Goal: Task Accomplishment & Management: Manage account settings

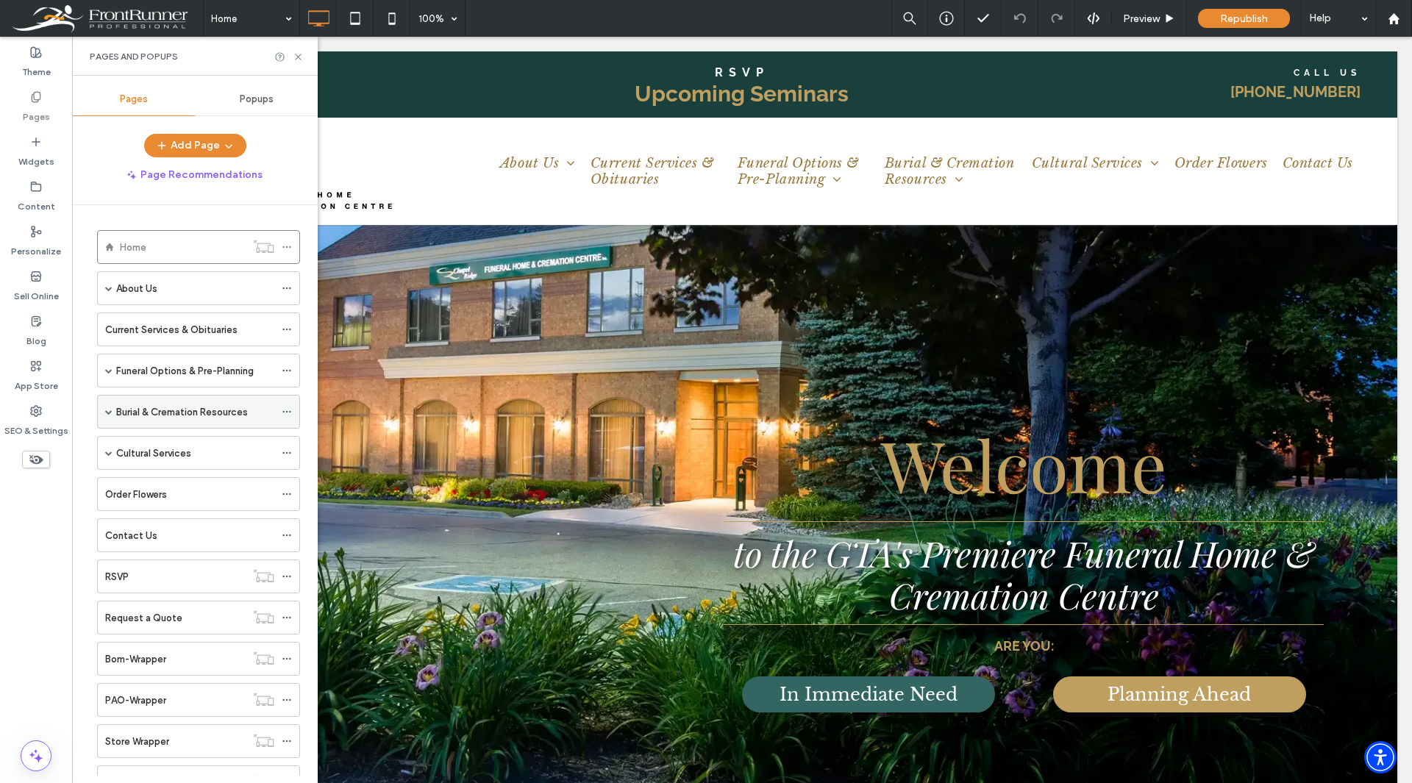
click at [110, 410] on span at bounding box center [108, 411] width 7 height 7
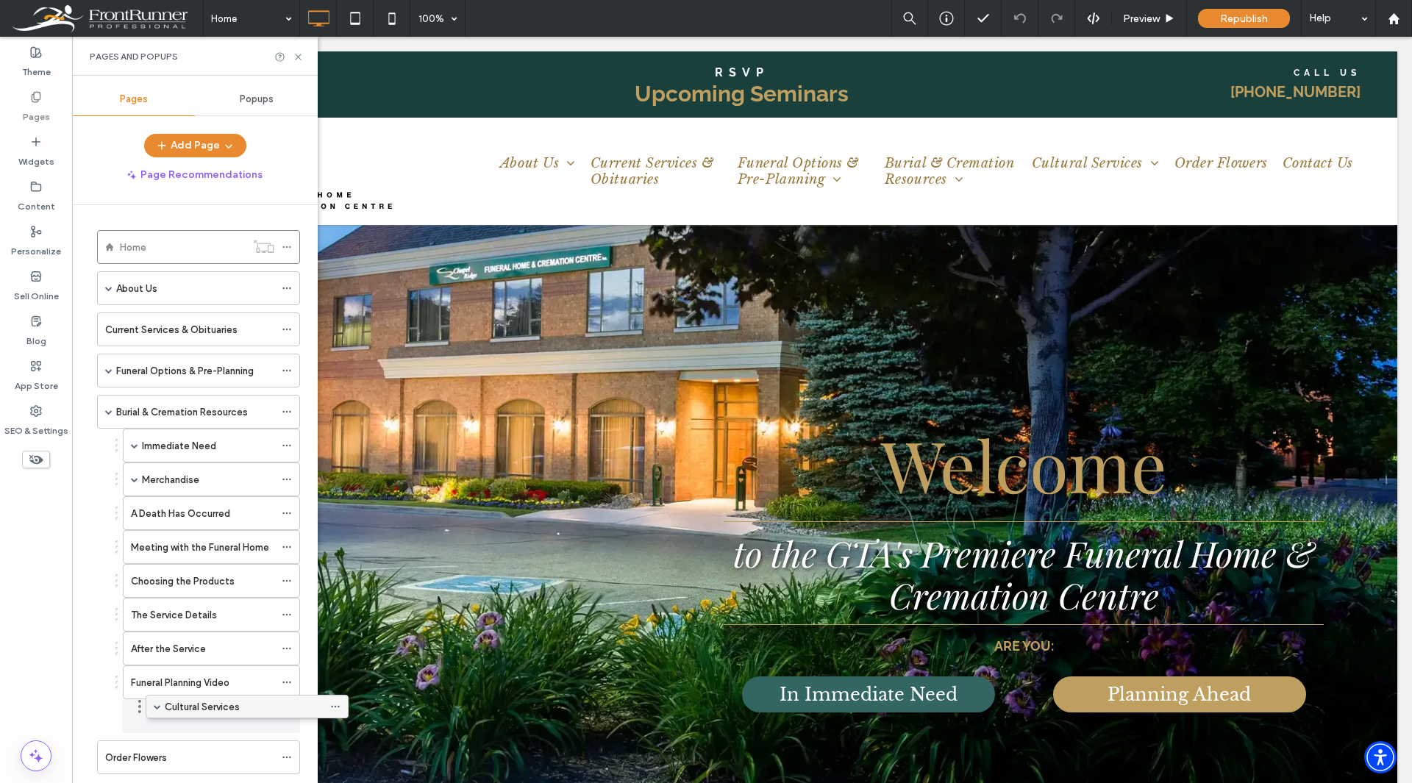
drag, startPoint x: 135, startPoint y: 715, endPoint x: 183, endPoint y: 703, distance: 50.0
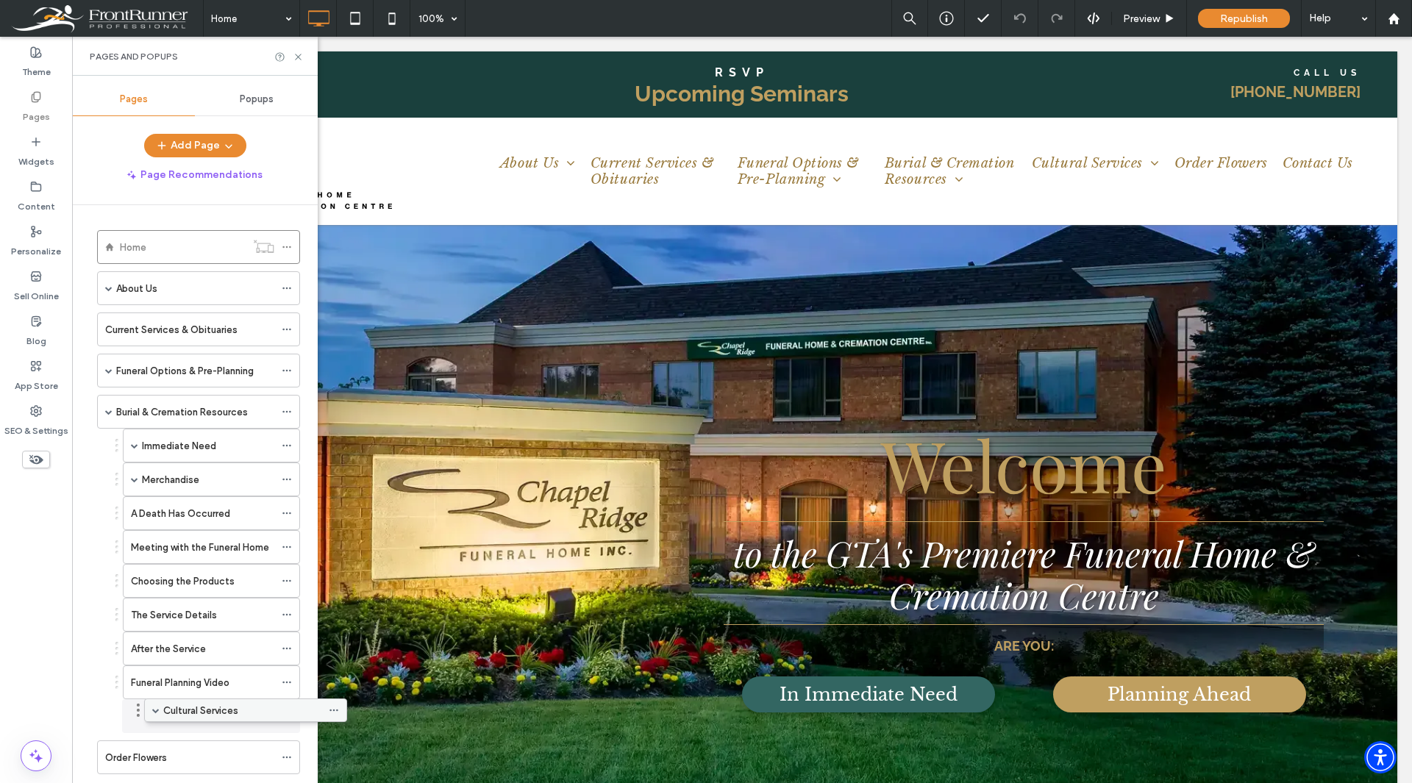
drag, startPoint x: 129, startPoint y: 717, endPoint x: 177, endPoint y: 708, distance: 47.8
drag, startPoint x: 113, startPoint y: 720, endPoint x: 140, endPoint y: 678, distance: 50.6
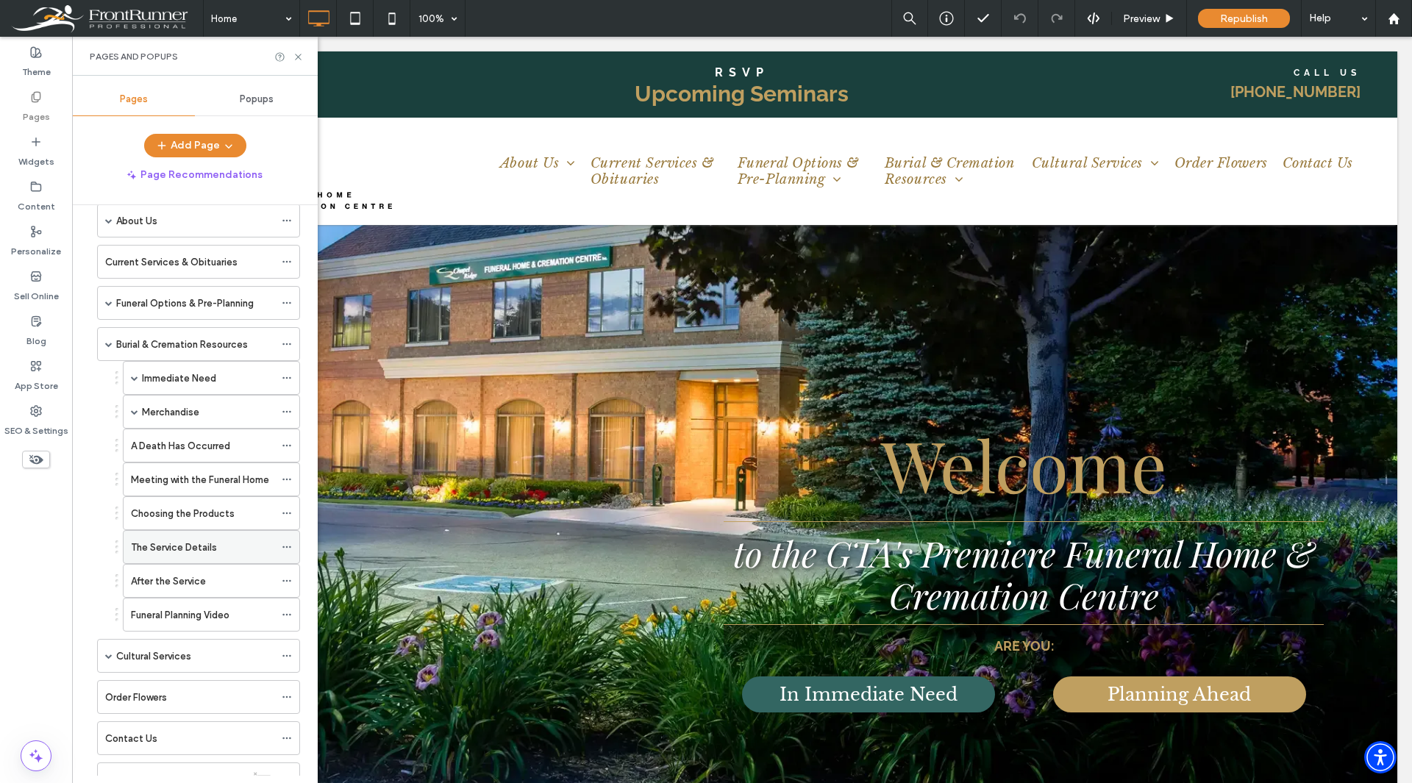
scroll to position [147, 0]
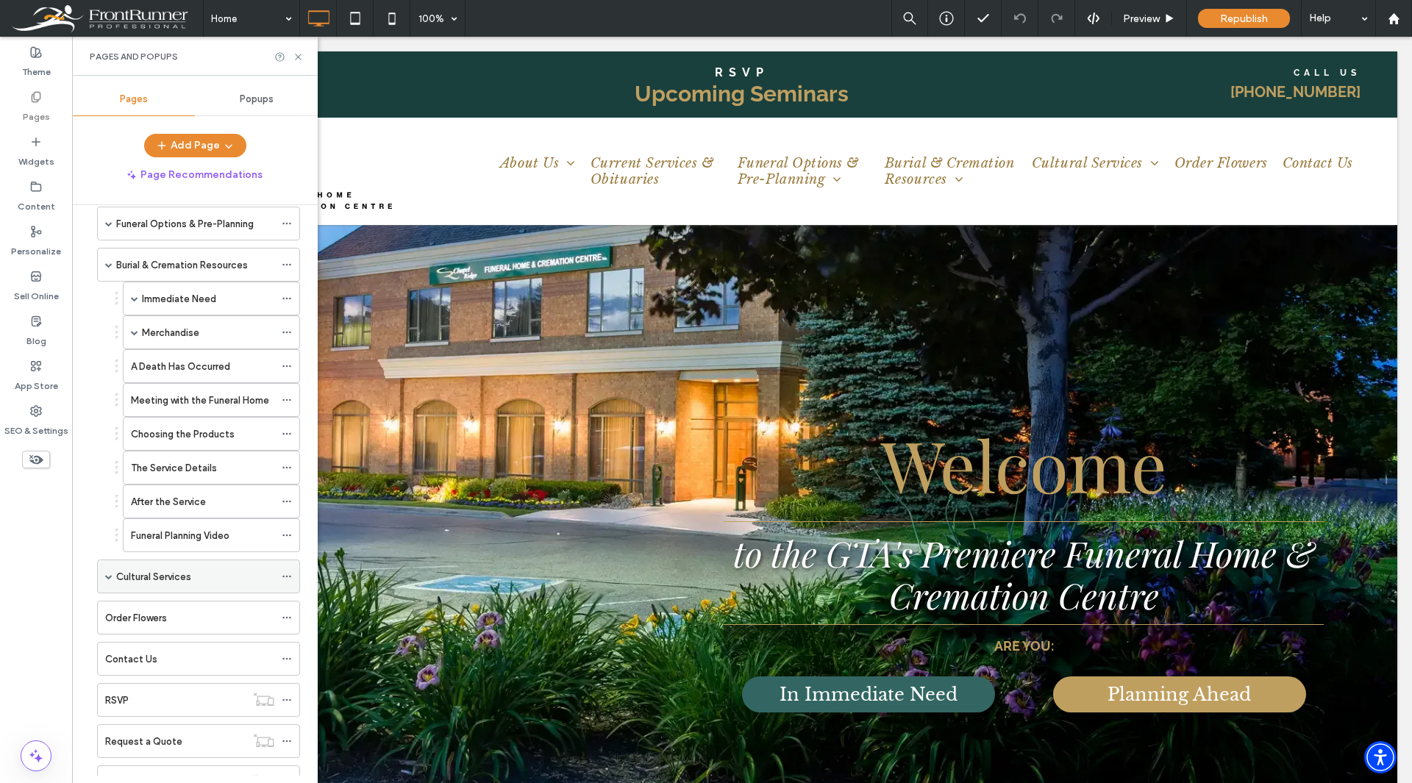
click at [155, 585] on div "Cultural Services" at bounding box center [195, 577] width 158 height 32
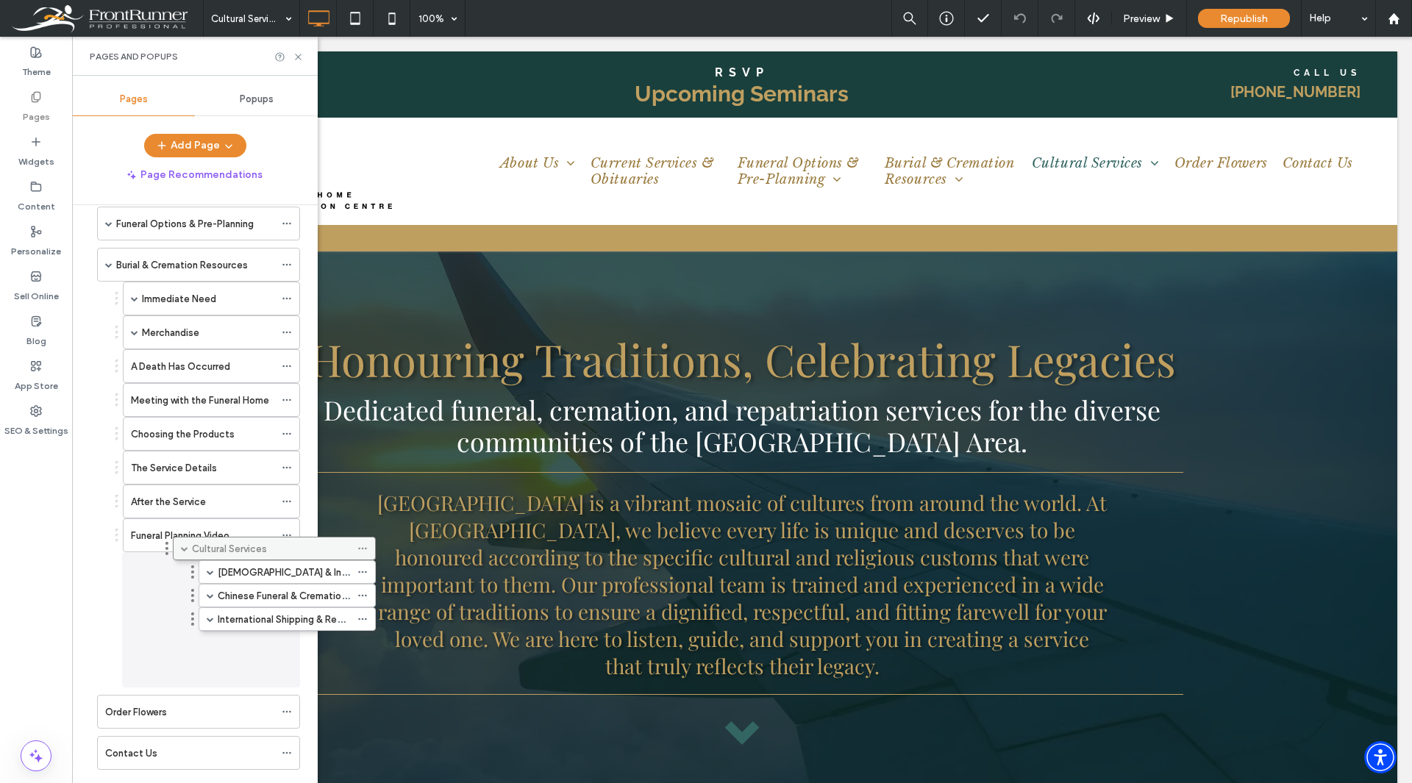
drag, startPoint x: 125, startPoint y: 577, endPoint x: 201, endPoint y: 554, distance: 79.1
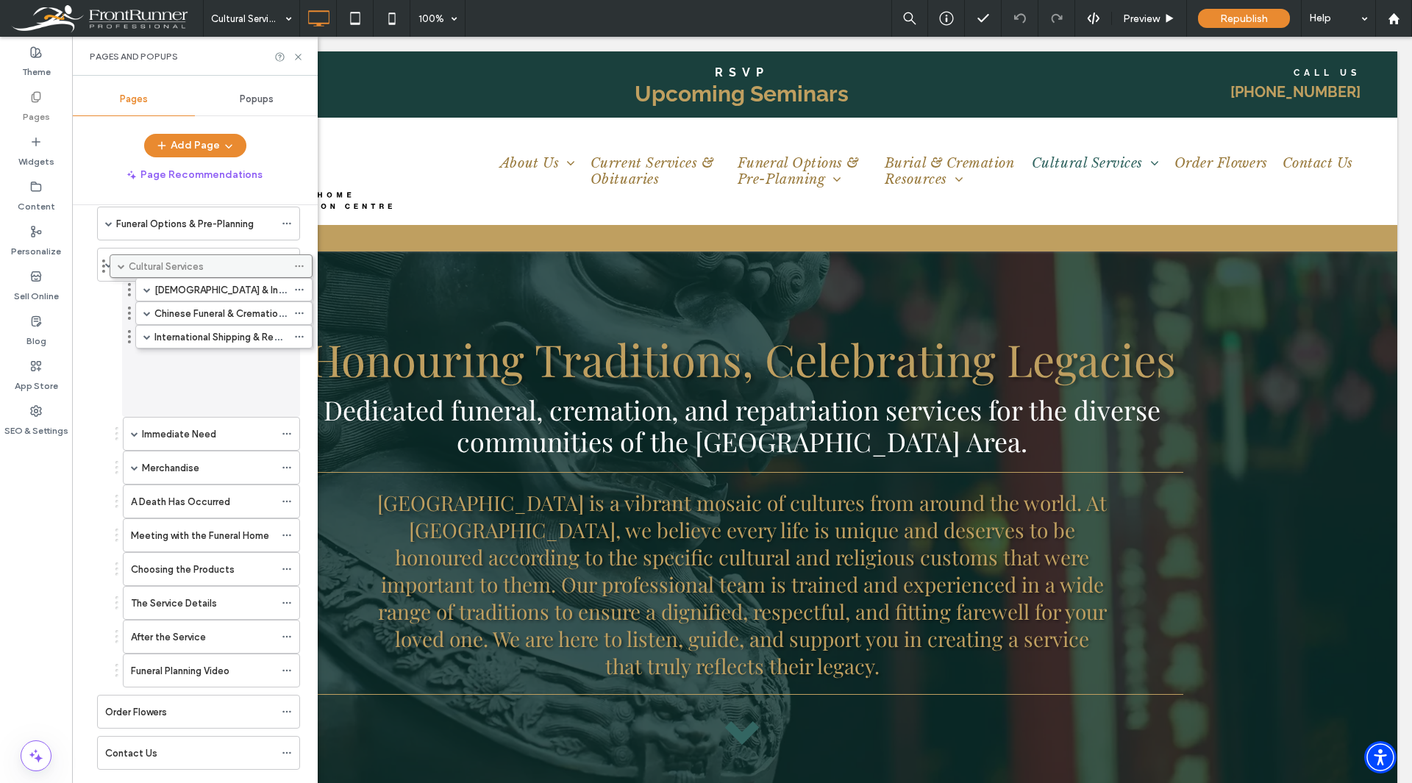
drag, startPoint x: 129, startPoint y: 580, endPoint x: 142, endPoint y: 274, distance: 305.6
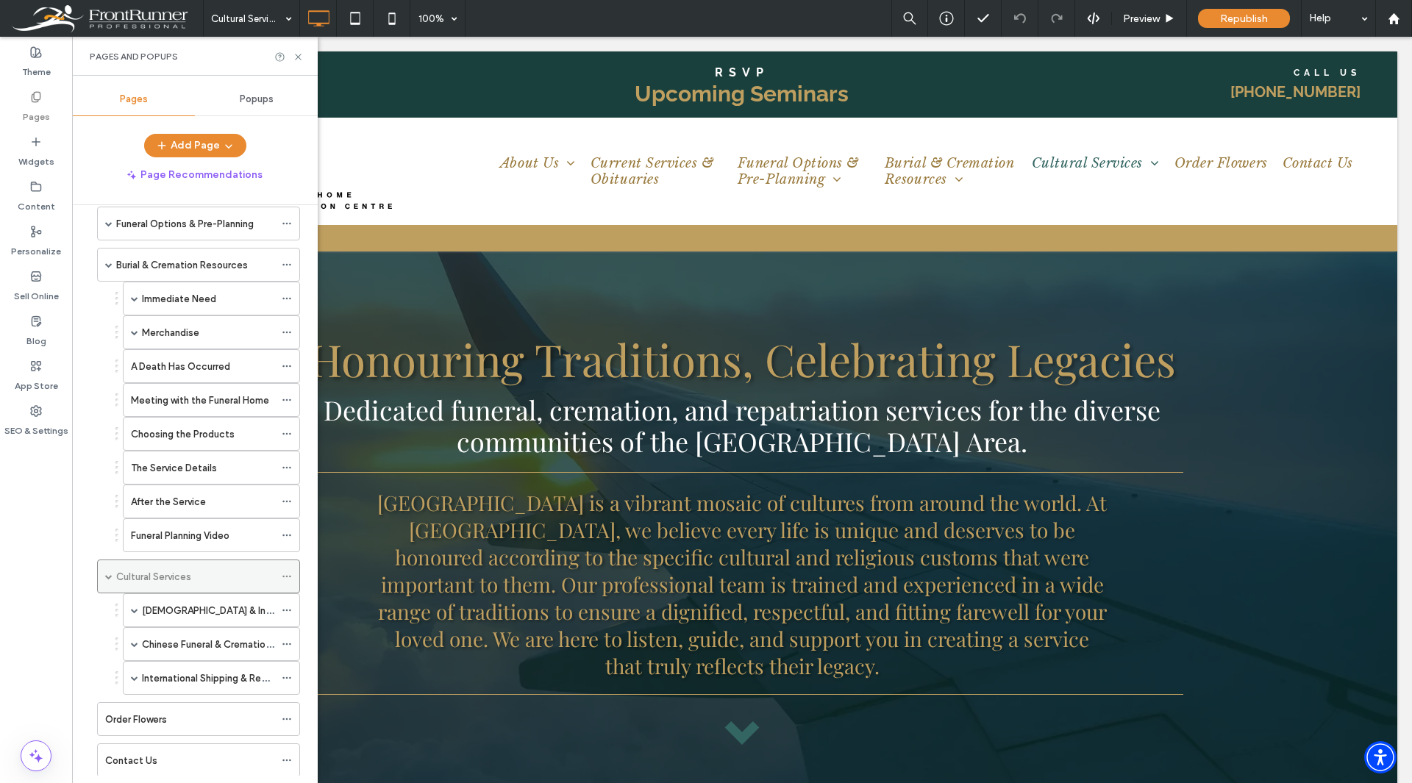
click at [107, 576] on span at bounding box center [108, 576] width 7 height 7
click at [108, 576] on span at bounding box center [108, 576] width 7 height 7
click at [206, 614] on label "[DEMOGRAPHIC_DATA] & Indian Cremation Services" at bounding box center [258, 611] width 232 height 26
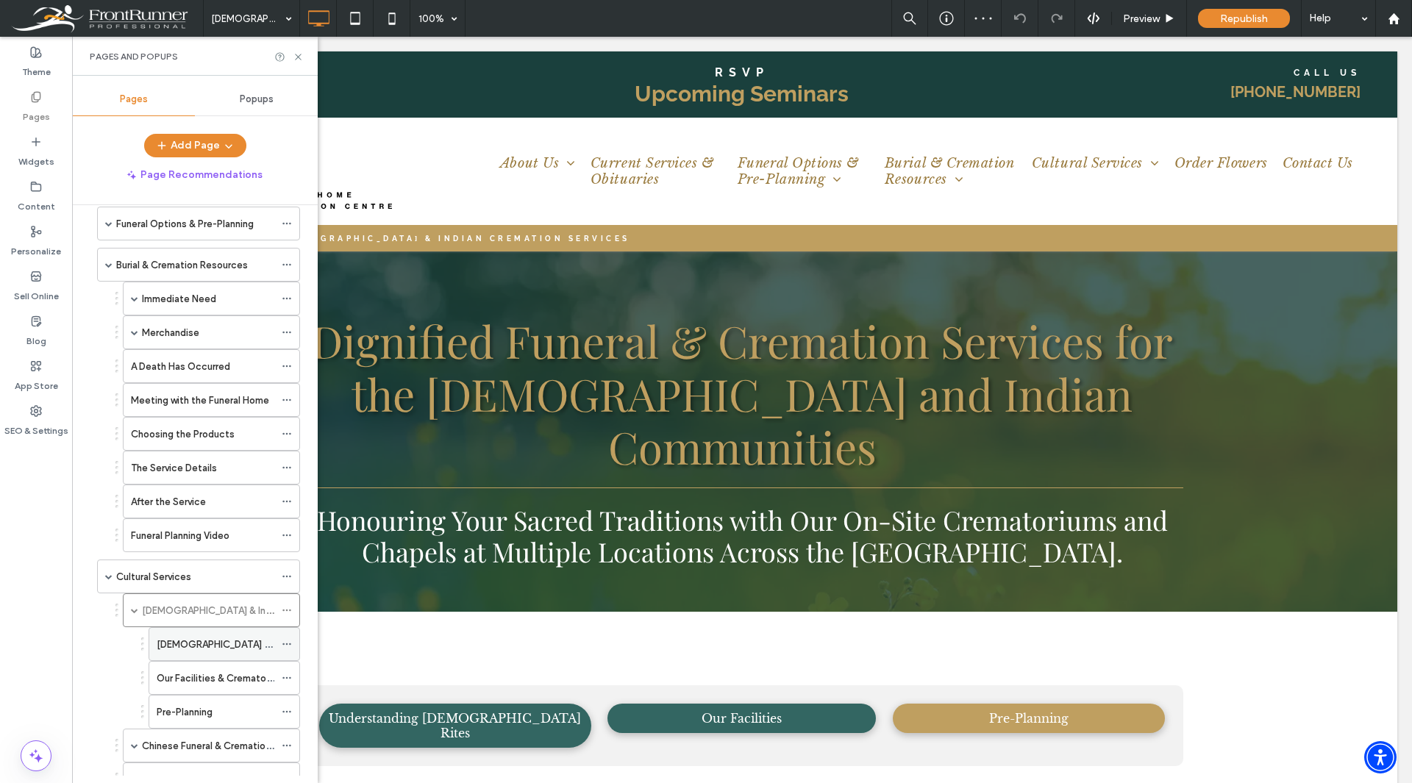
click at [286, 643] on icon at bounding box center [287, 644] width 10 height 10
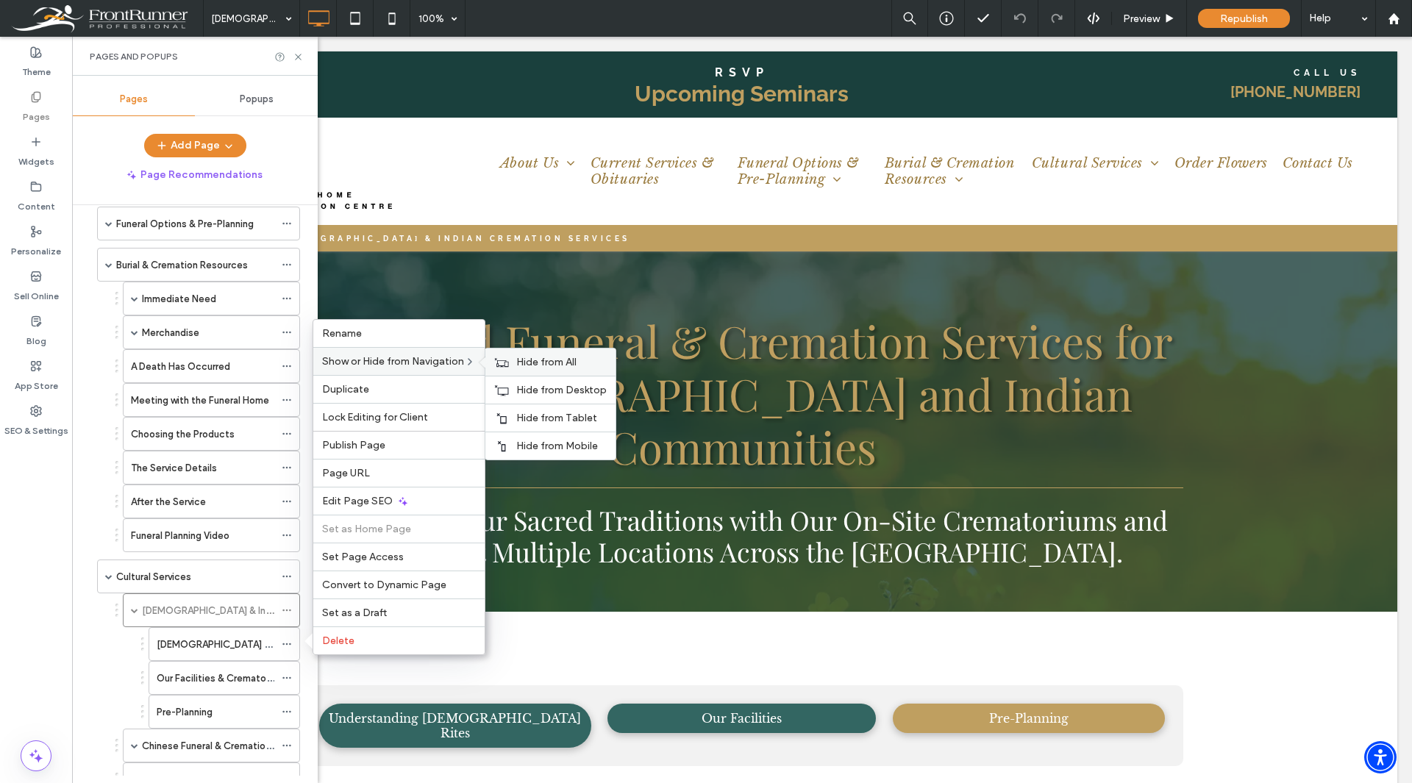
click at [509, 362] on use at bounding box center [502, 362] width 14 height 9
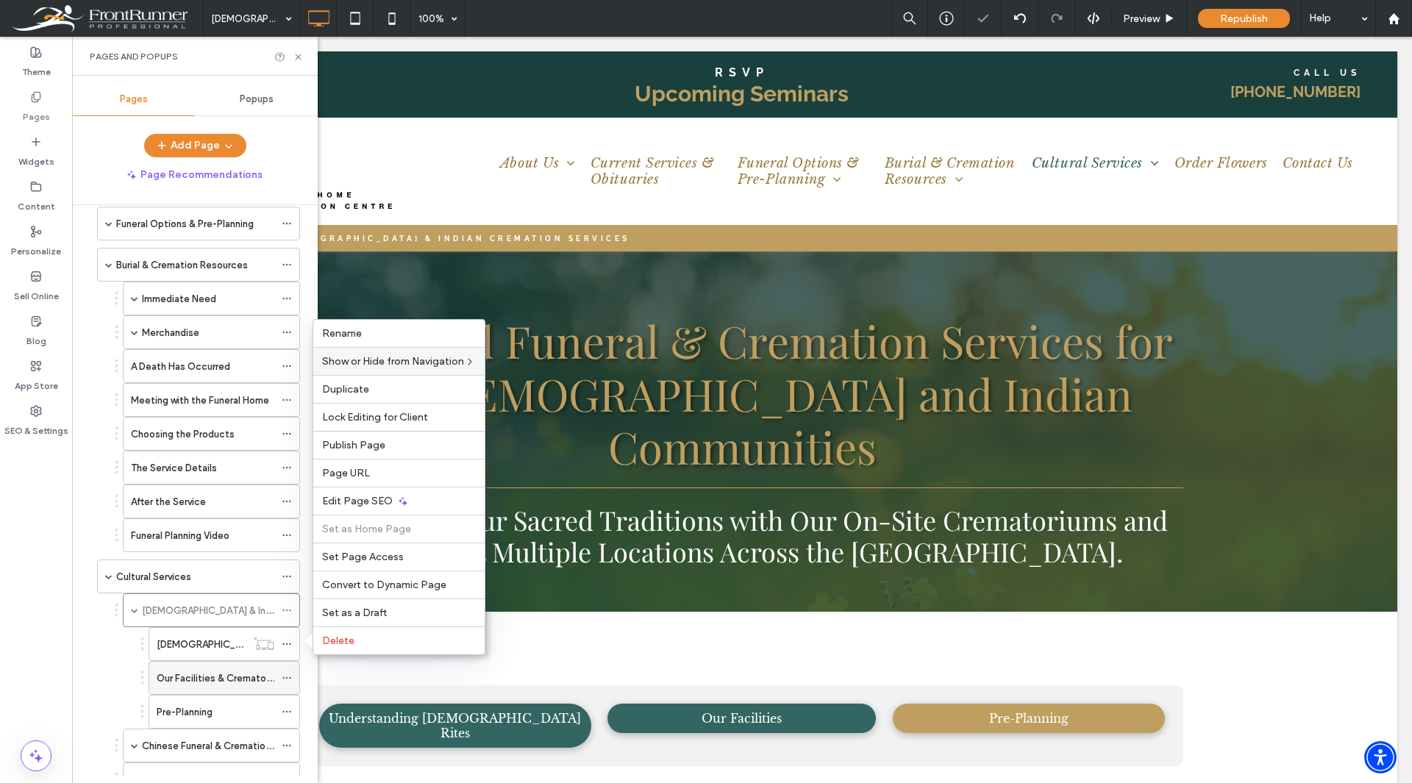
click at [283, 675] on icon at bounding box center [287, 678] width 10 height 10
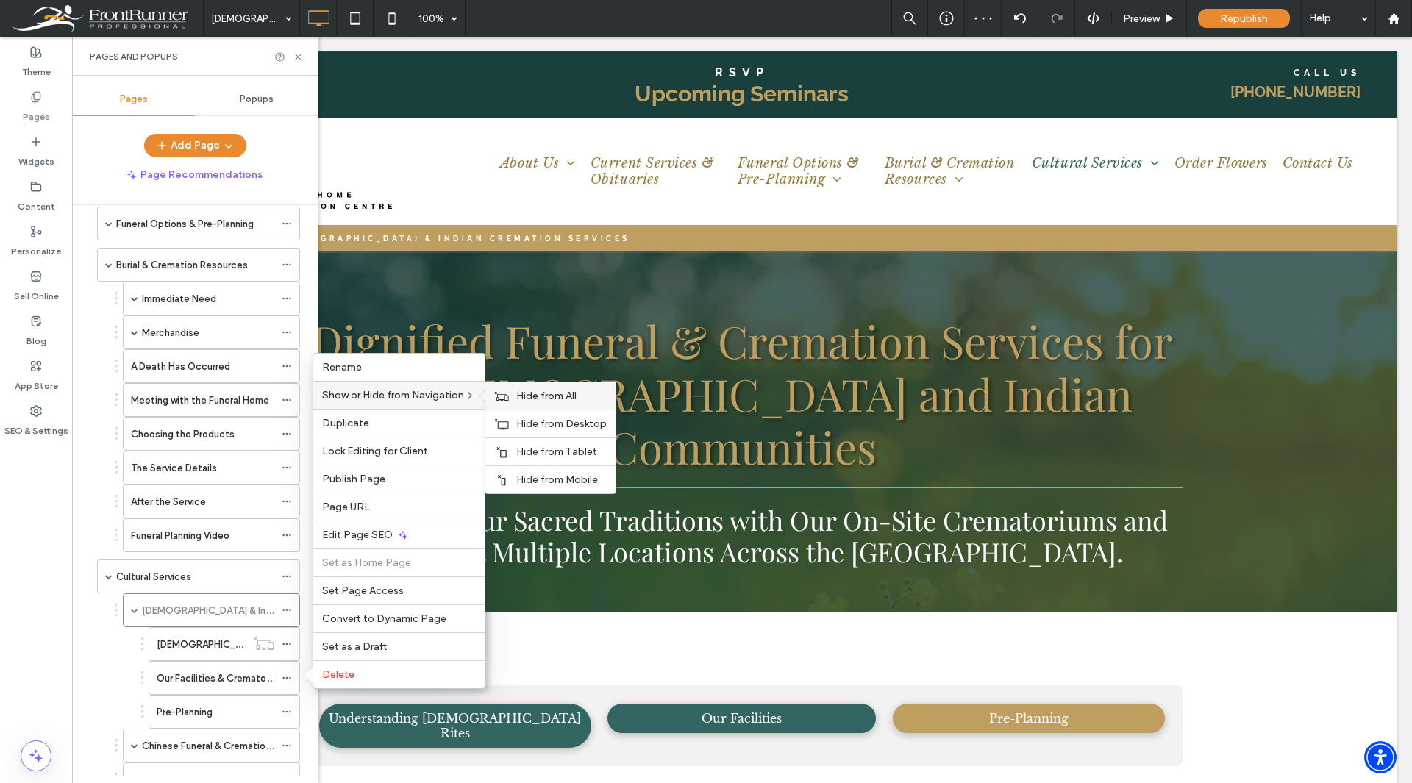
click at [533, 402] on span "Hide from All" at bounding box center [546, 396] width 60 height 13
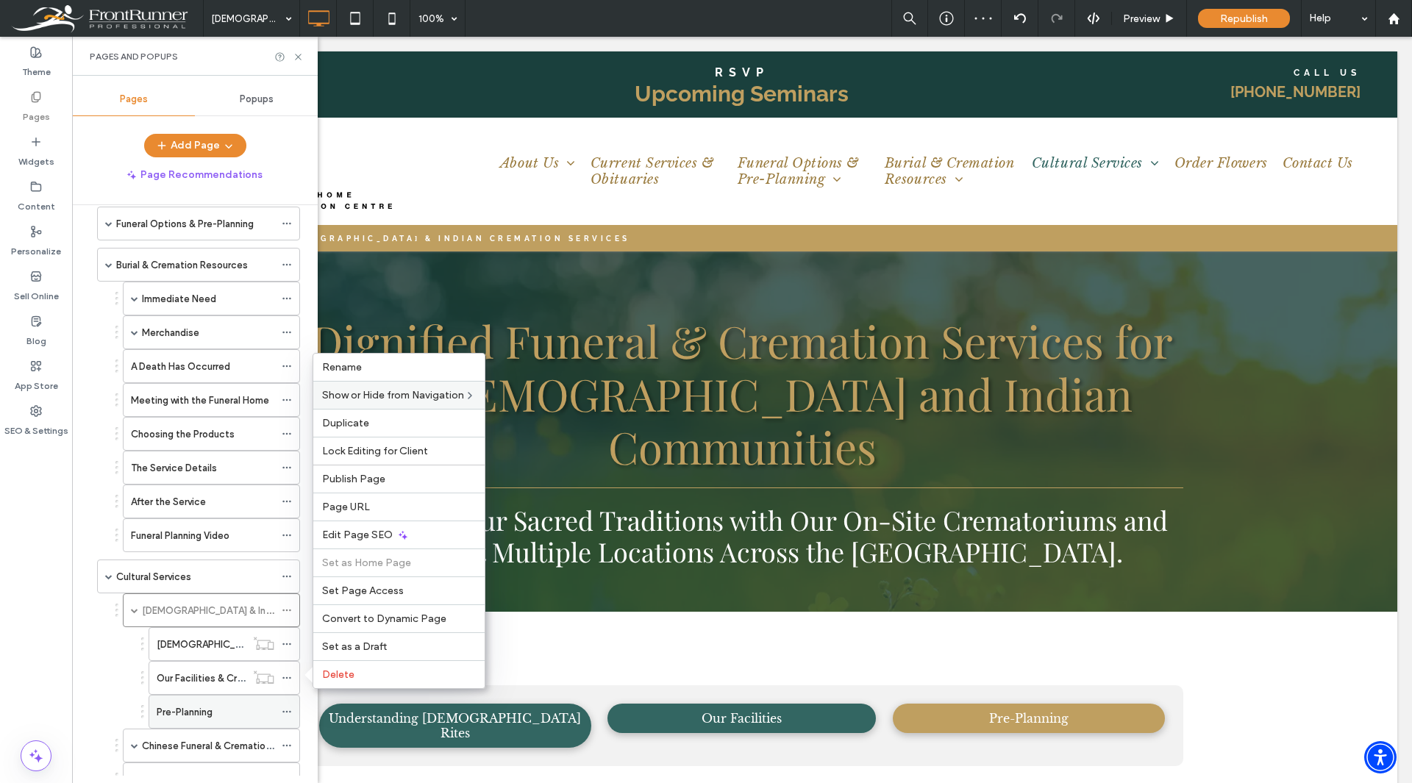
click at [288, 711] on icon at bounding box center [287, 712] width 10 height 10
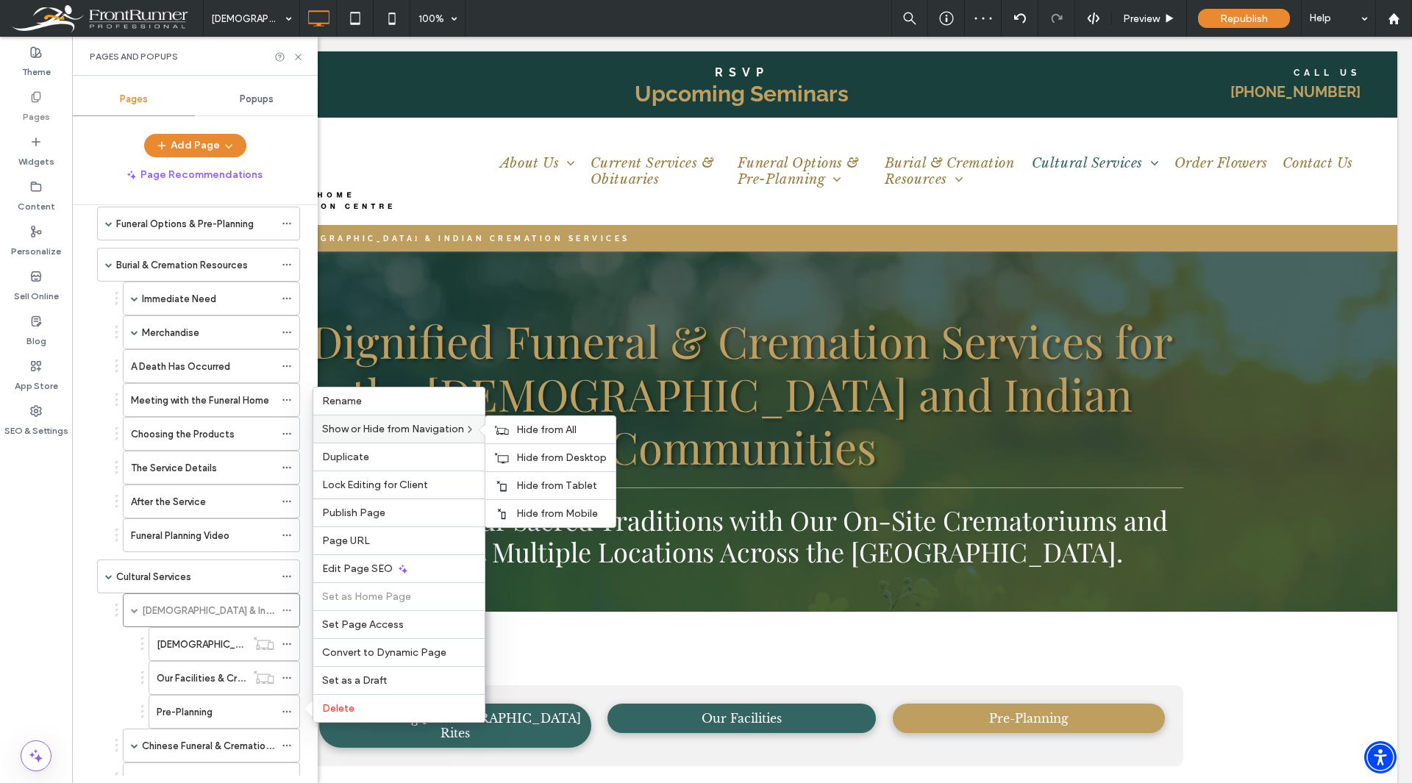
click at [403, 430] on span "Show or Hide from Navigation" at bounding box center [393, 429] width 142 height 13
click at [566, 428] on span "Hide from All" at bounding box center [546, 430] width 60 height 13
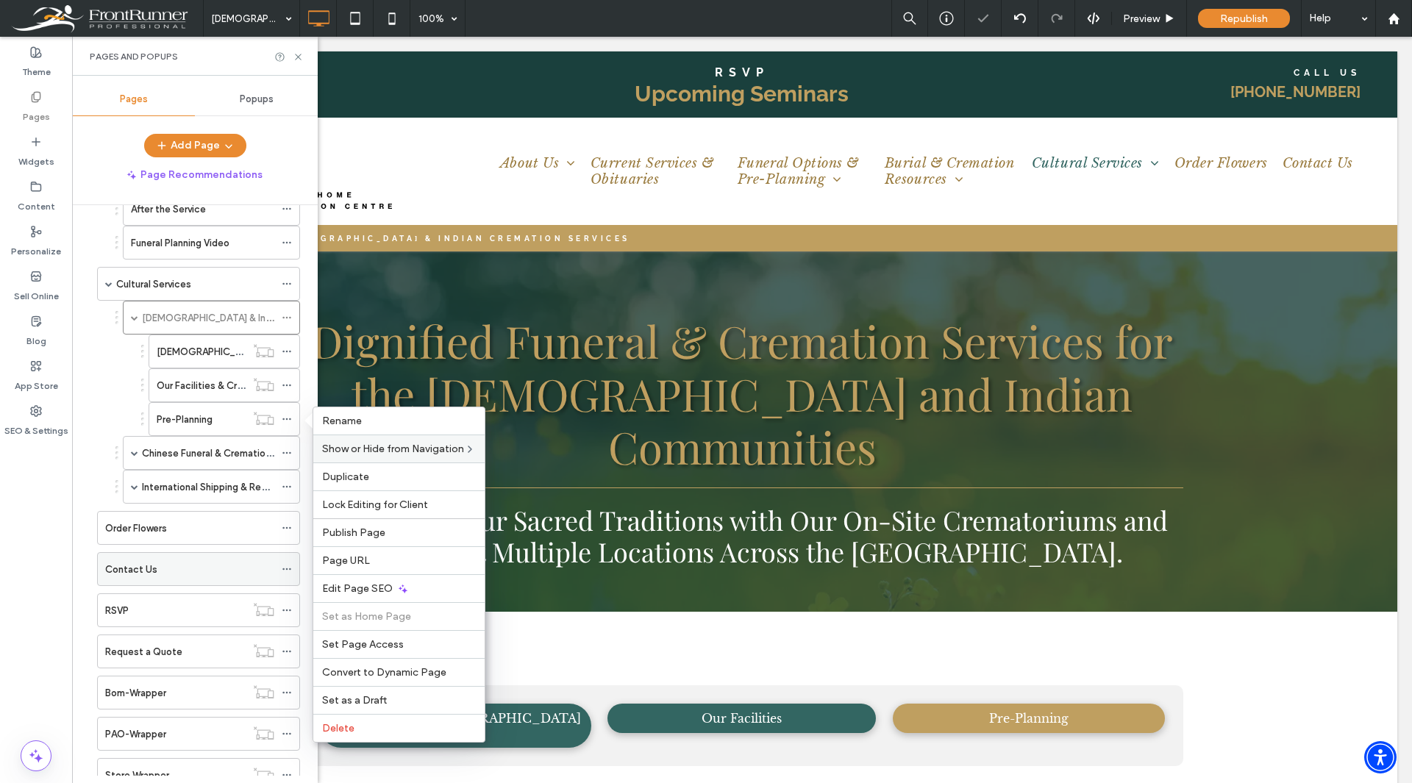
scroll to position [441, 0]
click at [132, 450] on span at bounding box center [134, 451] width 7 height 7
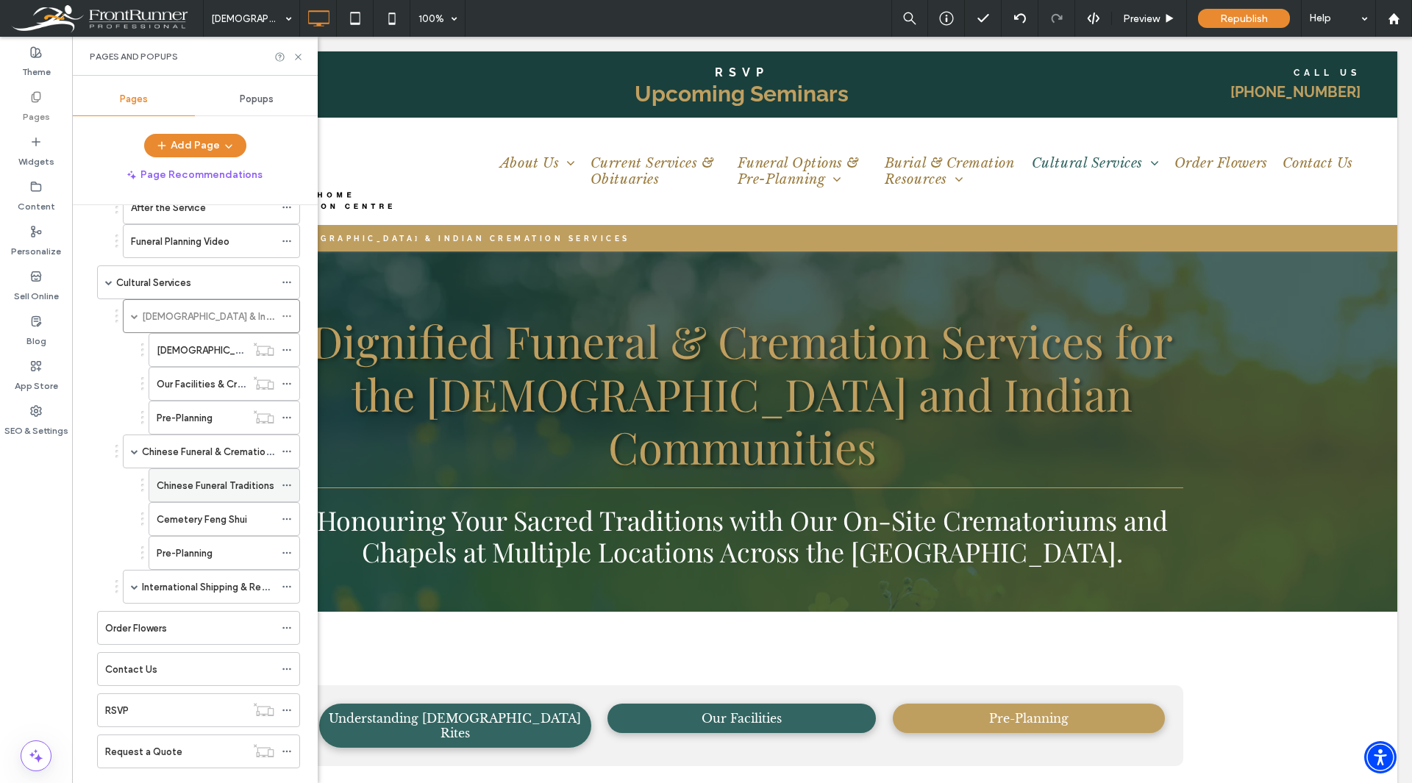
click at [287, 484] on icon at bounding box center [287, 485] width 10 height 10
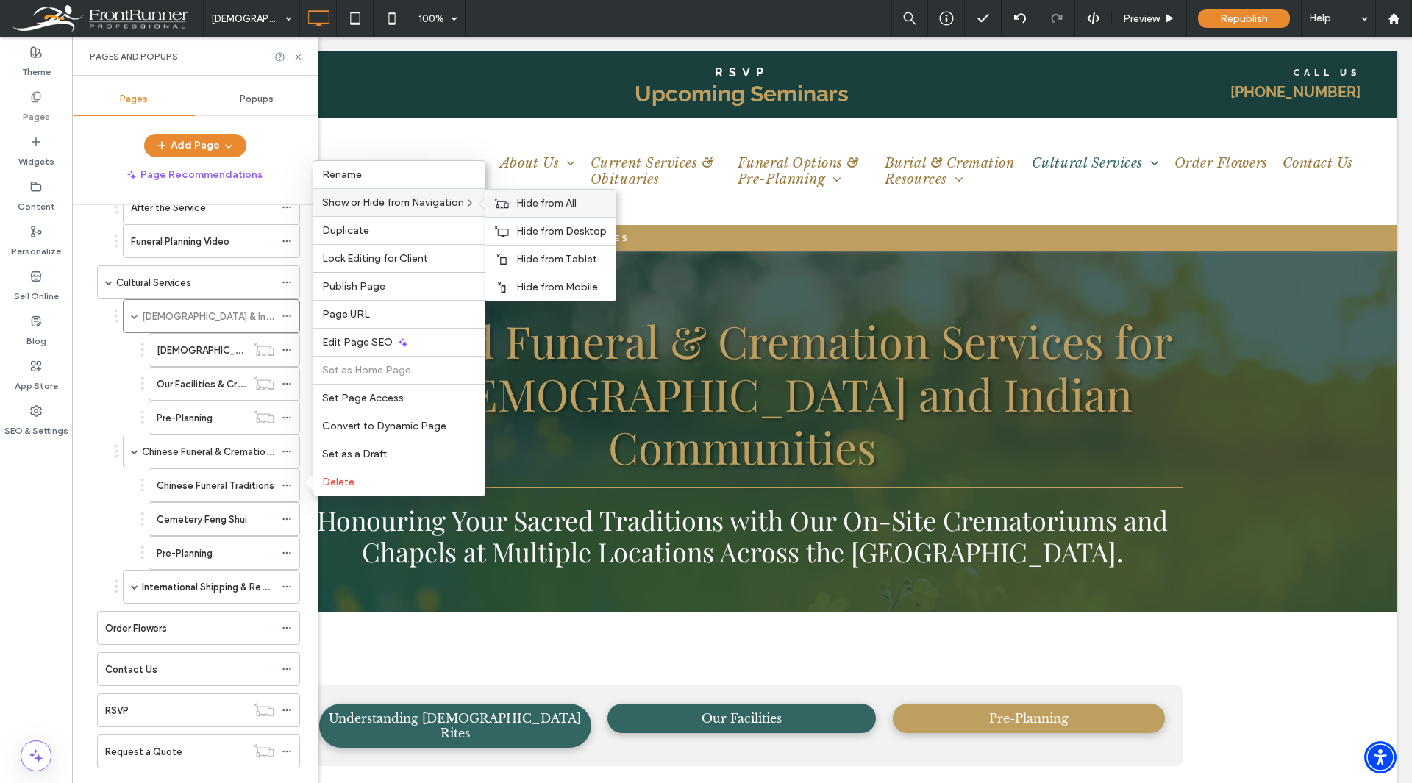
click at [589, 198] on label "Hide from All" at bounding box center [561, 203] width 90 height 13
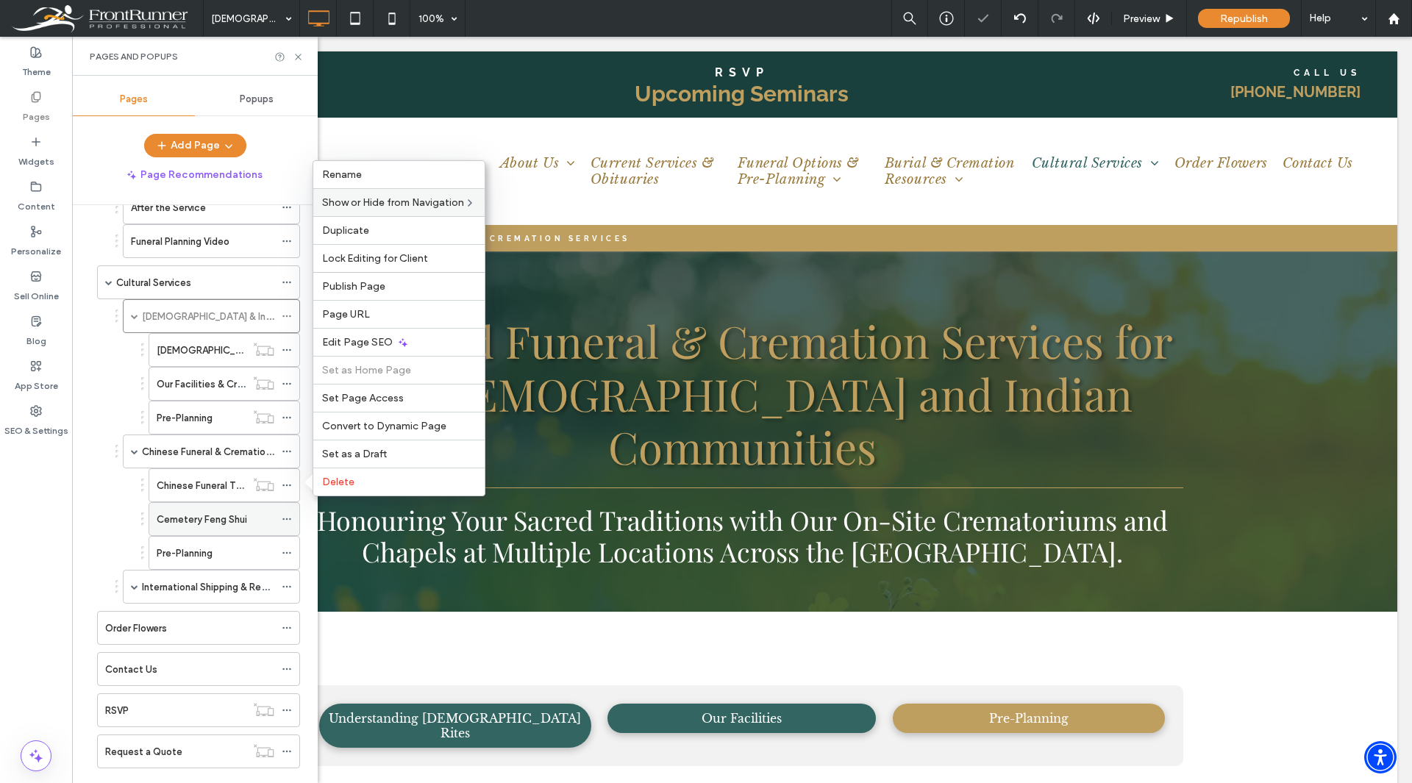
click at [284, 519] on use at bounding box center [286, 520] width 8 height 2
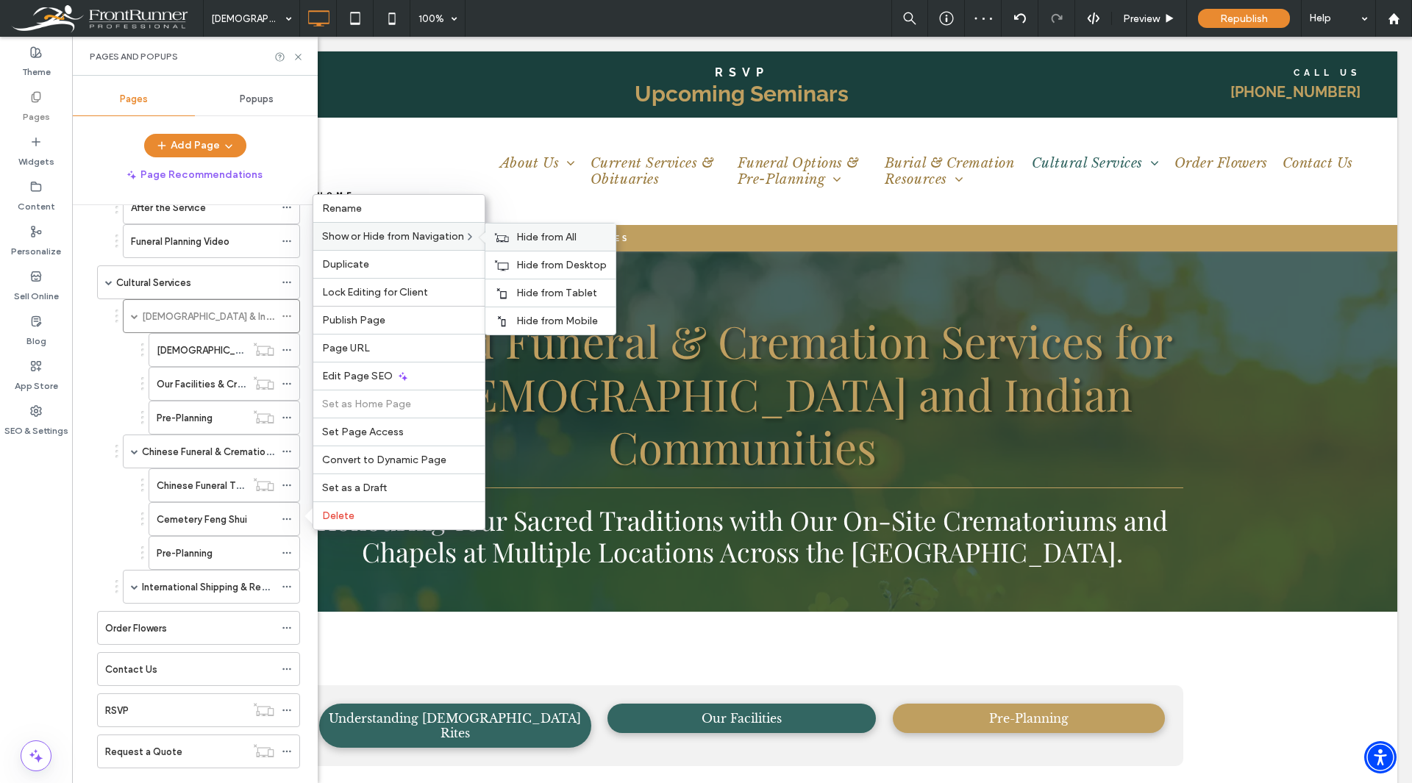
click at [541, 227] on div "Hide from All" at bounding box center [551, 237] width 130 height 27
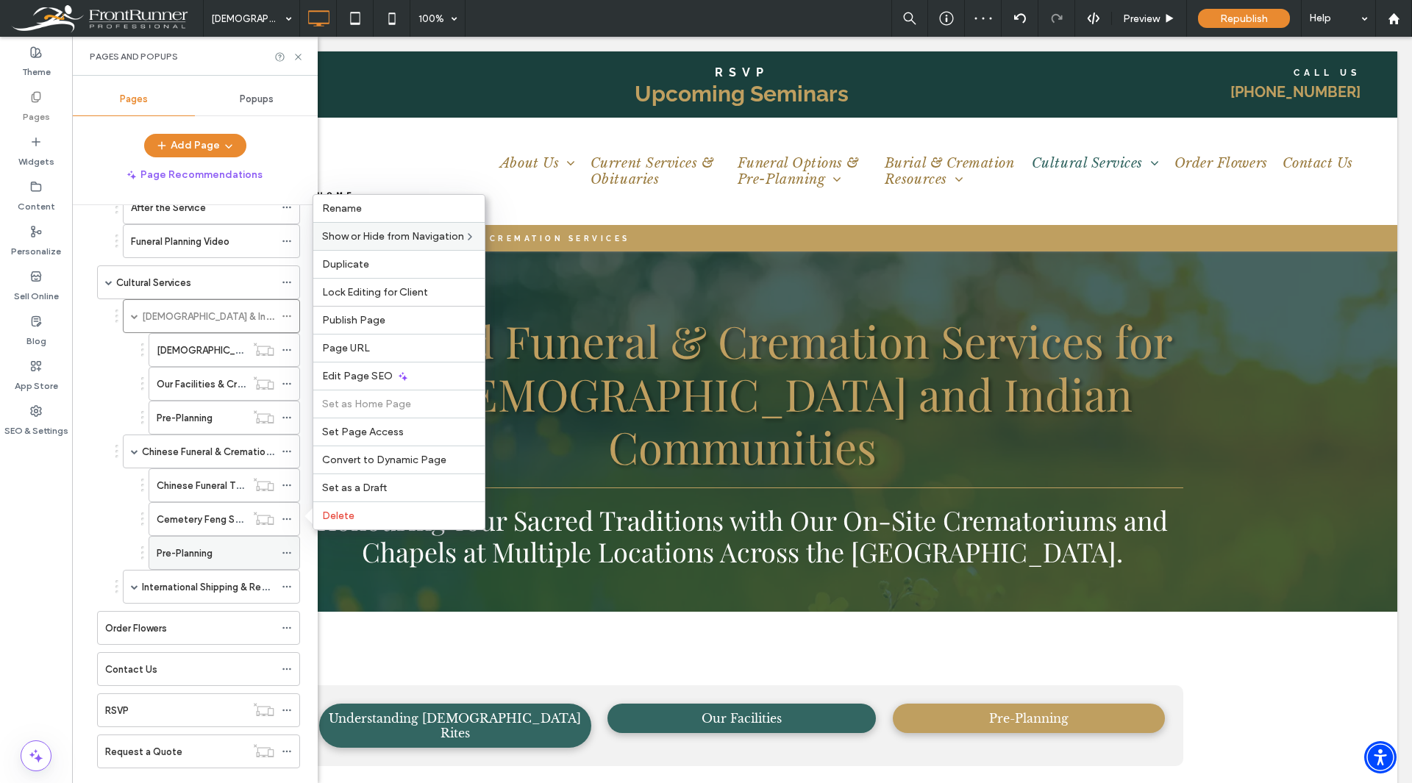
click at [285, 552] on icon at bounding box center [287, 553] width 10 height 10
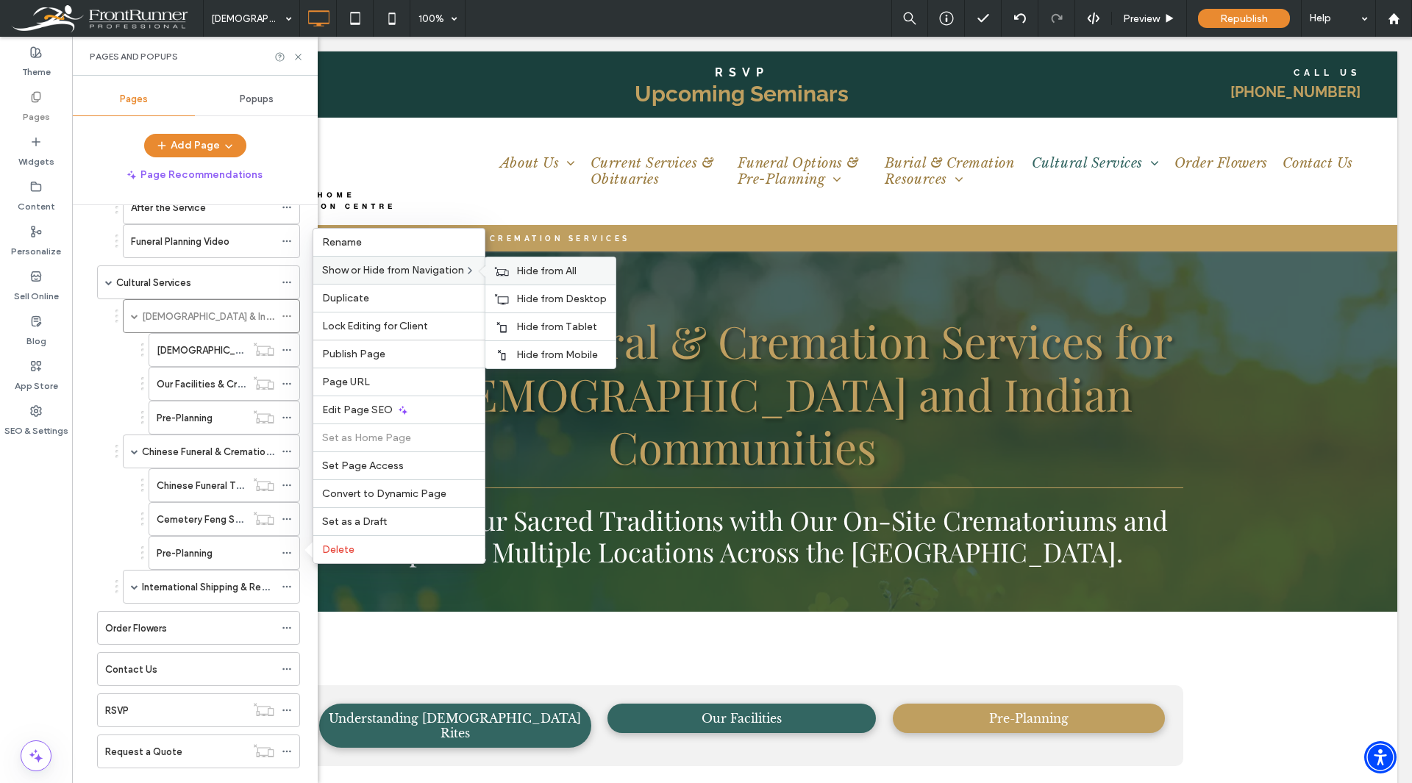
click at [528, 271] on span "Hide from All" at bounding box center [546, 271] width 60 height 13
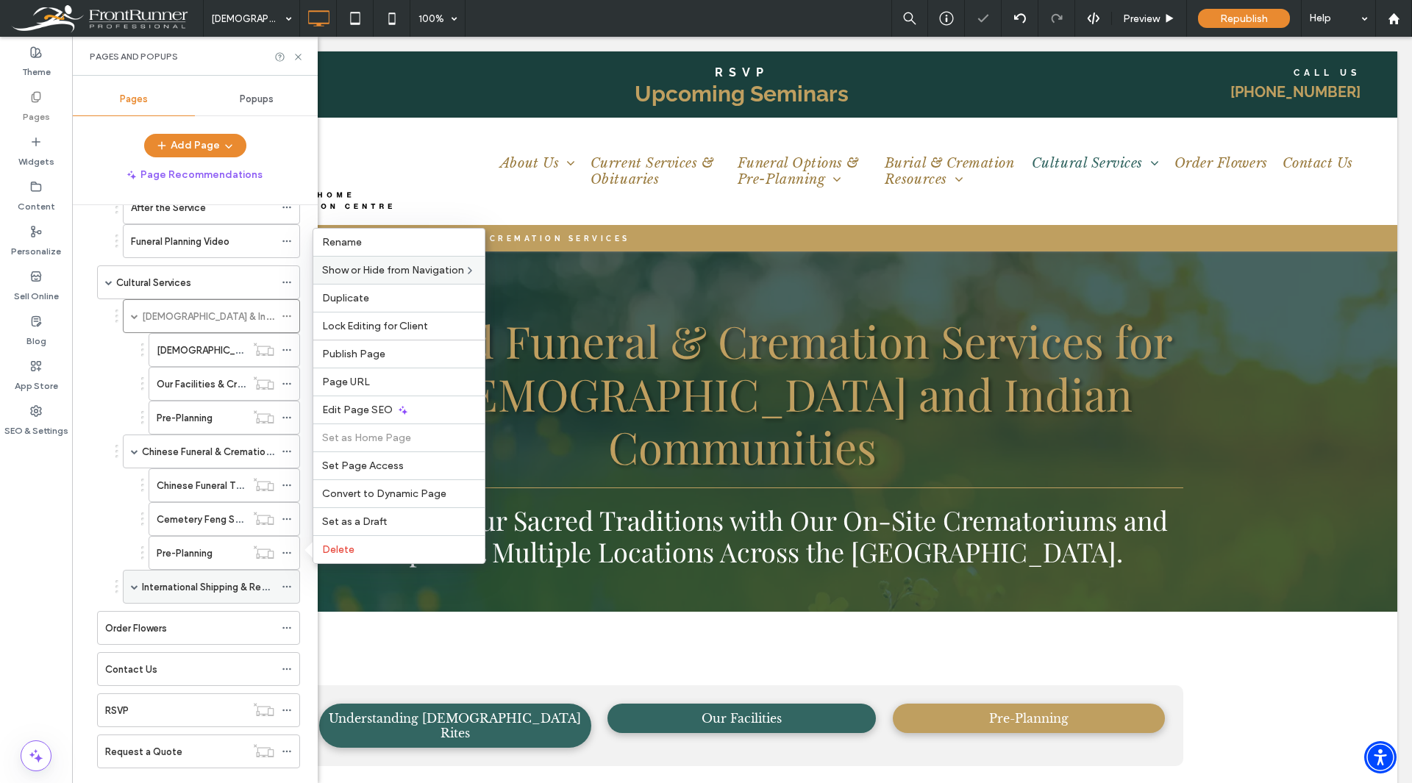
click at [132, 588] on span at bounding box center [134, 586] width 7 height 7
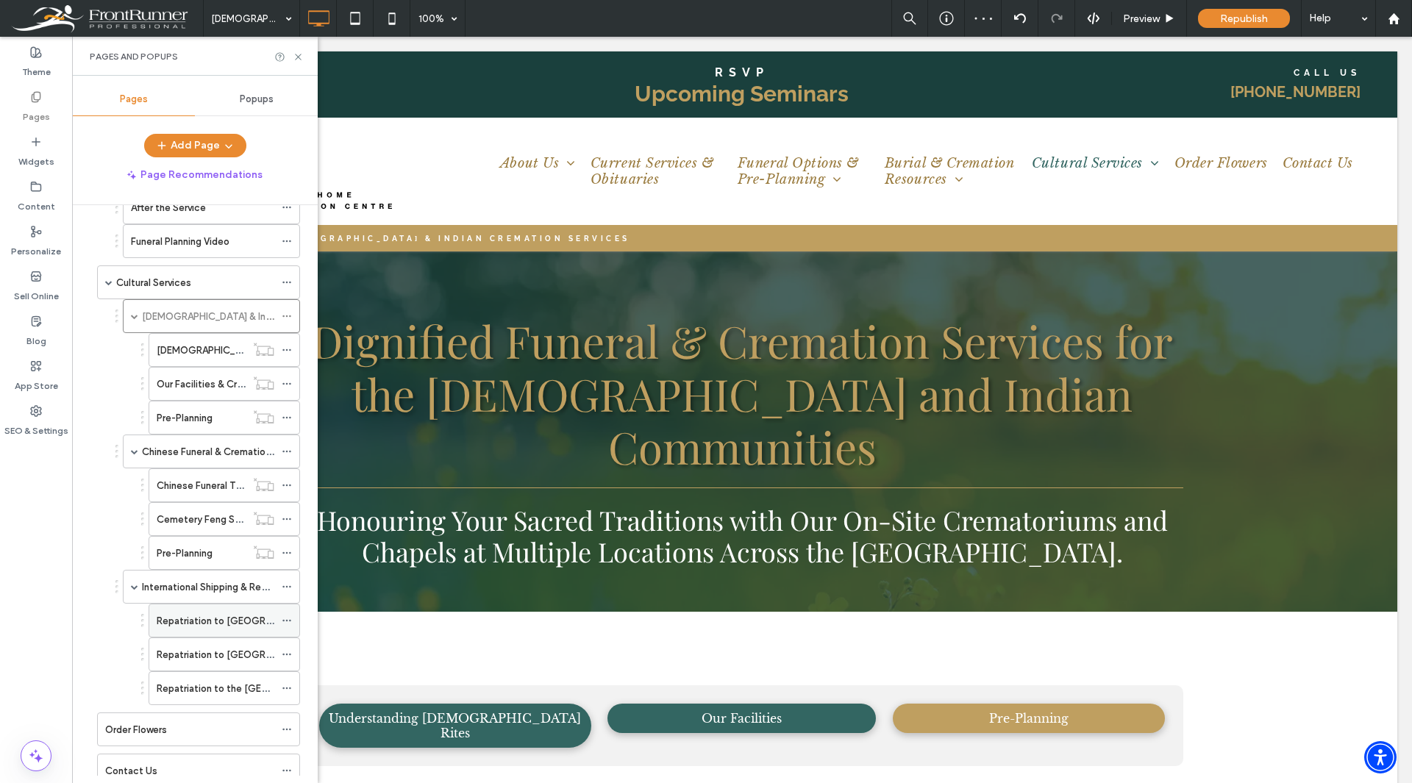
click at [286, 621] on use at bounding box center [286, 621] width 8 height 2
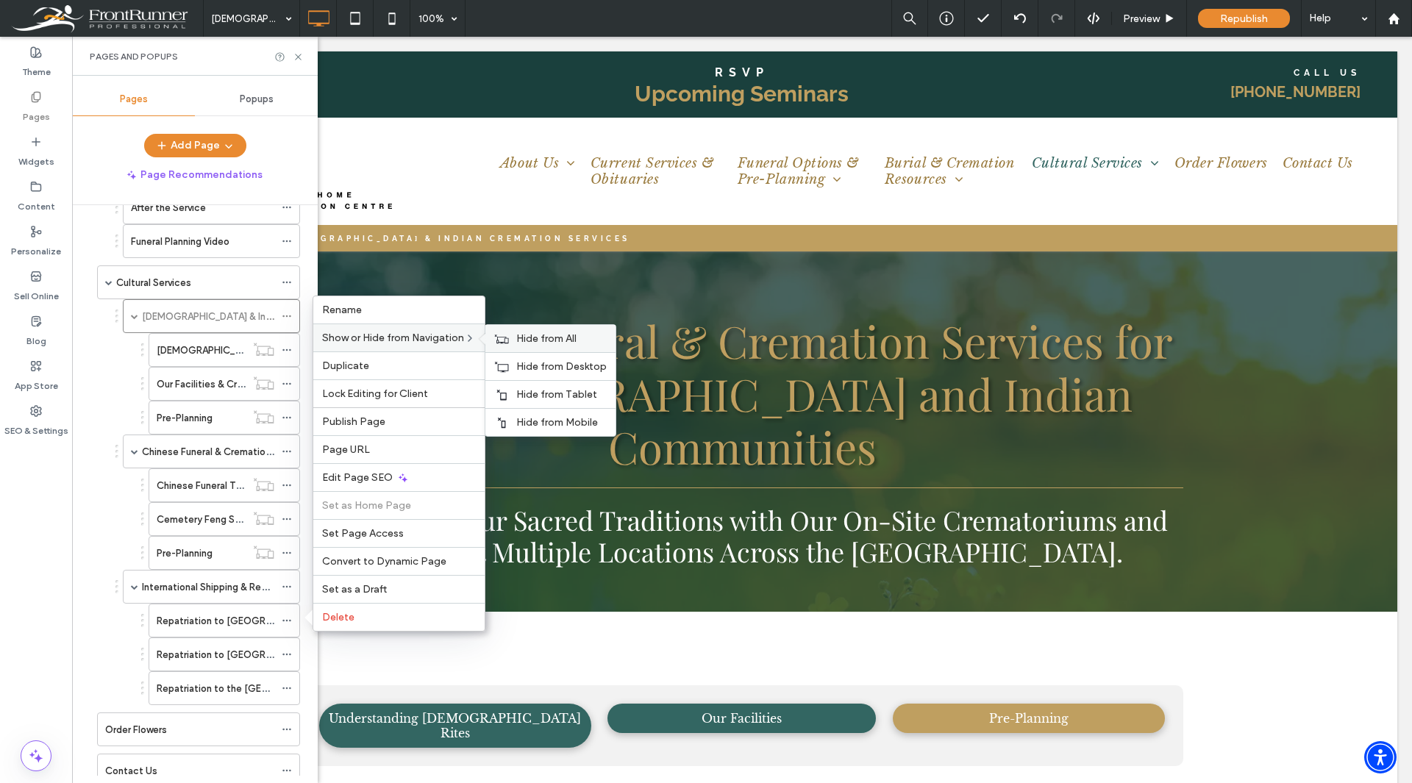
click at [521, 332] on div "Hide from All" at bounding box center [551, 338] width 130 height 27
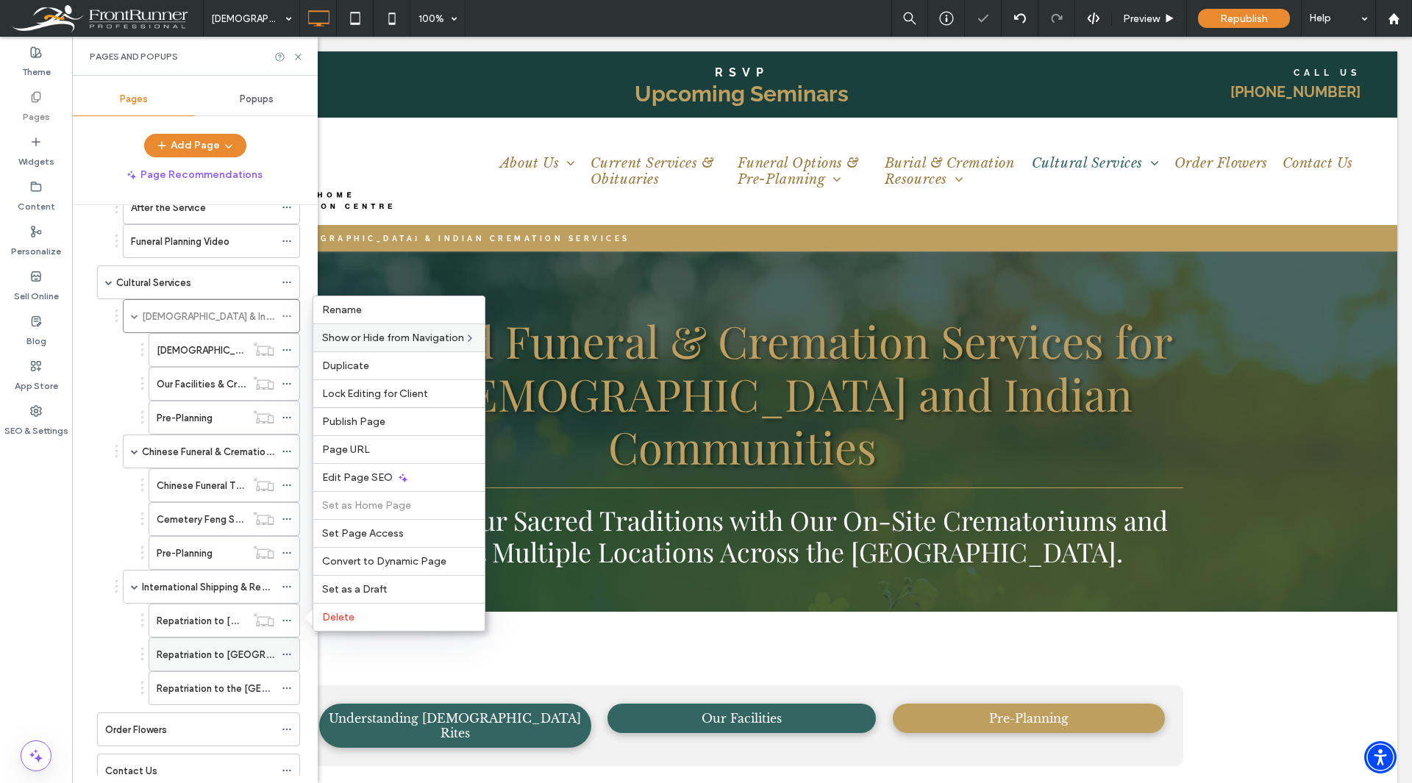
click at [285, 653] on icon at bounding box center [287, 655] width 10 height 10
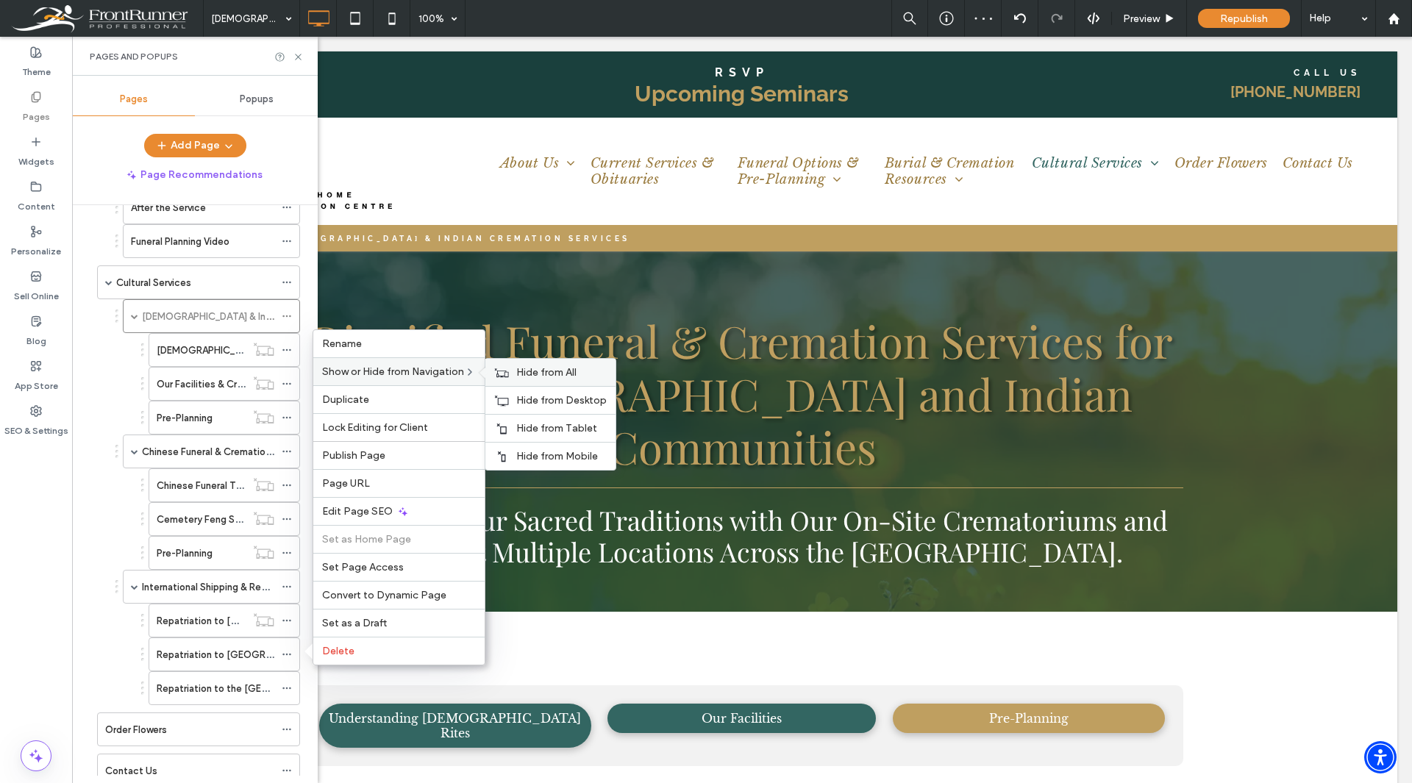
click at [502, 374] on icon at bounding box center [501, 373] width 15 height 10
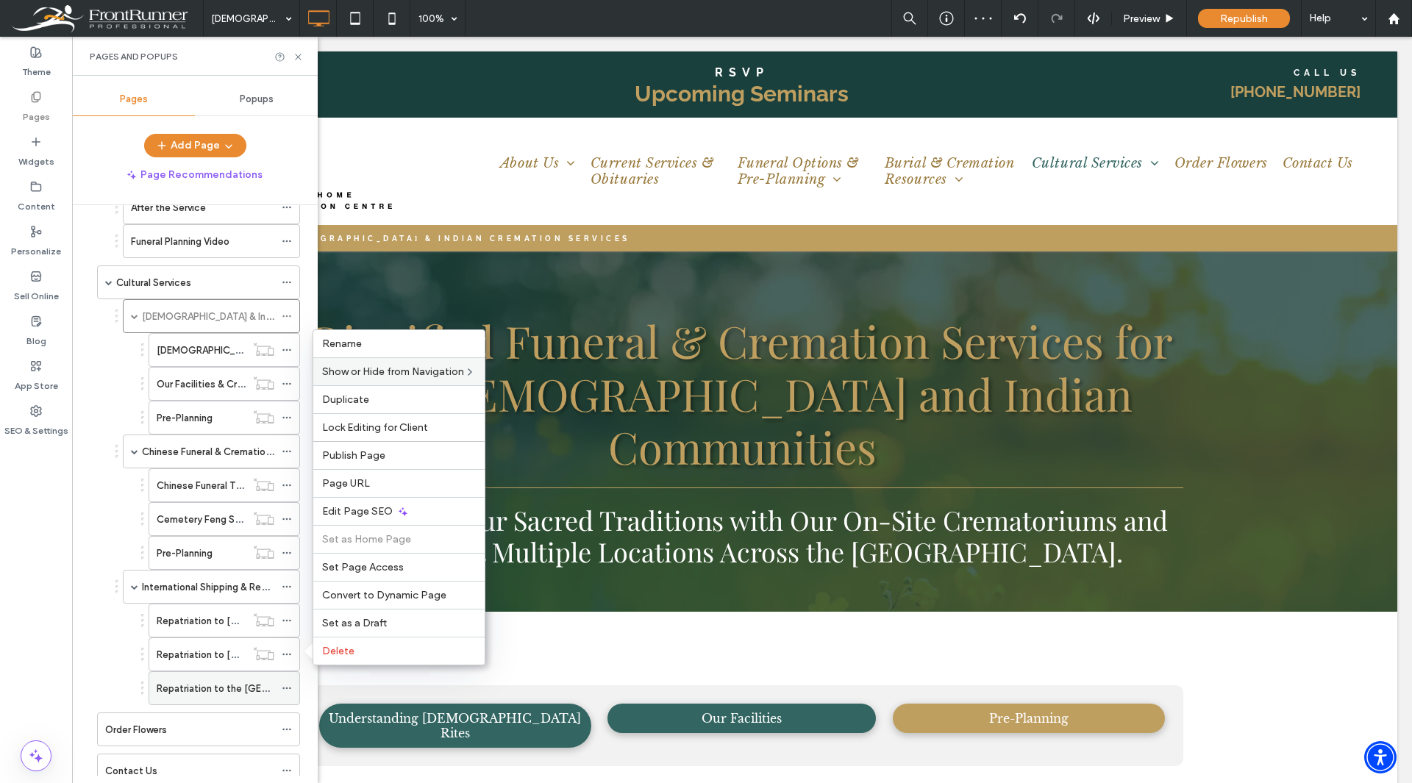
click at [288, 689] on icon at bounding box center [287, 688] width 10 height 10
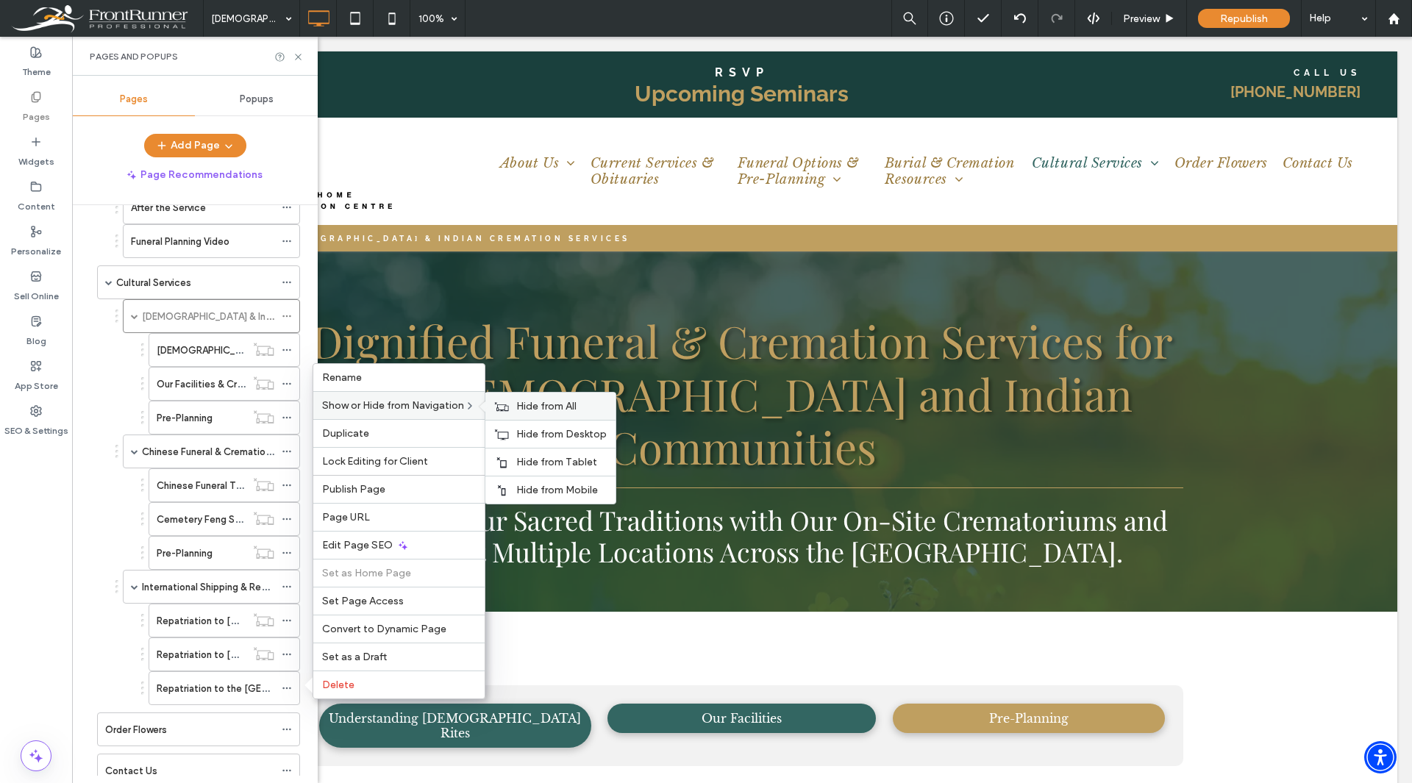
click at [541, 413] on div "Hide from All" at bounding box center [551, 406] width 130 height 27
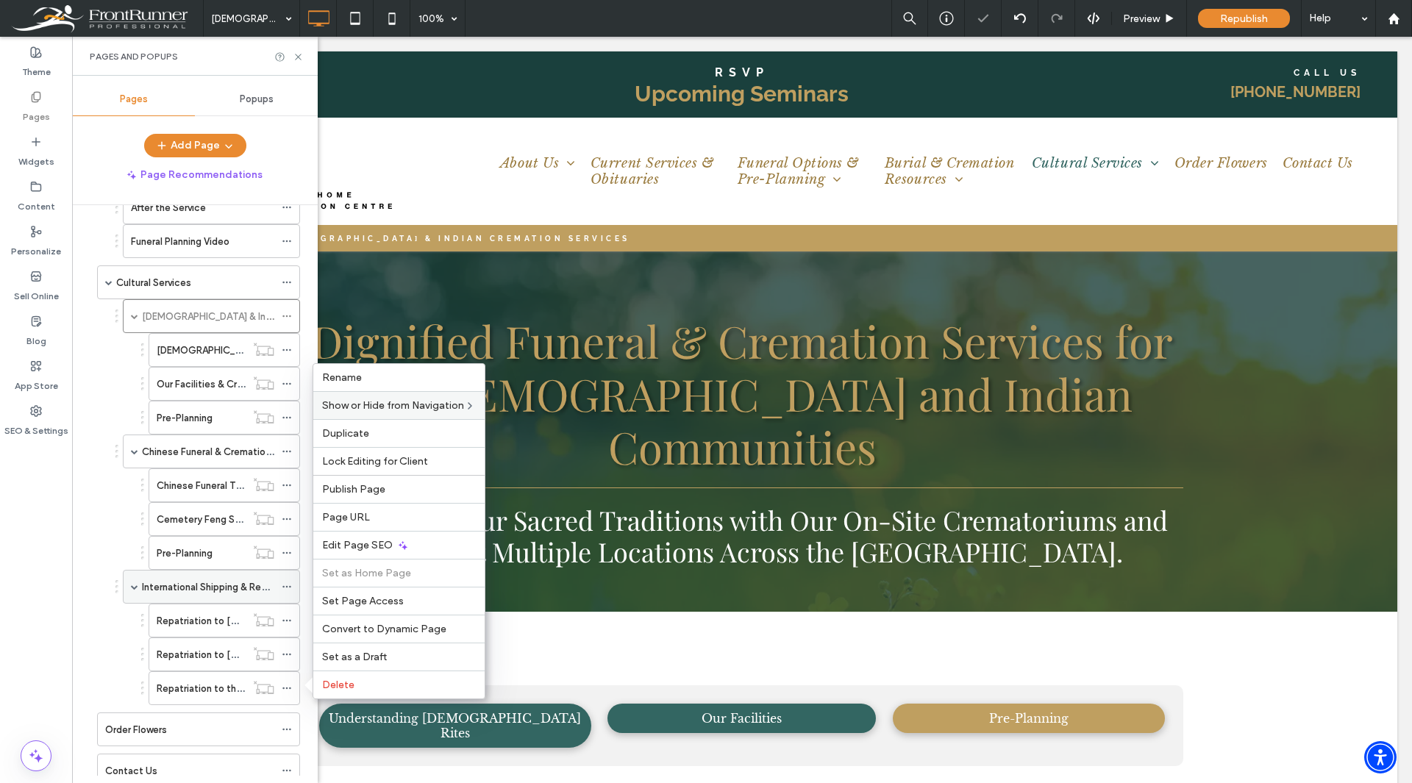
click at [134, 587] on span at bounding box center [134, 586] width 7 height 7
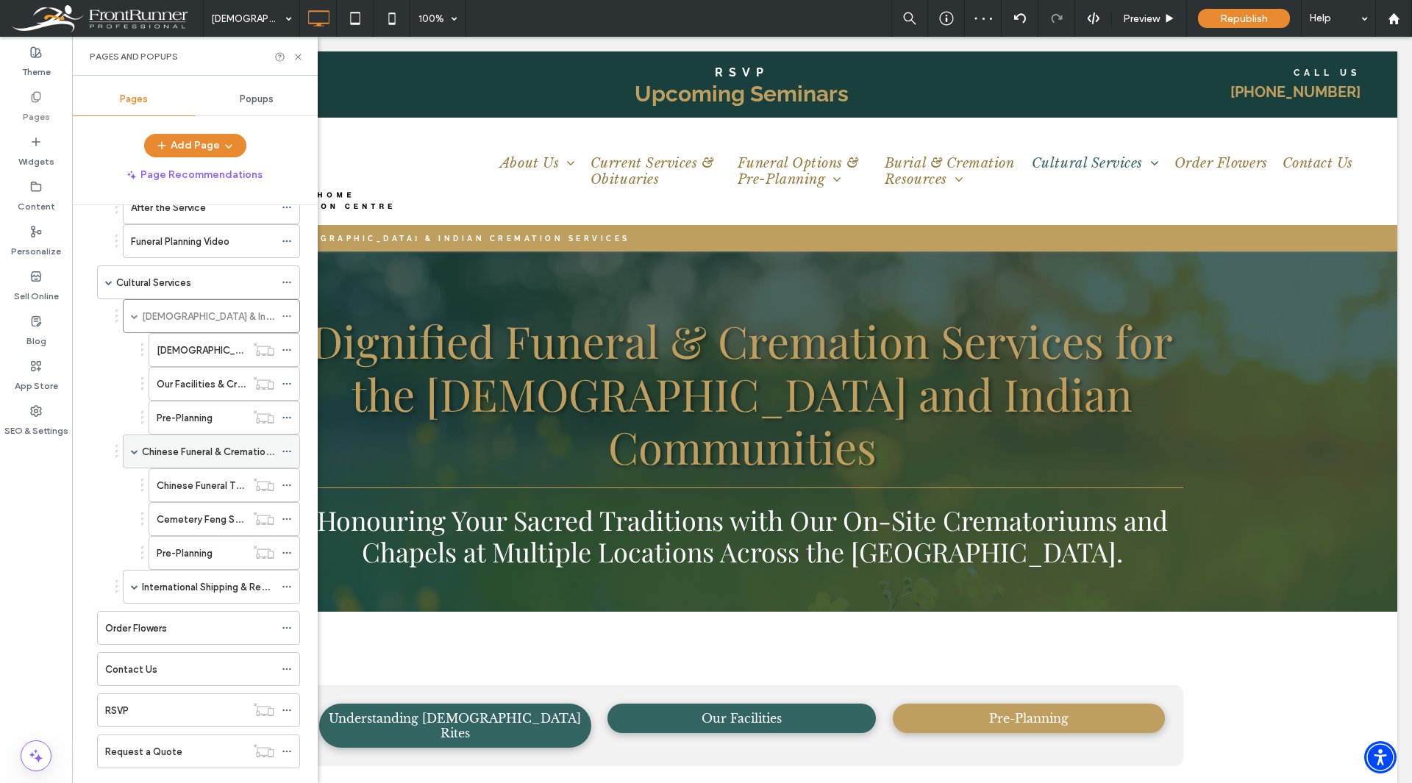
click at [135, 451] on span at bounding box center [134, 451] width 7 height 7
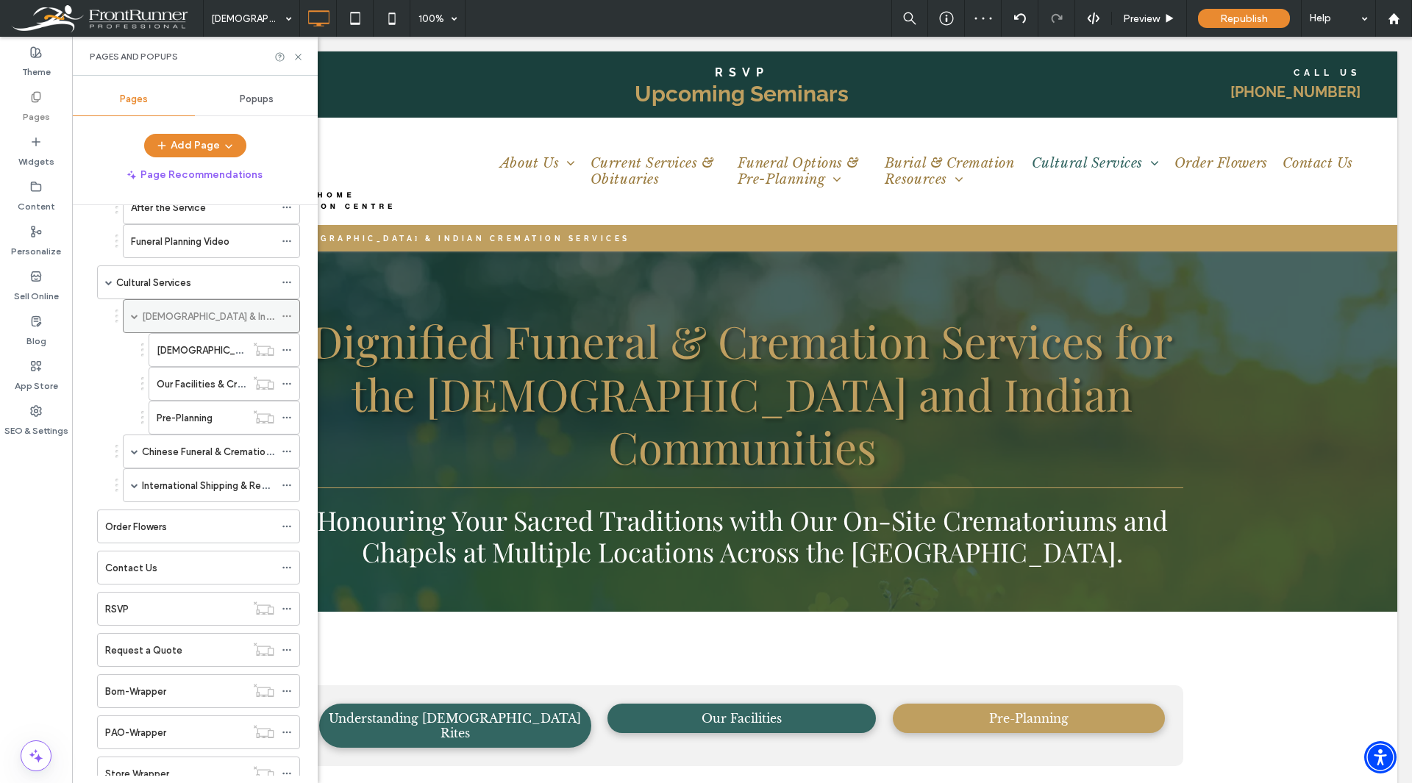
click at [130, 315] on div "[DEMOGRAPHIC_DATA] & Indian Cremation Services" at bounding box center [211, 316] width 177 height 34
click at [134, 315] on span at bounding box center [134, 316] width 7 height 7
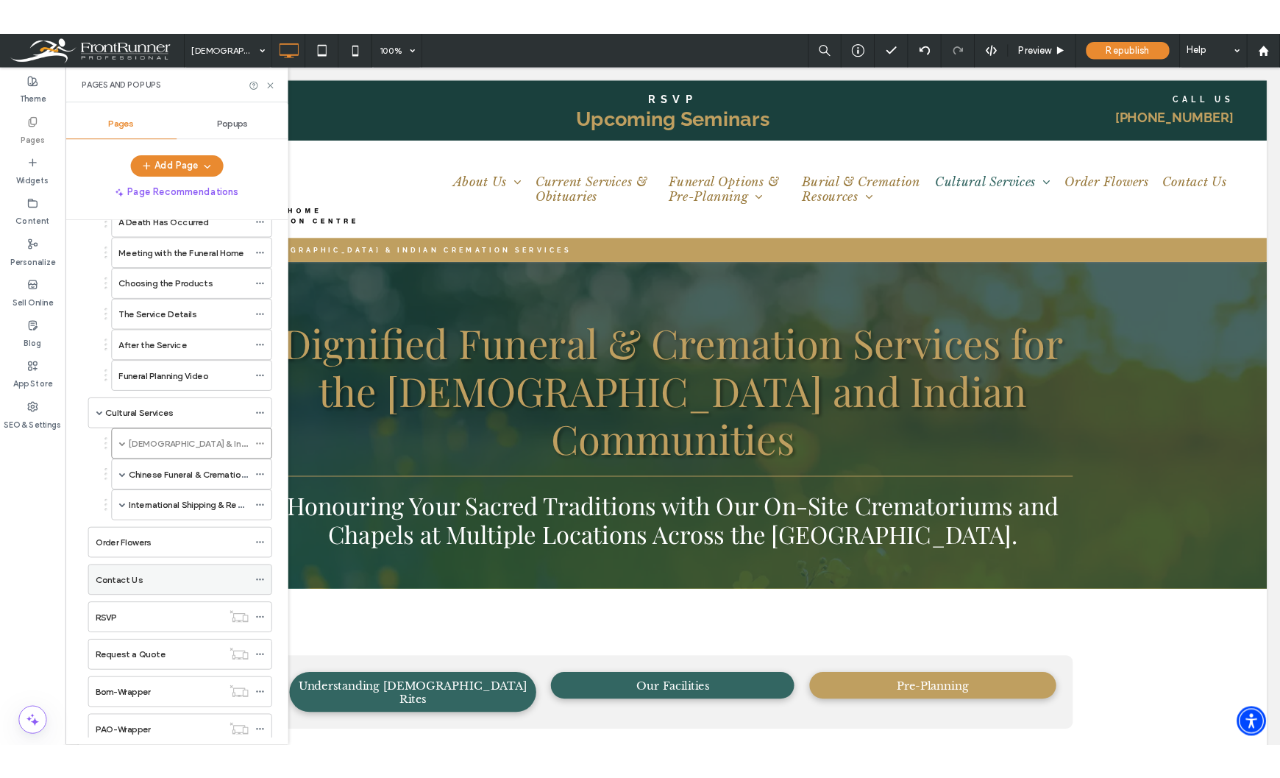
scroll to position [294, 0]
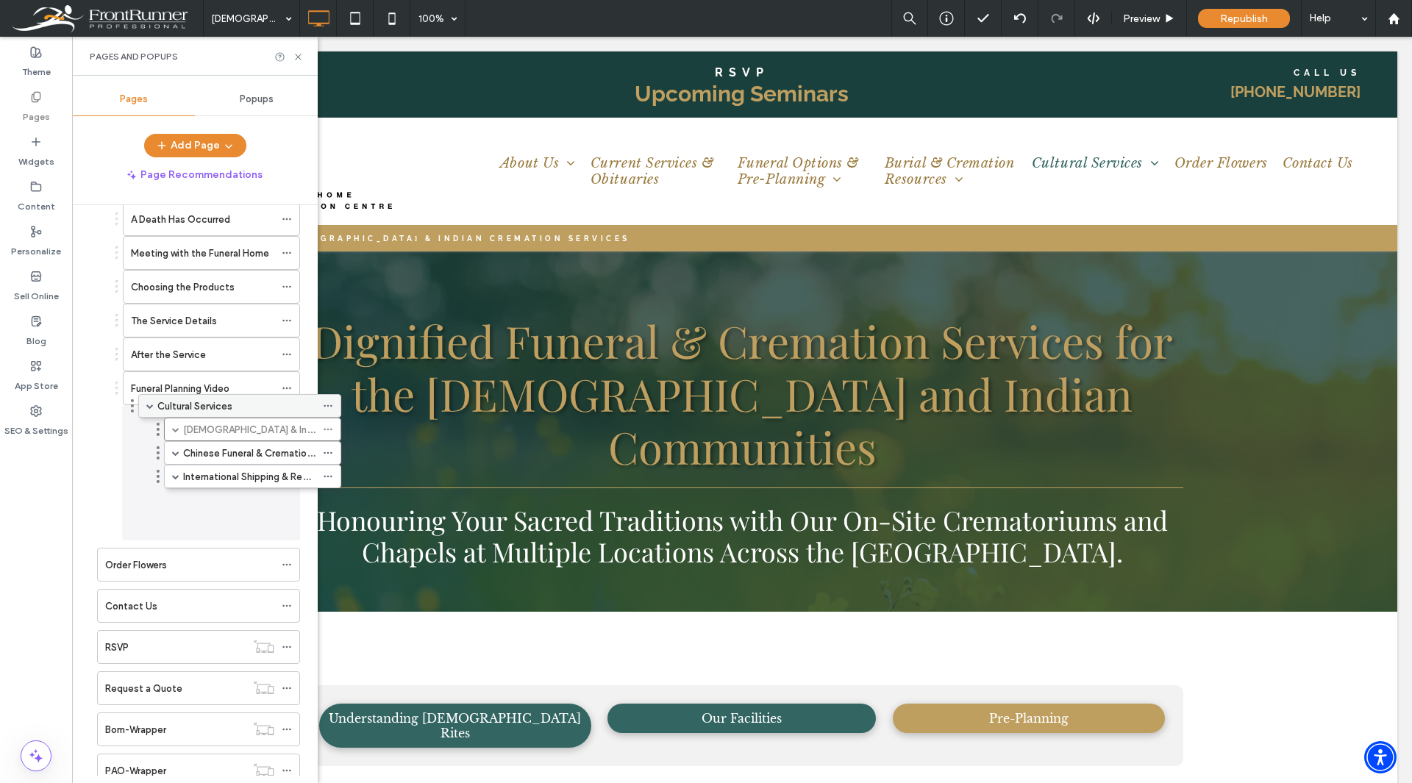
drag, startPoint x: 158, startPoint y: 431, endPoint x: 199, endPoint y: 413, distance: 45.1
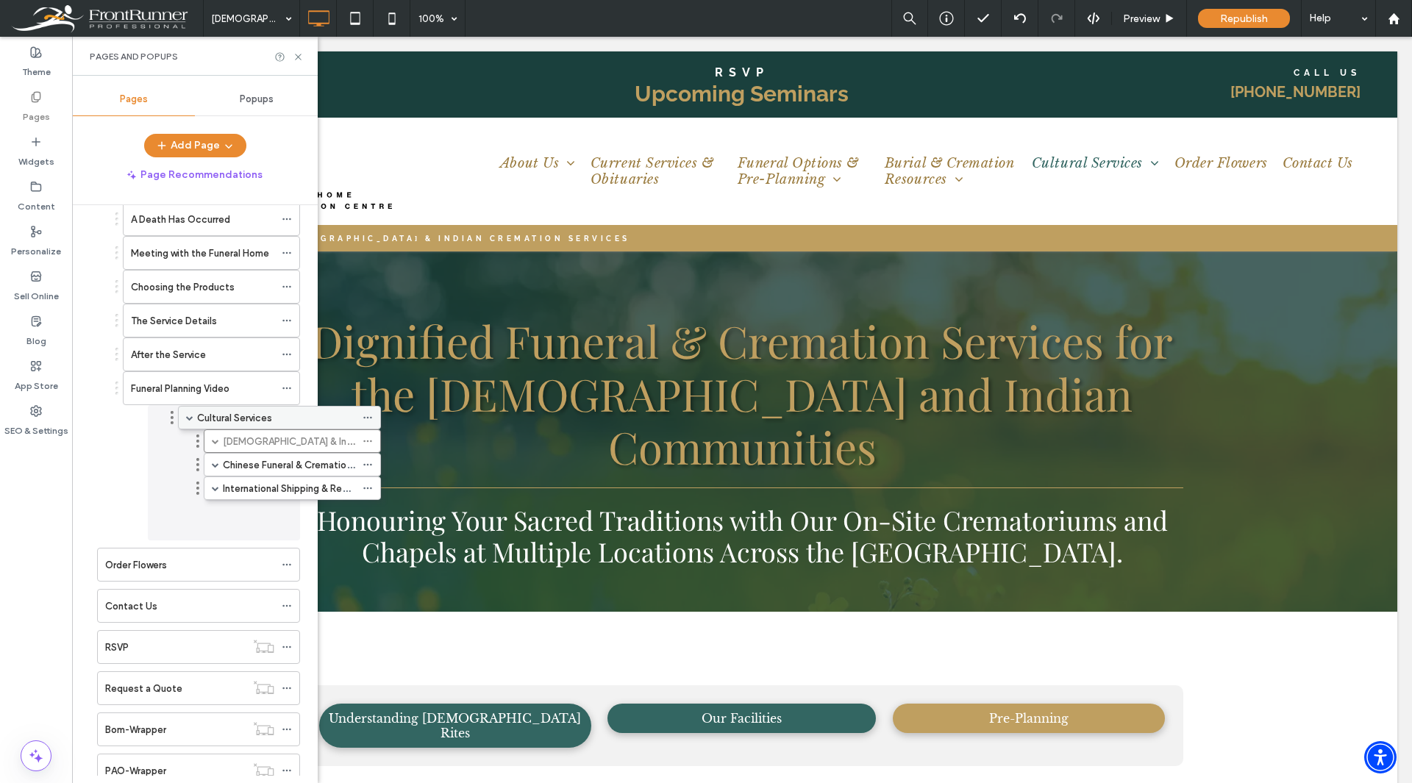
drag, startPoint x: 135, startPoint y: 433, endPoint x: 216, endPoint y: 426, distance: 81.2
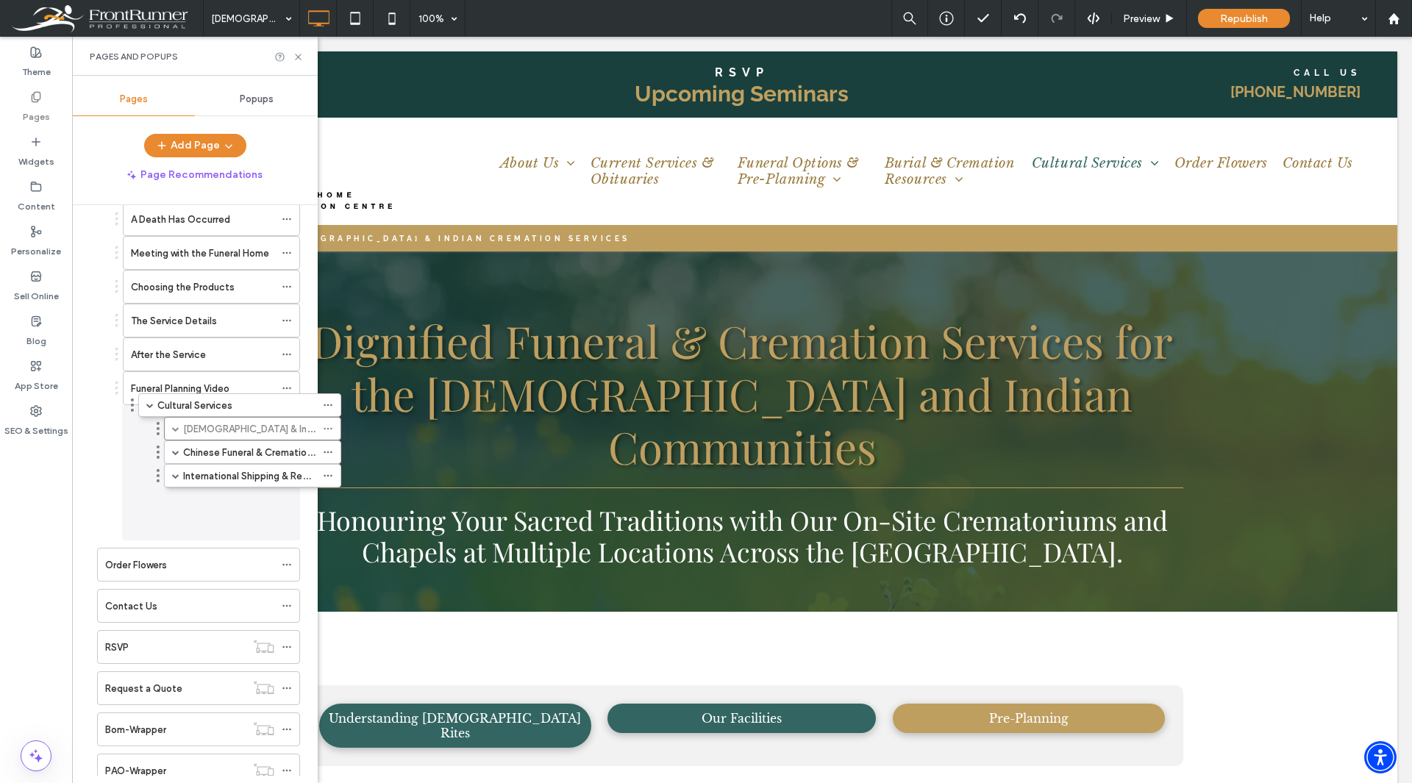
drag, startPoint x: 185, startPoint y: 426, endPoint x: 222, endPoint y: 408, distance: 40.8
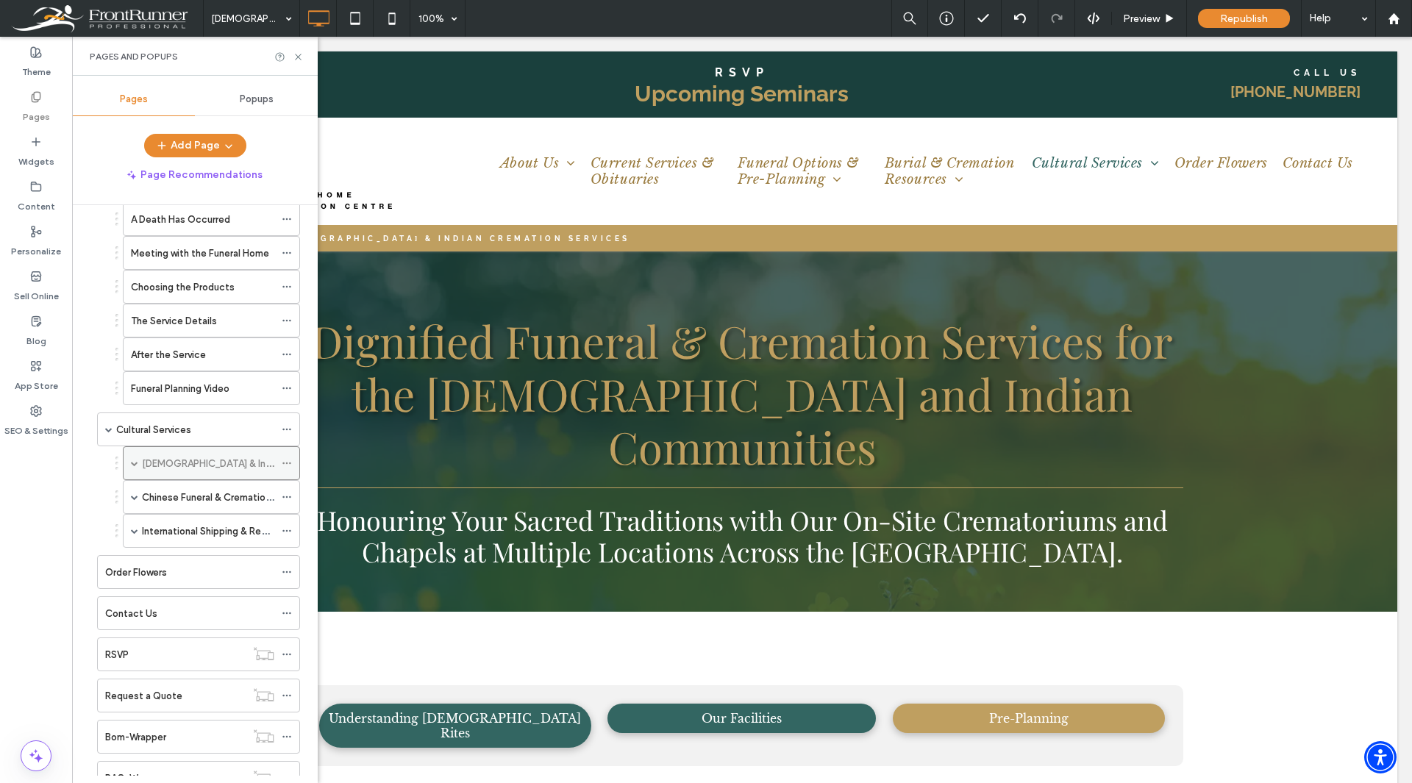
click at [289, 463] on icon at bounding box center [287, 463] width 10 height 10
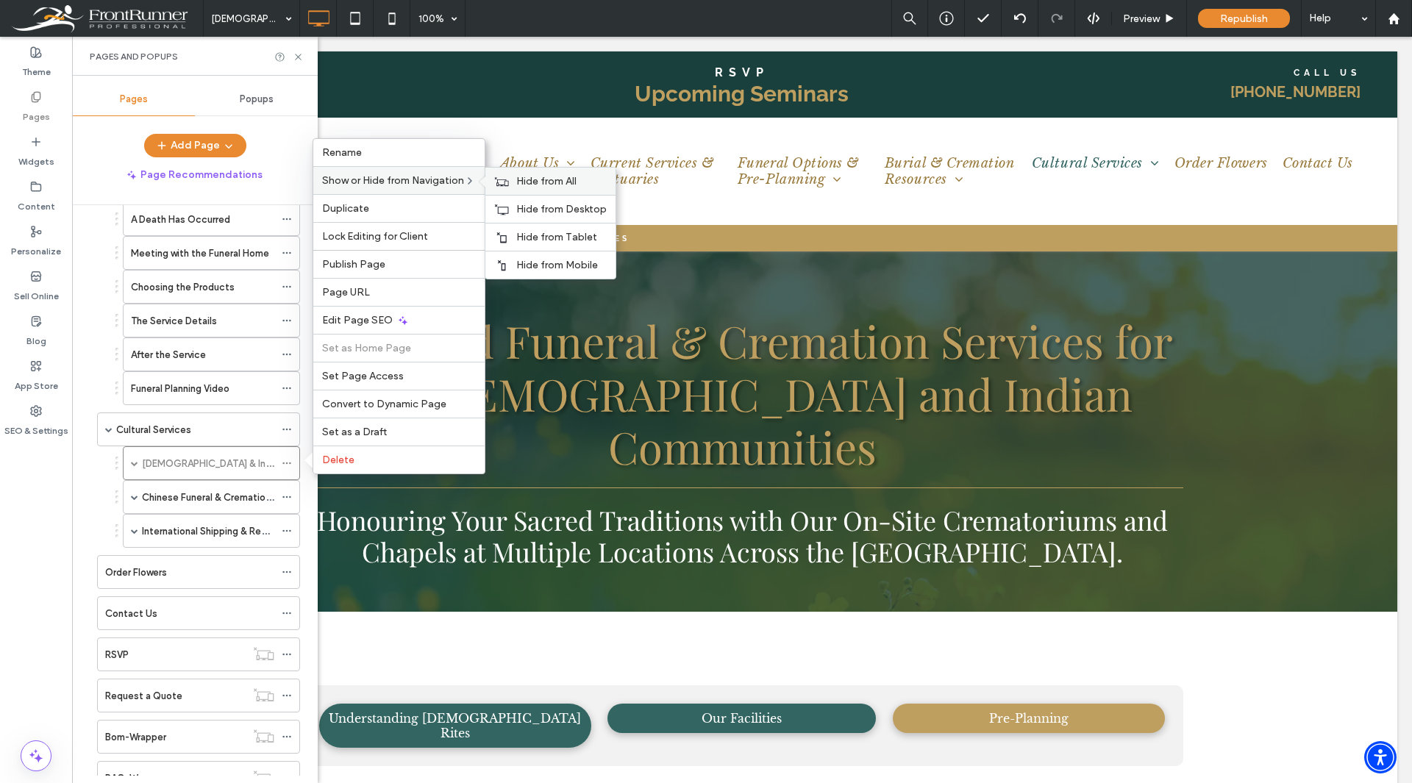
click at [547, 182] on span "Hide from All" at bounding box center [546, 181] width 60 height 13
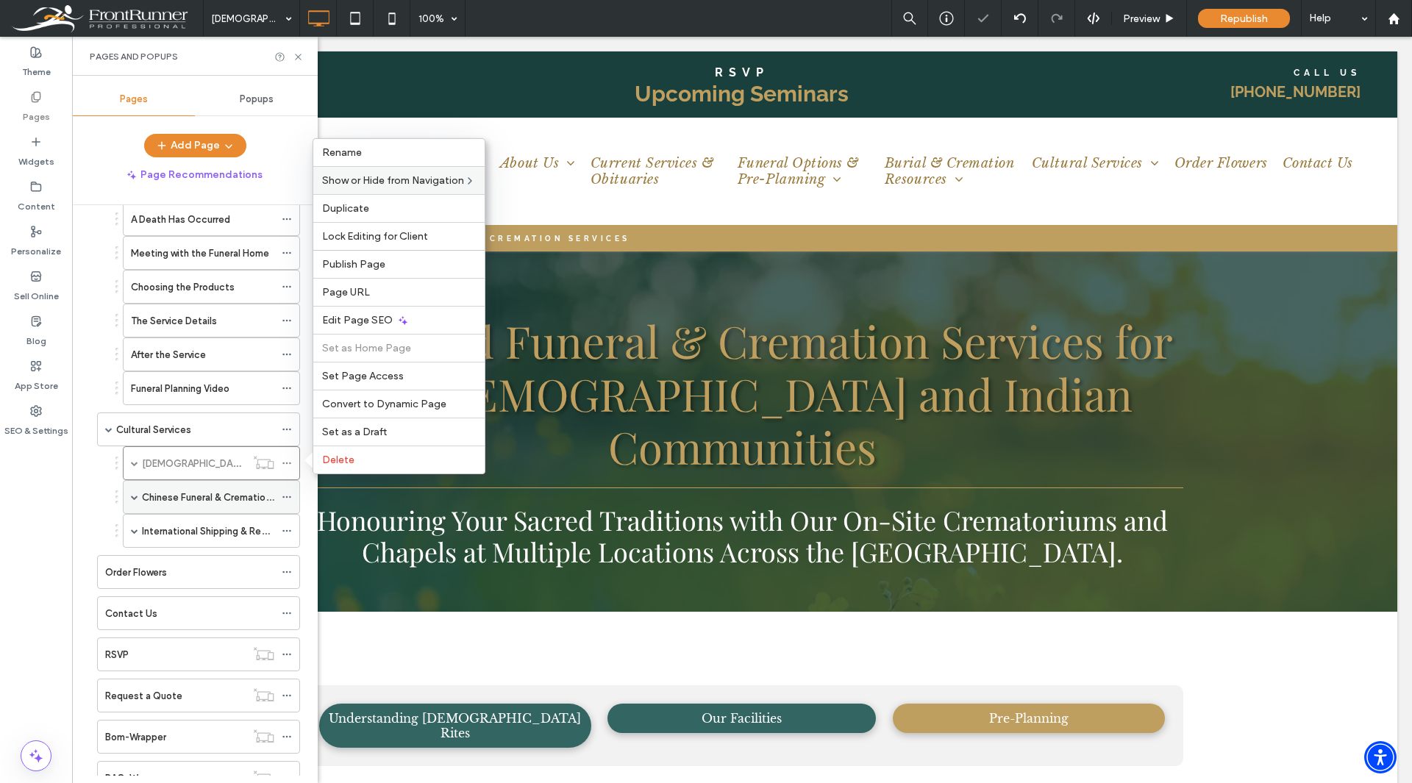
click at [291, 494] on icon at bounding box center [287, 497] width 10 height 10
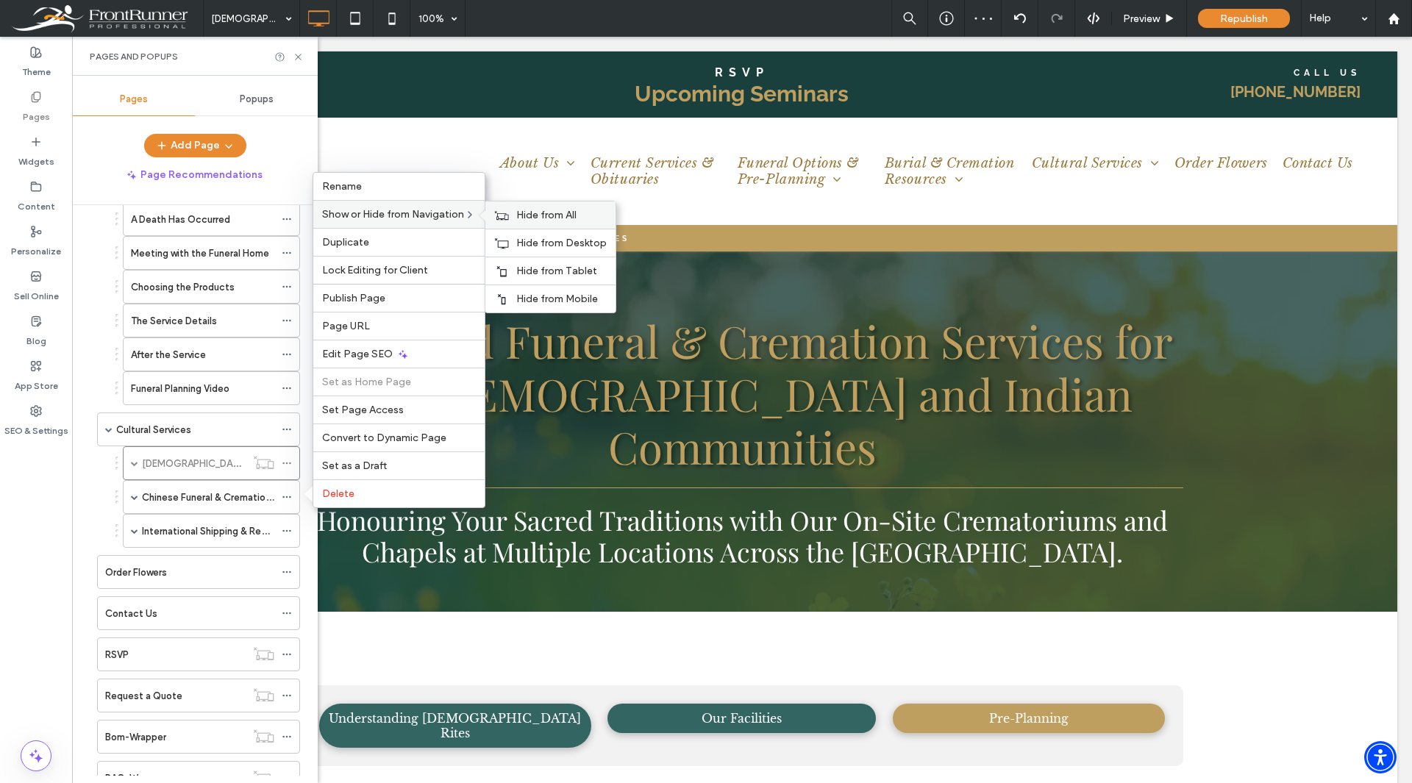
click at [508, 222] on div "Hide from All" at bounding box center [551, 215] width 130 height 27
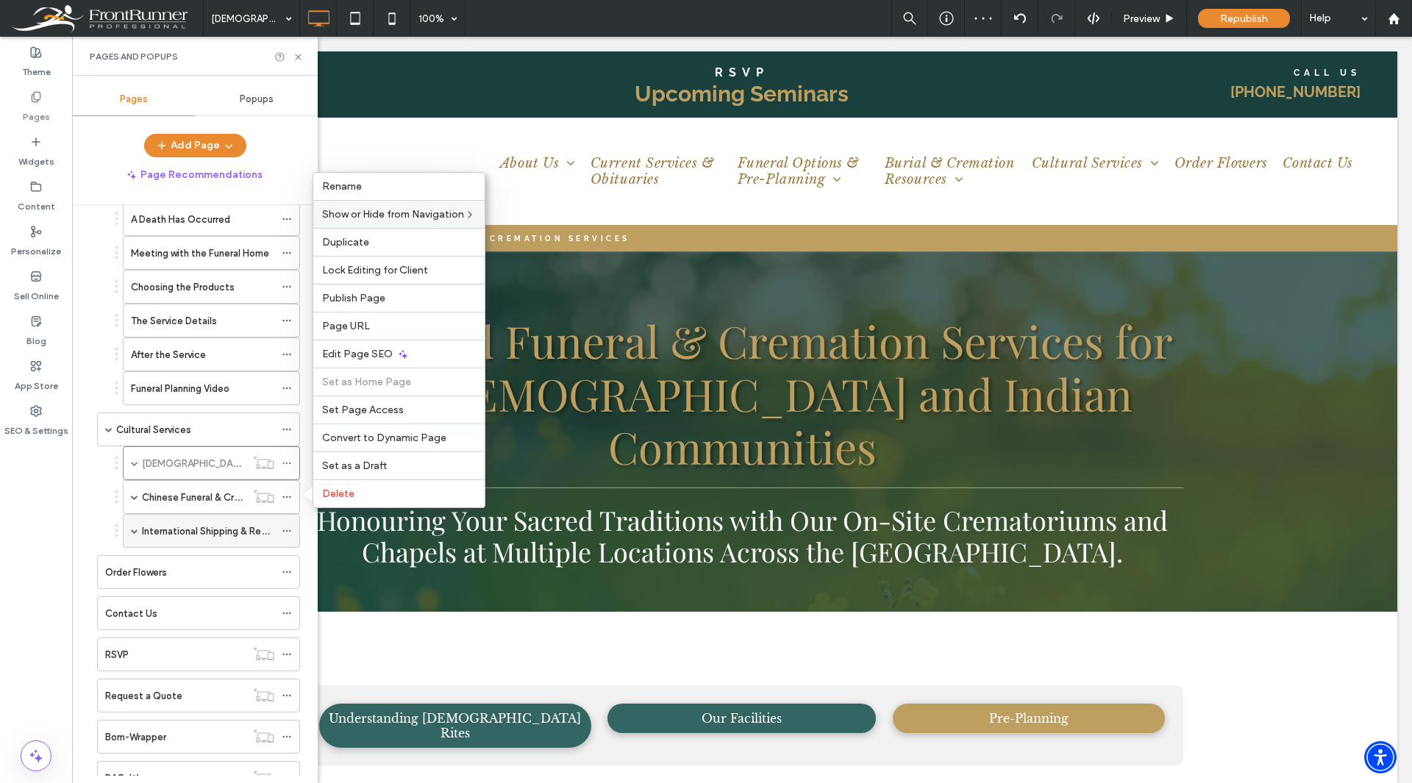
click at [288, 533] on icon at bounding box center [287, 531] width 10 height 10
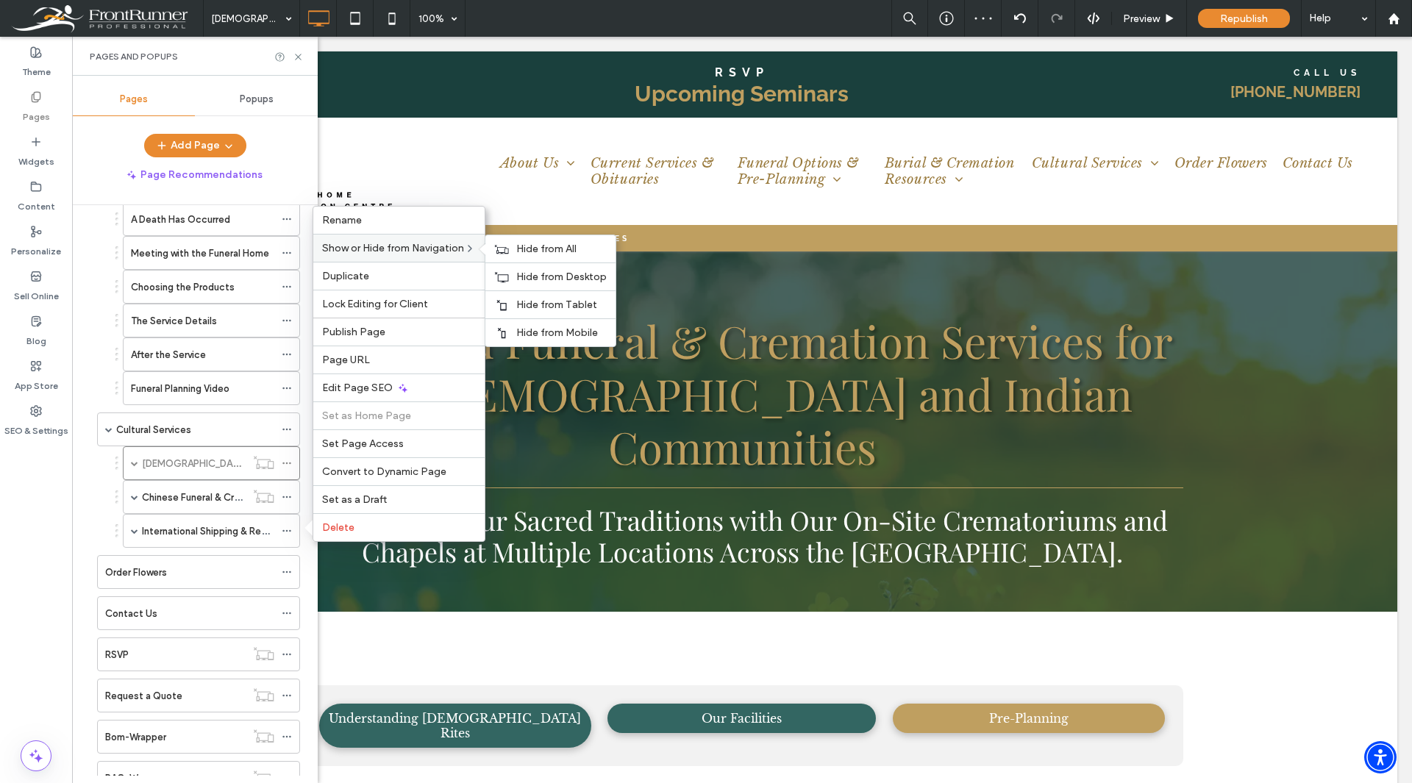
click at [406, 253] on span "Show or Hide from Navigation" at bounding box center [393, 248] width 142 height 13
click at [527, 248] on span "Hide from All" at bounding box center [546, 249] width 60 height 13
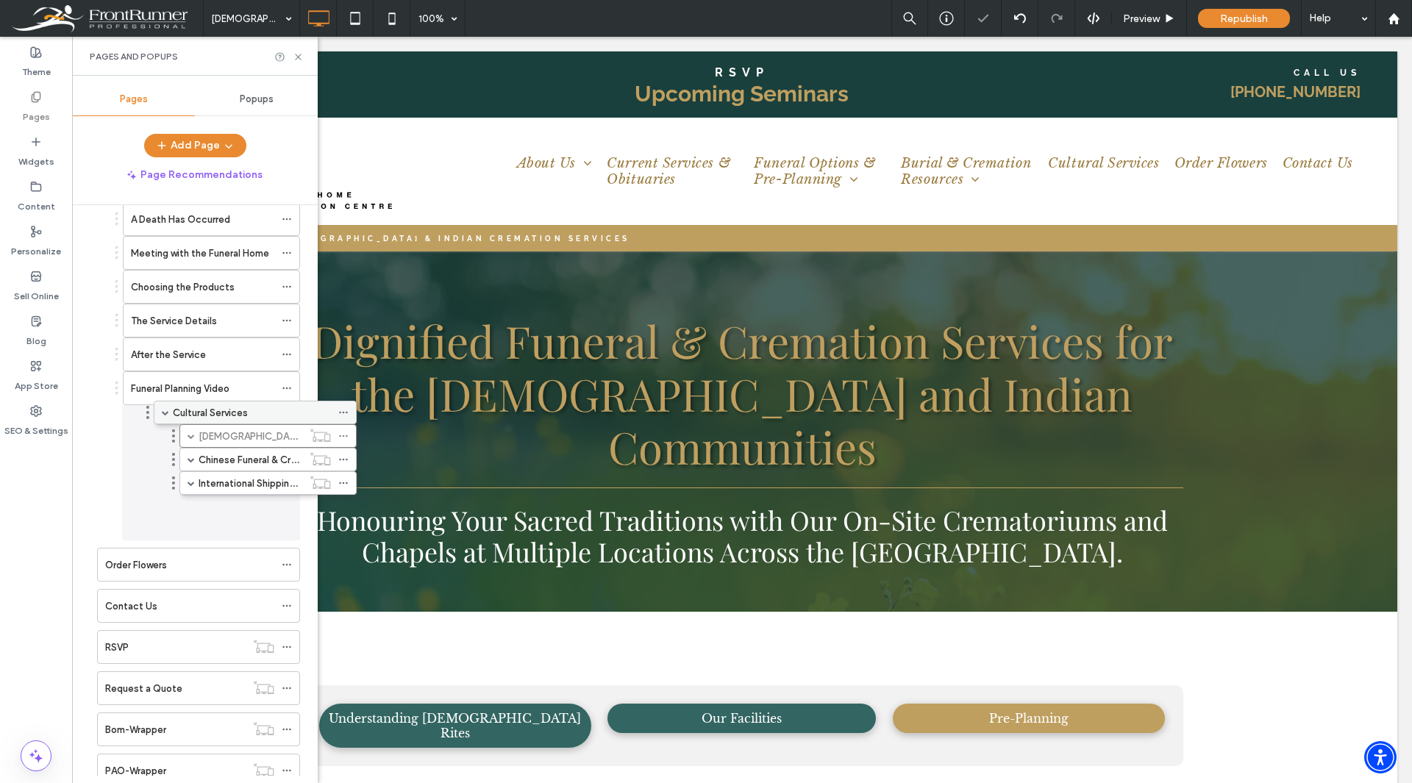
drag, startPoint x: 128, startPoint y: 433, endPoint x: 185, endPoint y: 421, distance: 57.9
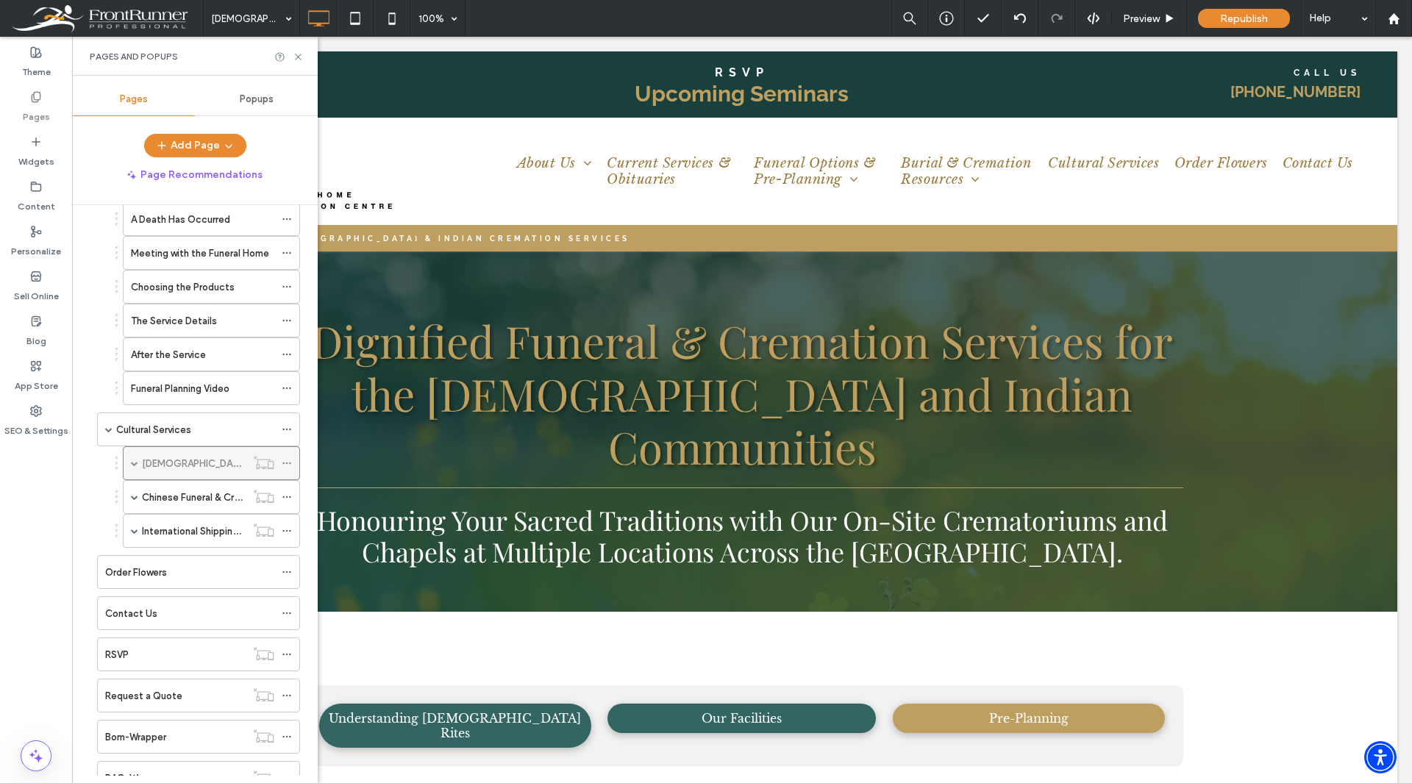
click at [289, 463] on icon at bounding box center [287, 463] width 10 height 10
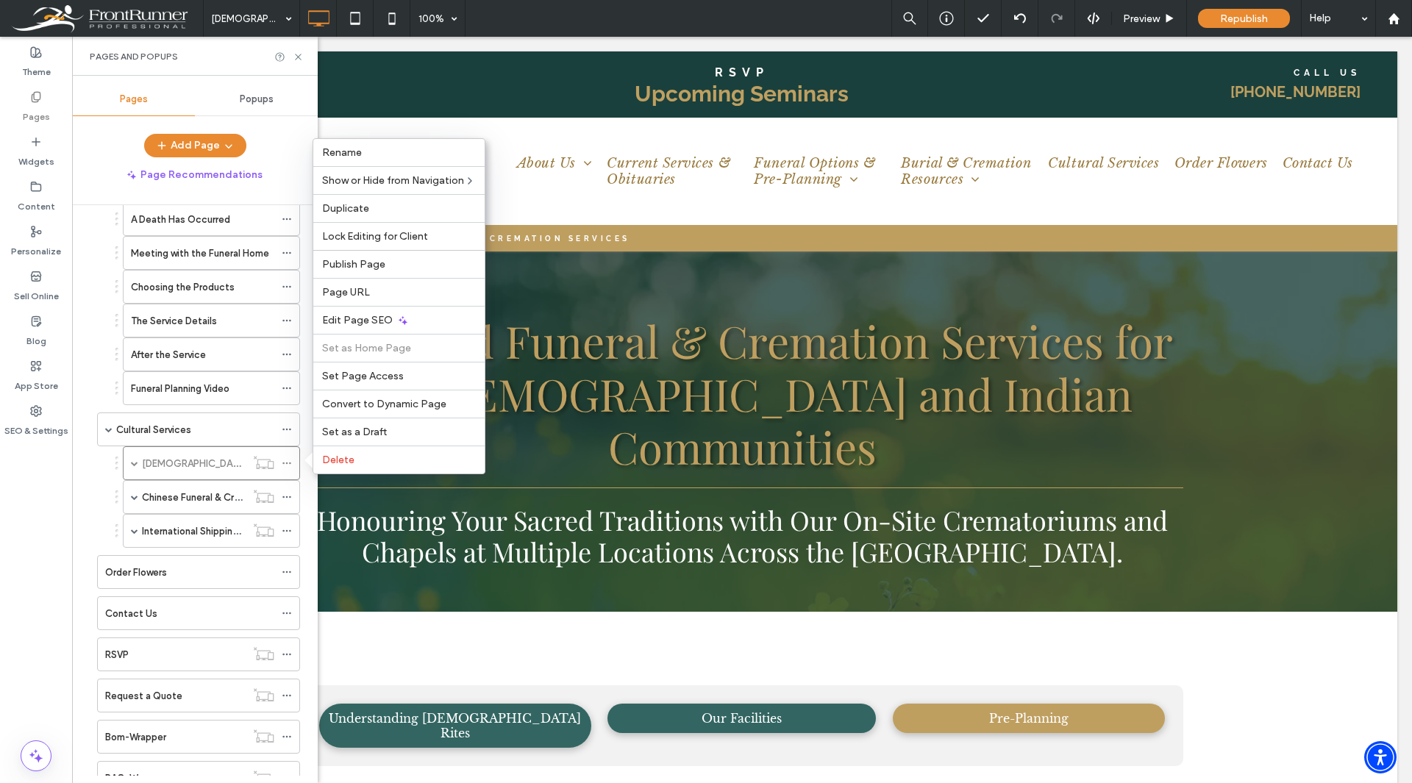
click at [48, 513] on div "Theme Pages Widgets Content Personalize Sell Online Blog App Store SEO & Settin…" at bounding box center [36, 410] width 72 height 747
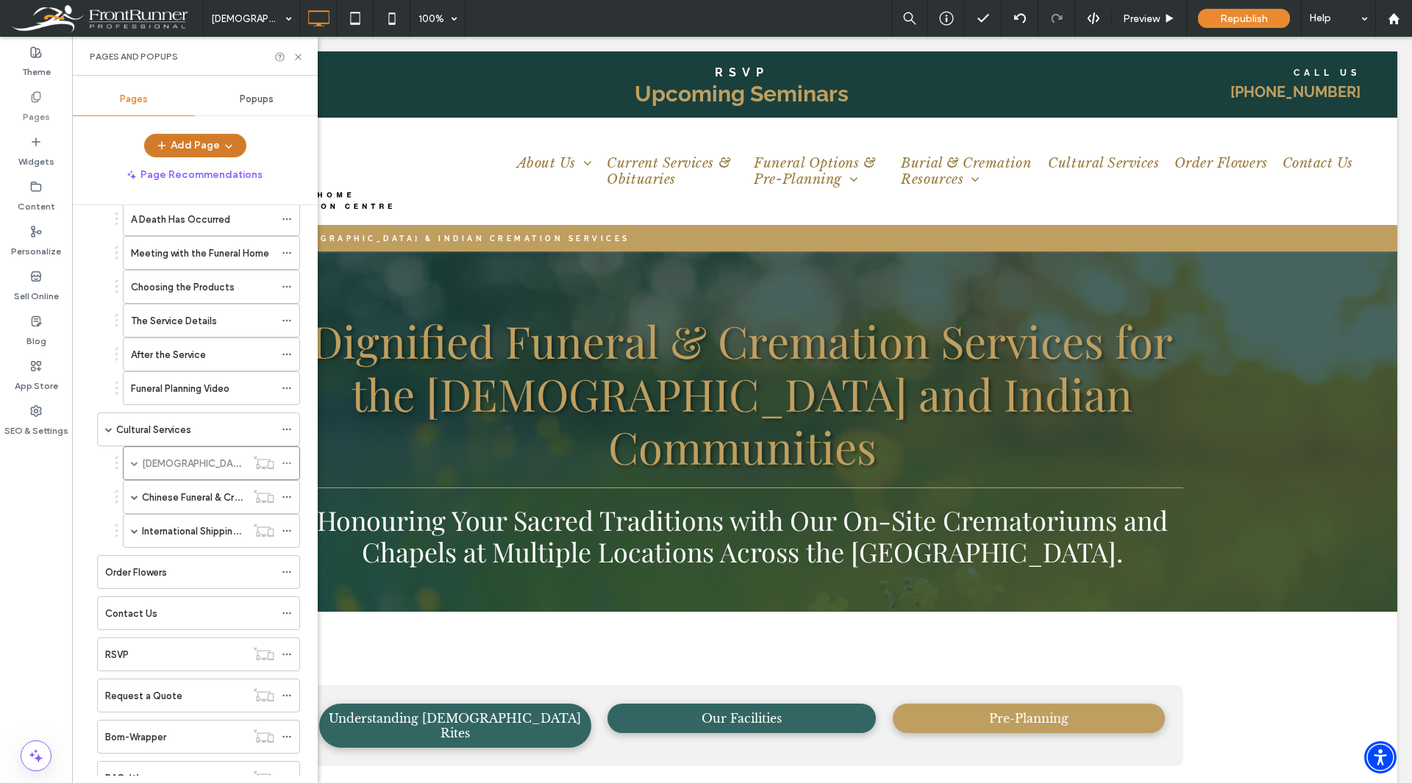
click at [174, 146] on button "Add Page" at bounding box center [195, 146] width 102 height 24
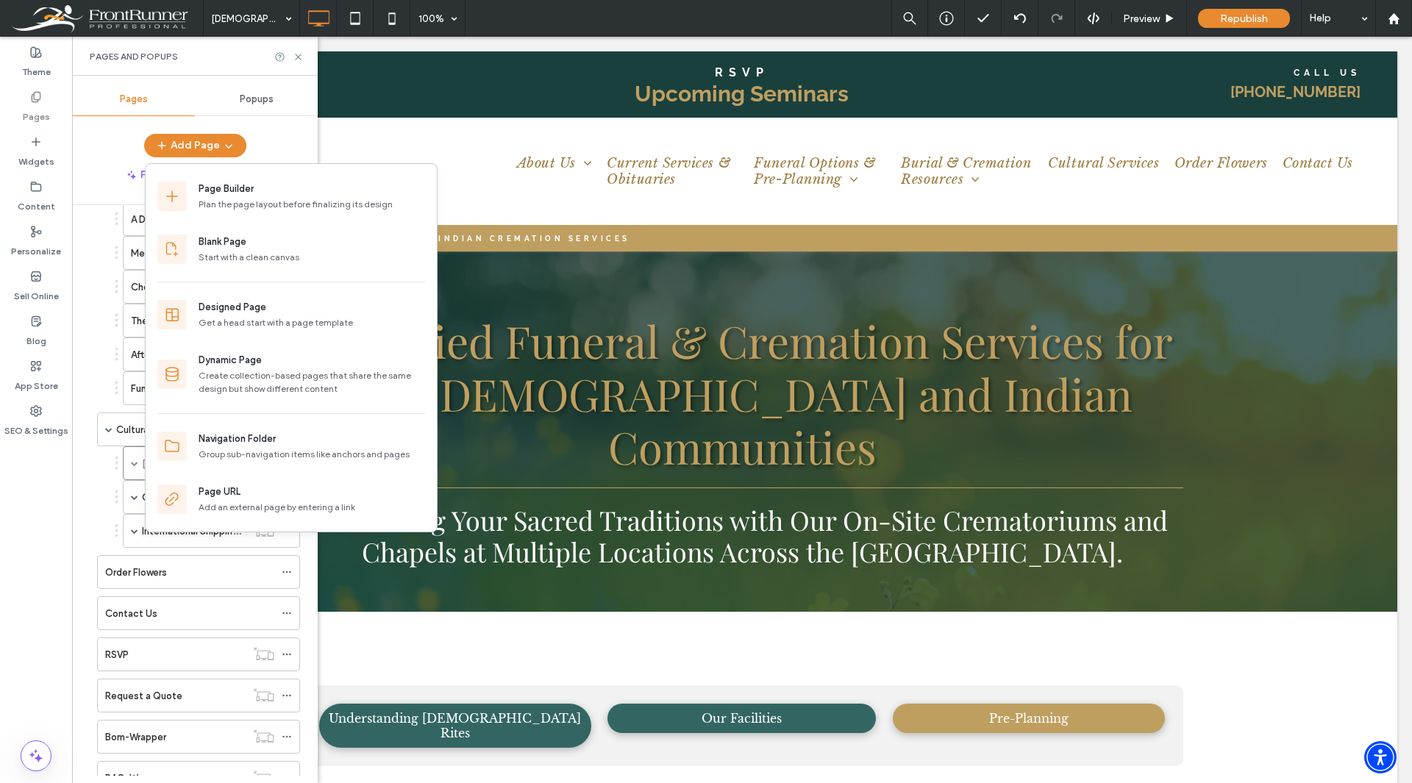
click at [43, 529] on div "Theme Pages Widgets Content Personalize Sell Online Blog App Store SEO & Settin…" at bounding box center [36, 410] width 72 height 747
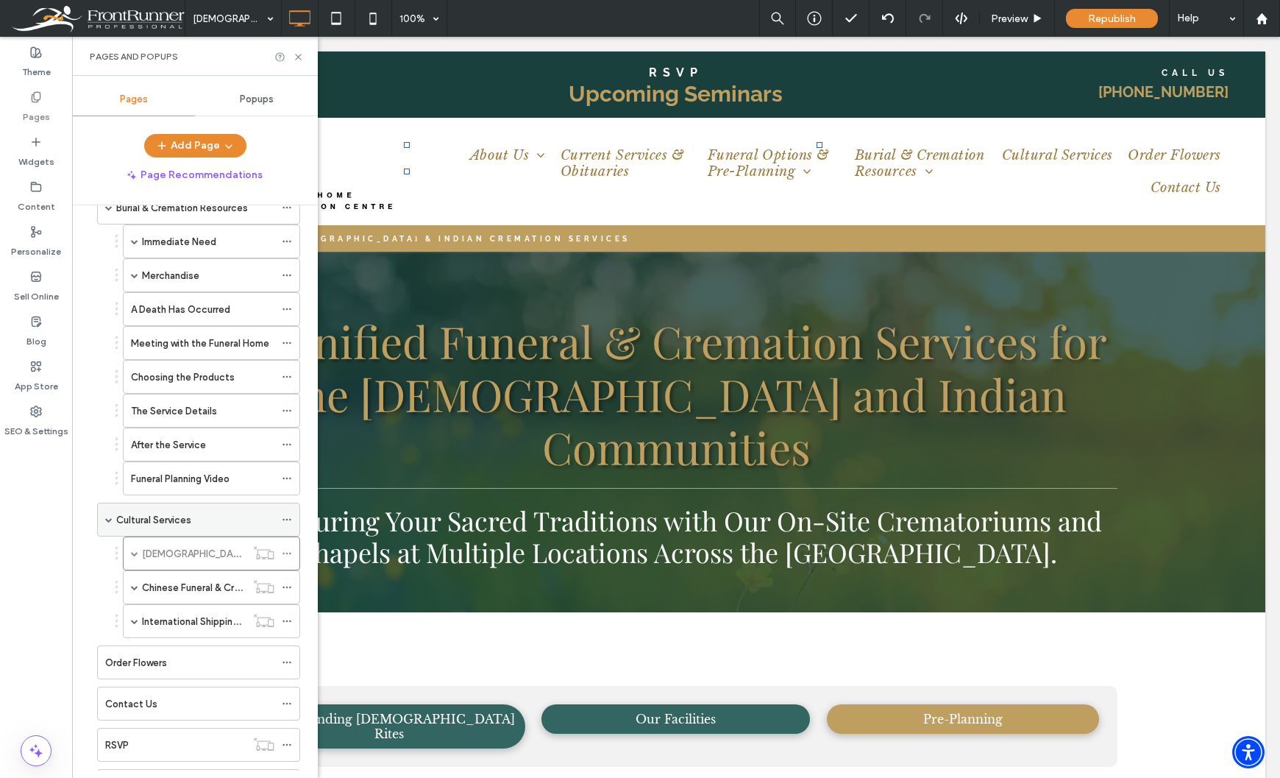
scroll to position [147, 0]
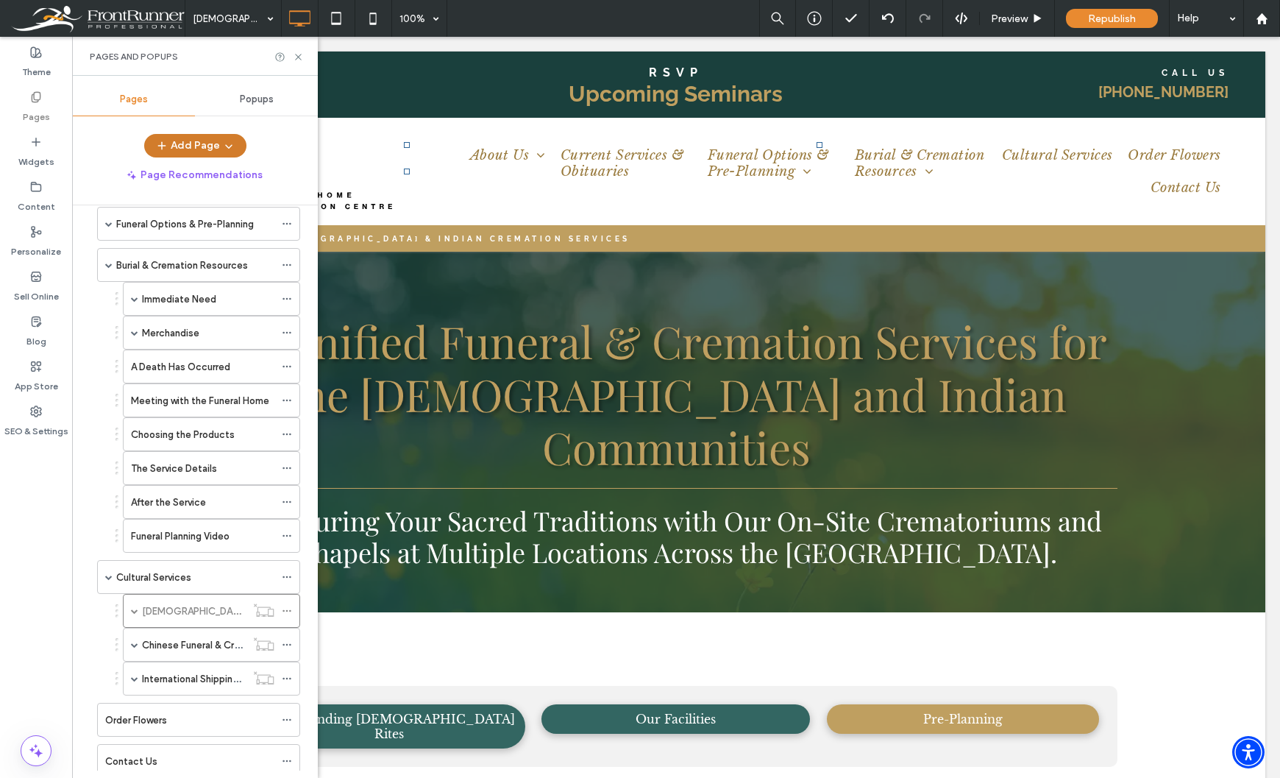
click at [213, 145] on button "Add Page" at bounding box center [195, 146] width 102 height 24
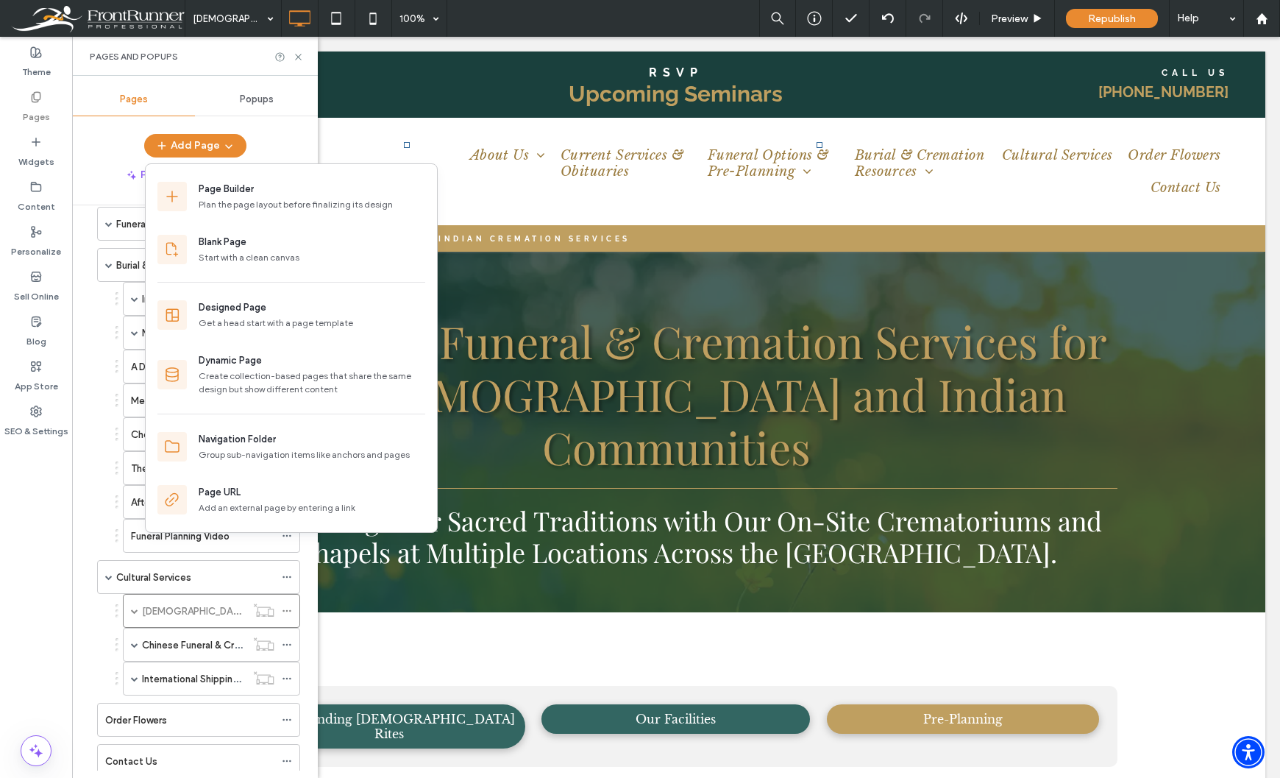
click at [63, 609] on div "Theme Pages Widgets Content Personalize Sell Online Blog App Store SEO & Settin…" at bounding box center [36, 407] width 72 height 741
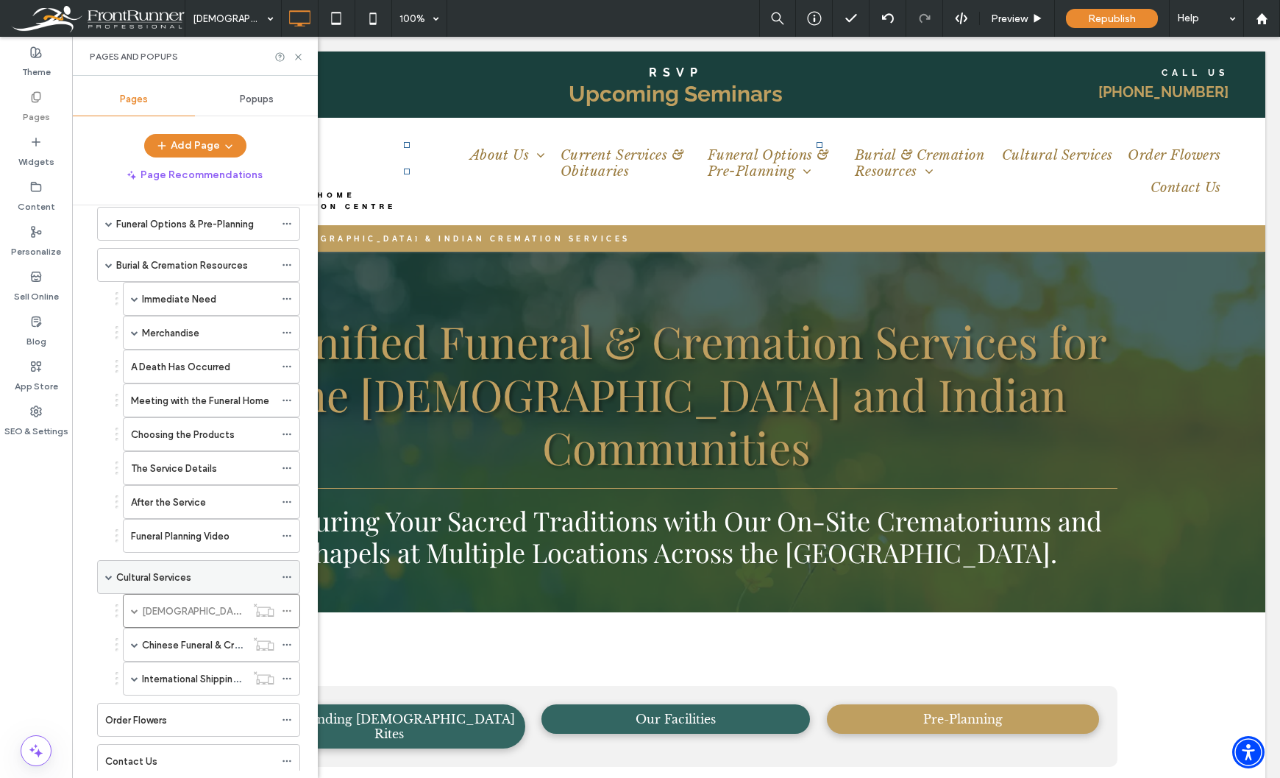
click at [165, 578] on label "Cultural Services" at bounding box center [153, 577] width 75 height 26
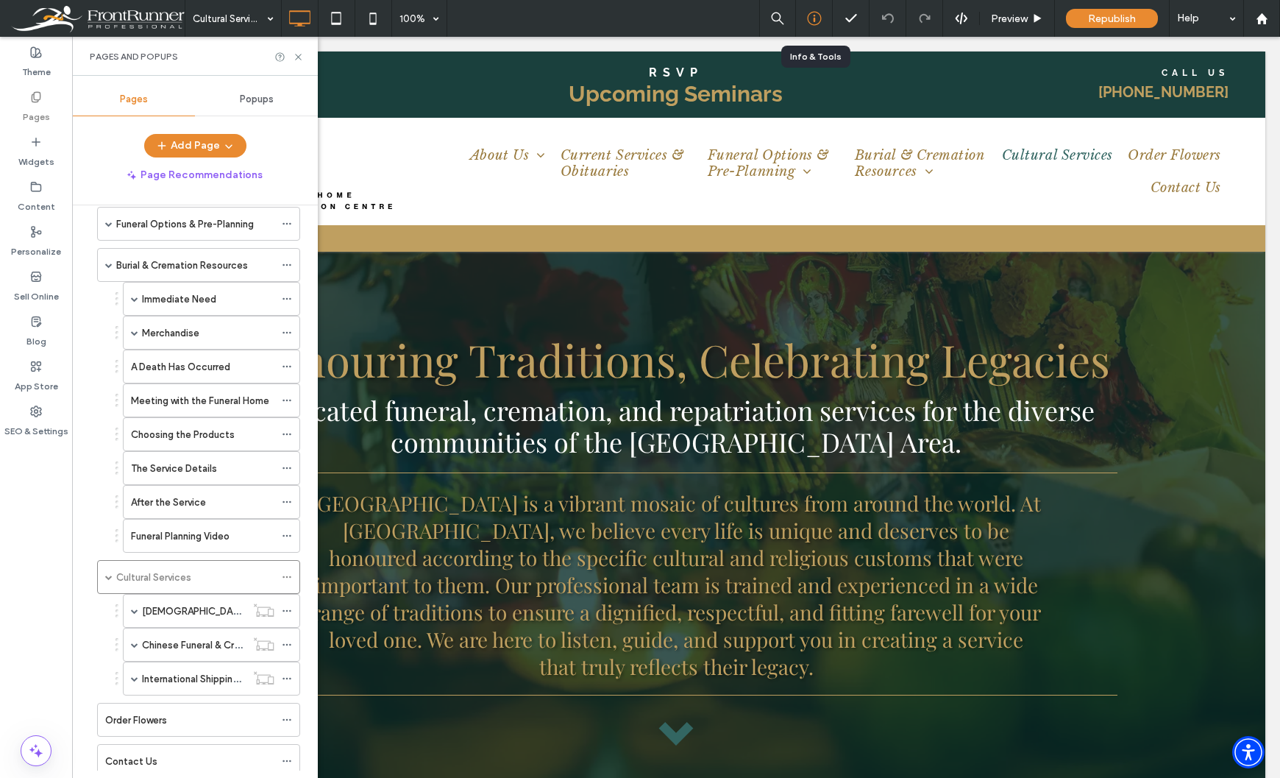
click at [814, 18] on use at bounding box center [814, 19] width 14 height 14
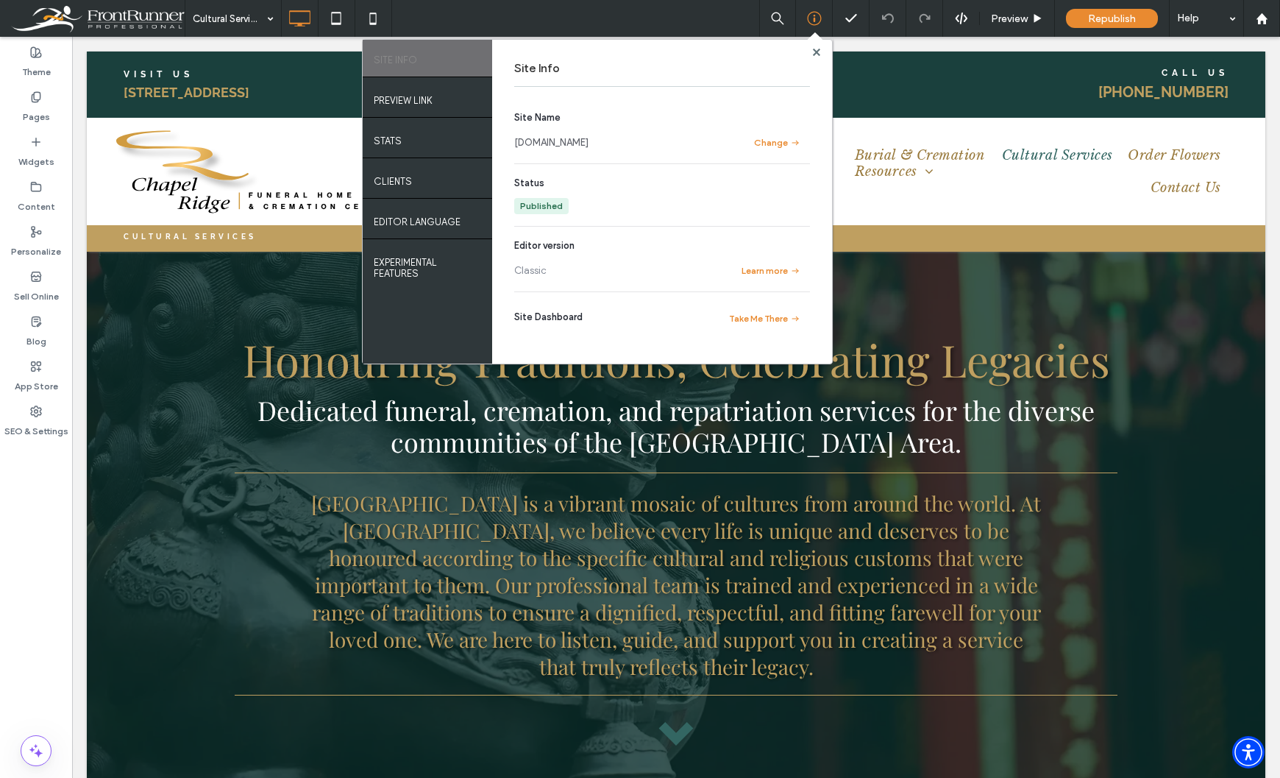
click at [587, 143] on link "[DOMAIN_NAME]" at bounding box center [551, 142] width 74 height 15
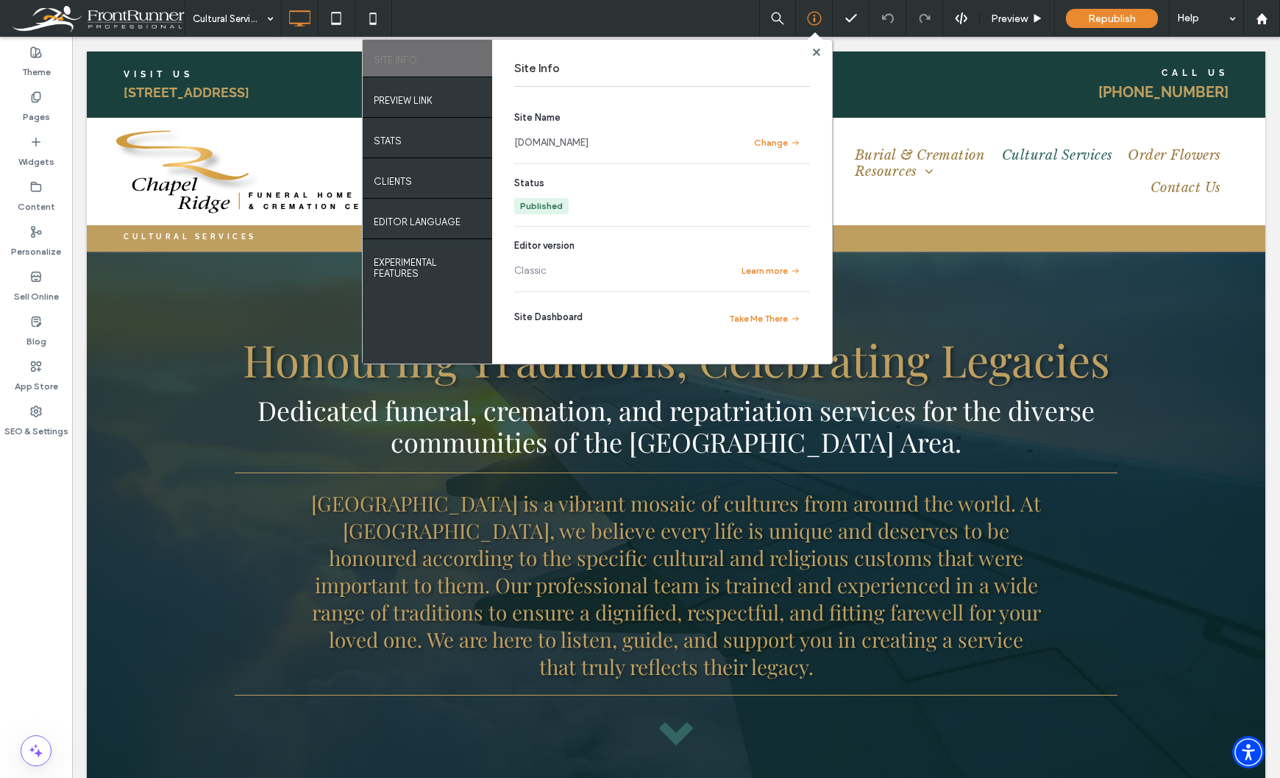
click at [46, 598] on div "Theme Pages Widgets Content Personalize Sell Online Blog App Store SEO & Settin…" at bounding box center [36, 407] width 72 height 741
click at [40, 113] on label "Pages" at bounding box center [36, 113] width 27 height 21
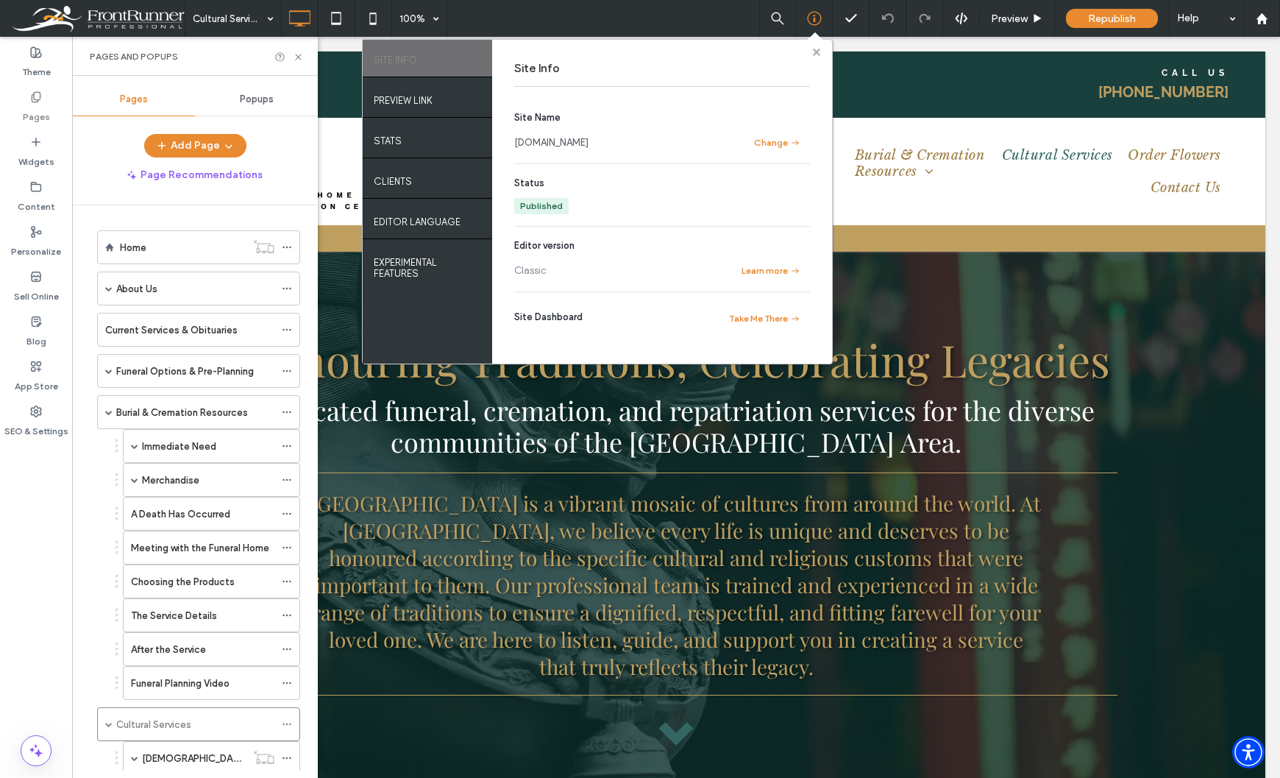
click at [814, 51] on use at bounding box center [815, 51] width 7 height 7
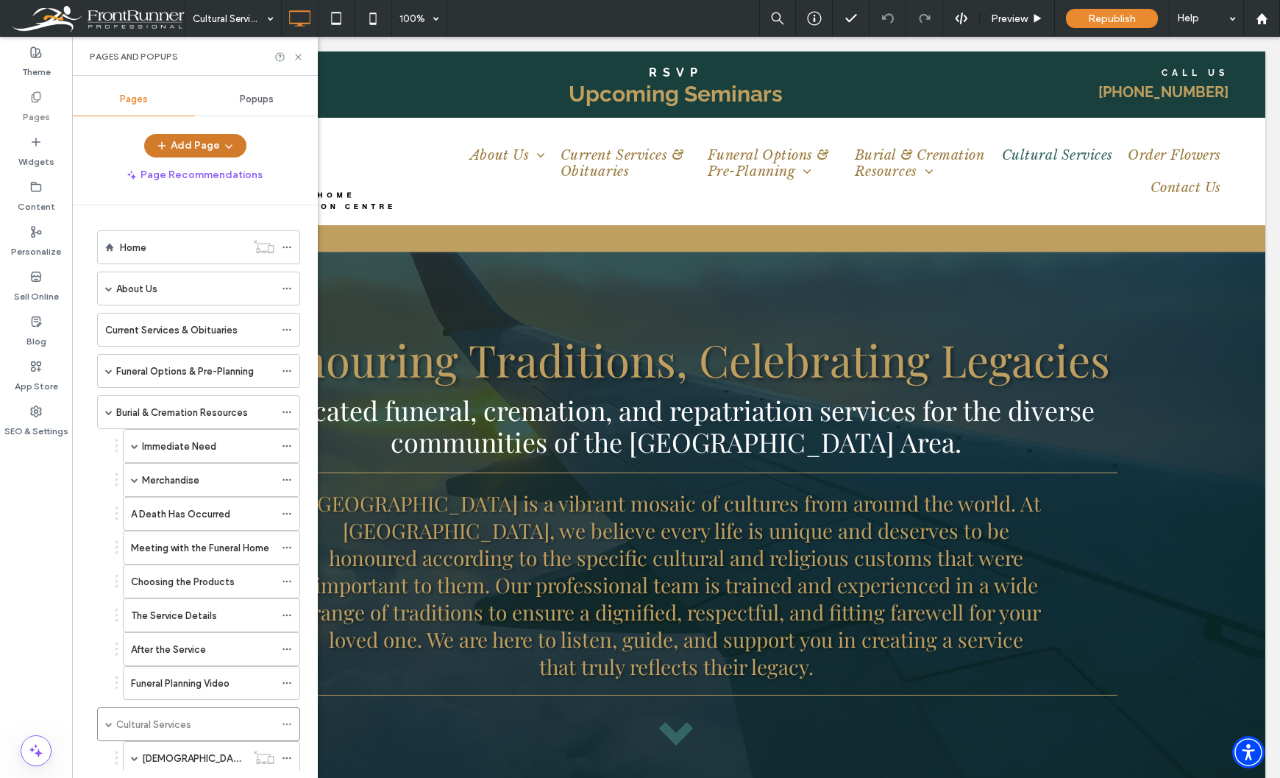
click at [227, 146] on icon "button" at bounding box center [229, 146] width 12 height 12
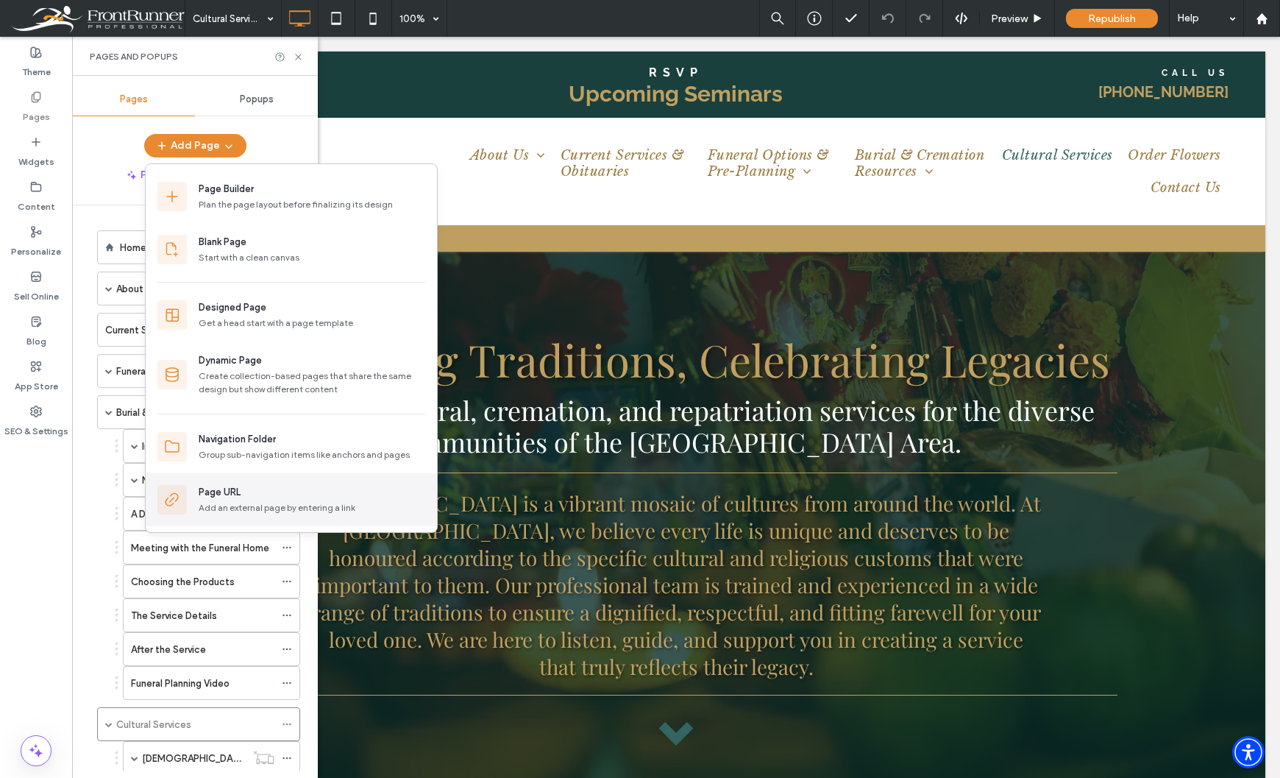
click at [246, 501] on div "Add an external page by entering a link" at bounding box center [312, 507] width 227 height 13
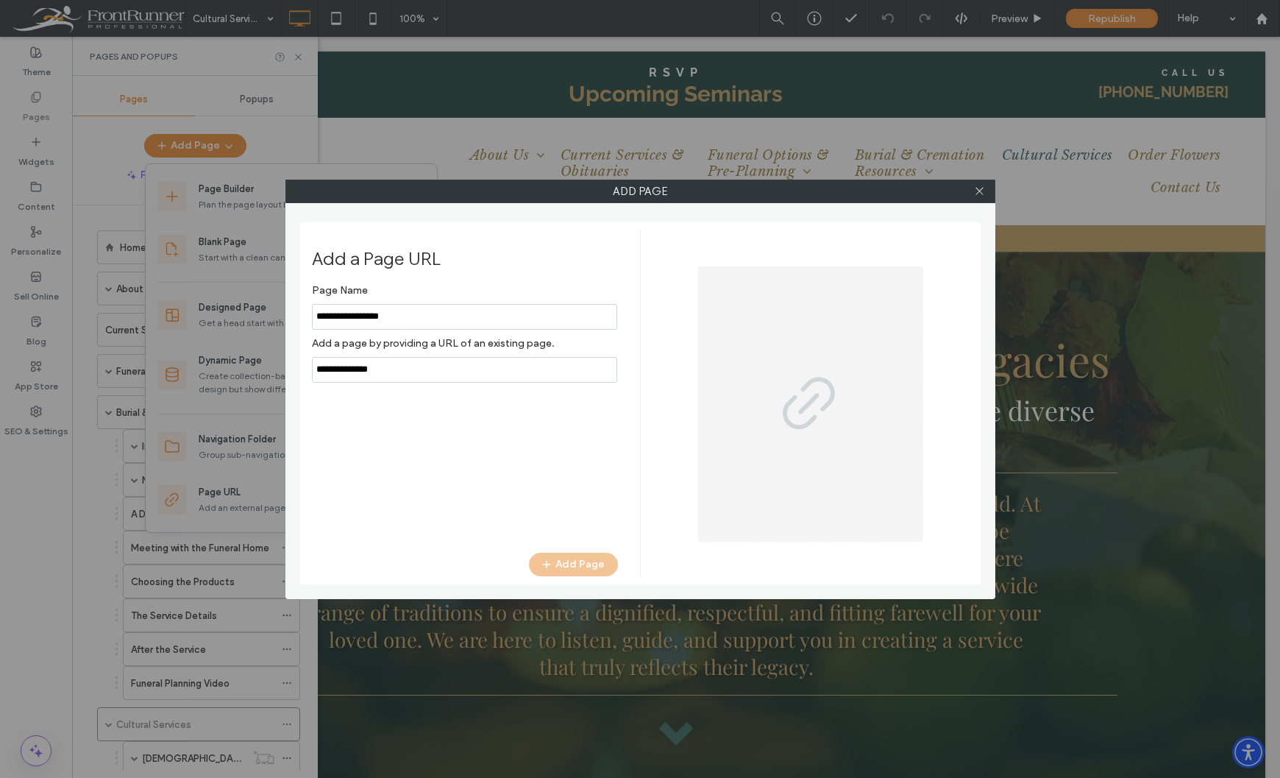
type input "**********"
drag, startPoint x: 423, startPoint y: 366, endPoint x: 263, endPoint y: 365, distance: 160.4
click at [263, 365] on div "Add Page Add a Page URL Page Name Add a page by providing a URL of an existing …" at bounding box center [640, 389] width 1280 height 778
paste input "**********"
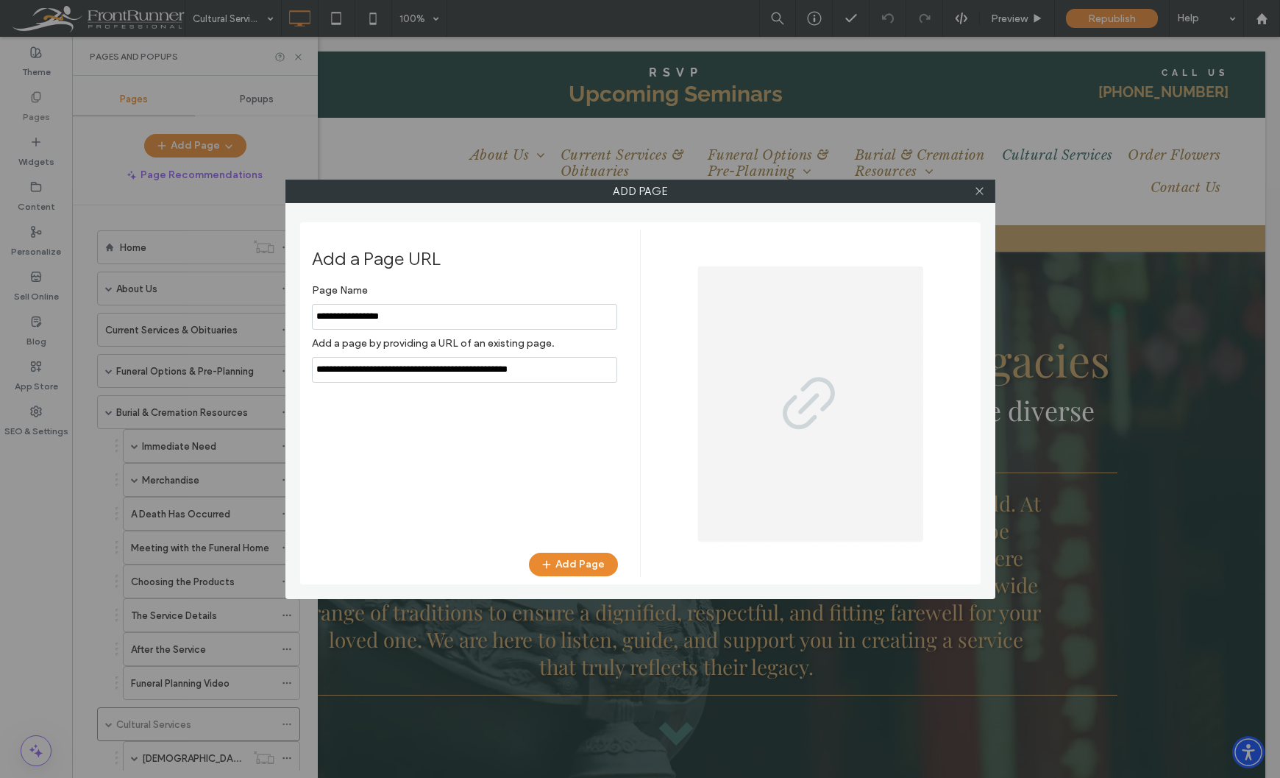
paste input "**********"
type input "**********"
click at [589, 561] on button "Add Page" at bounding box center [573, 564] width 89 height 24
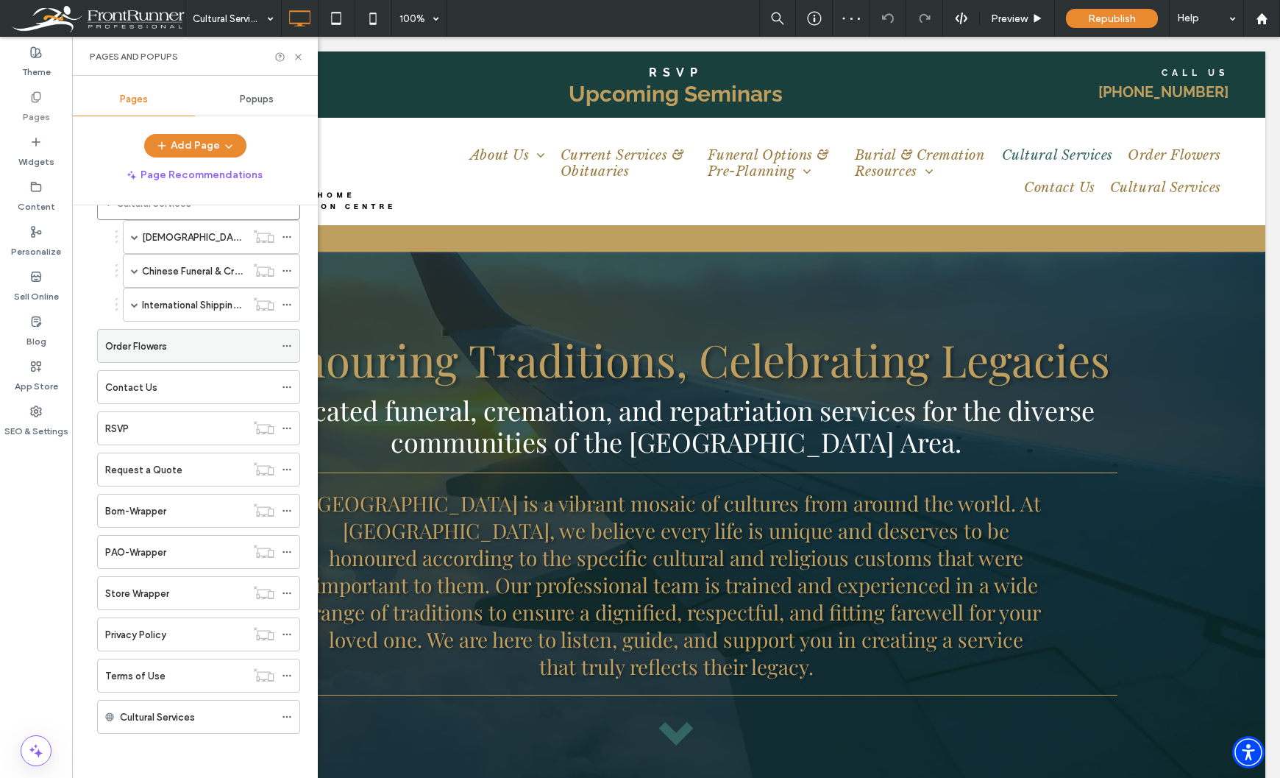
scroll to position [374, 0]
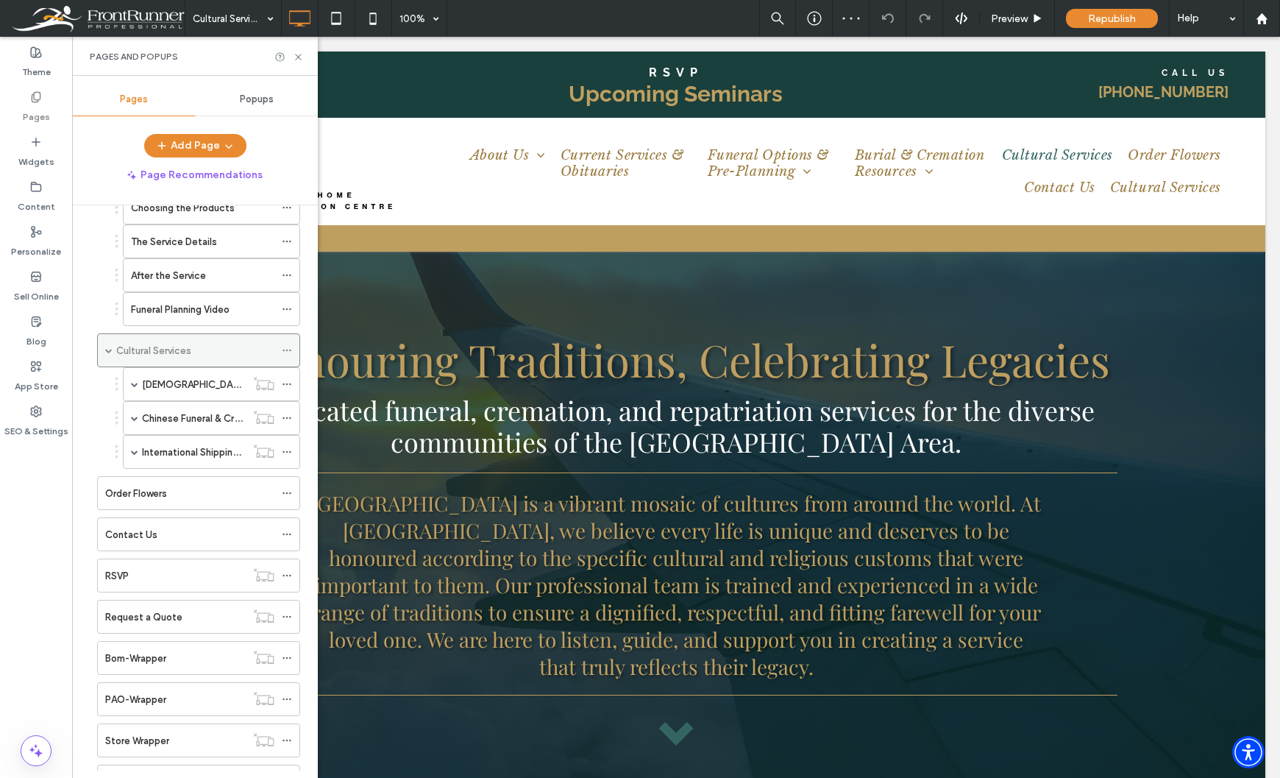
click at [109, 352] on span at bounding box center [108, 349] width 7 height 7
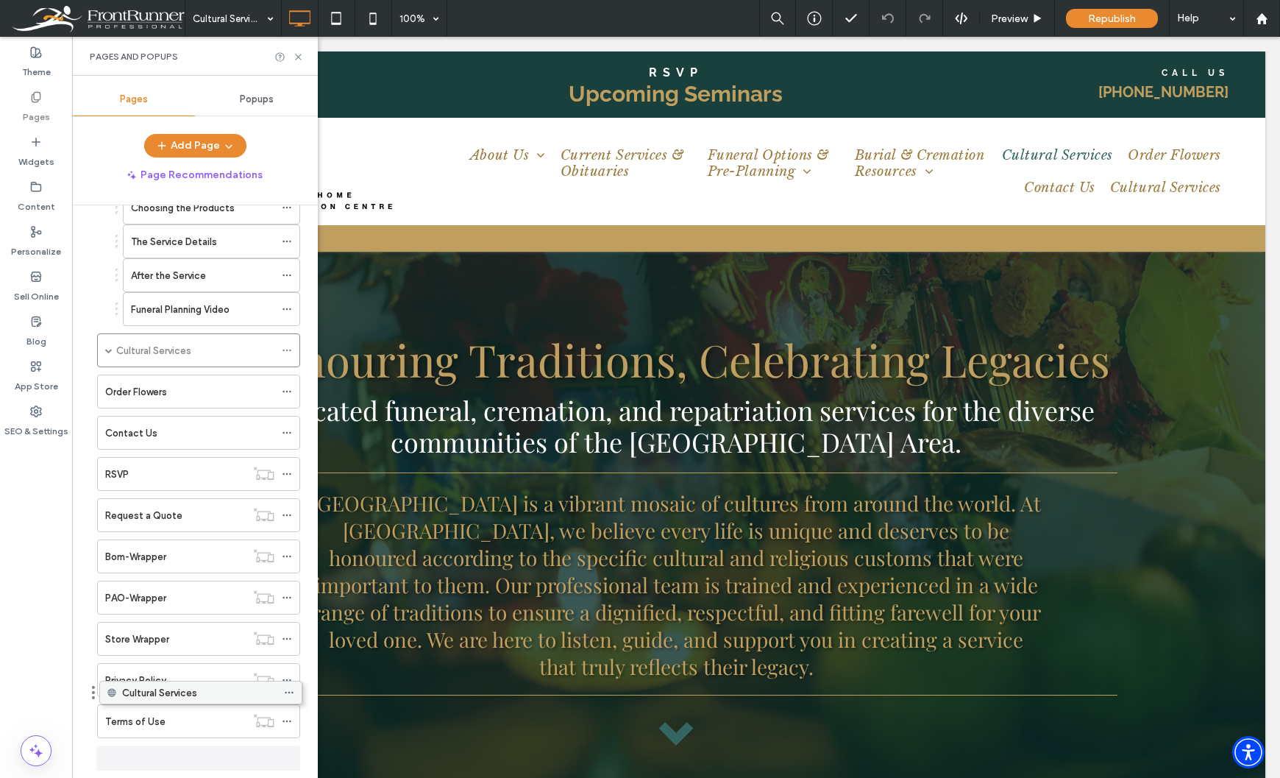
scroll to position [403, 0]
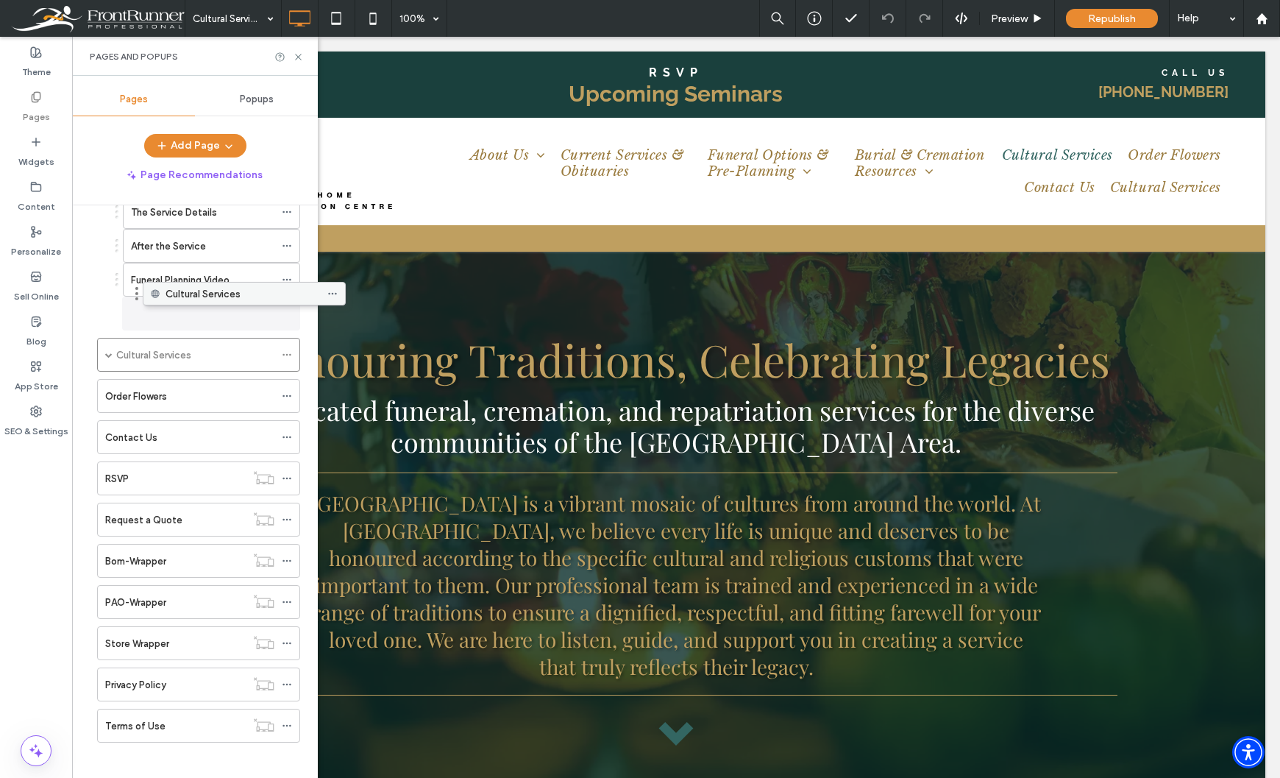
drag, startPoint x: 178, startPoint y: 763, endPoint x: 224, endPoint y: 299, distance: 465.7
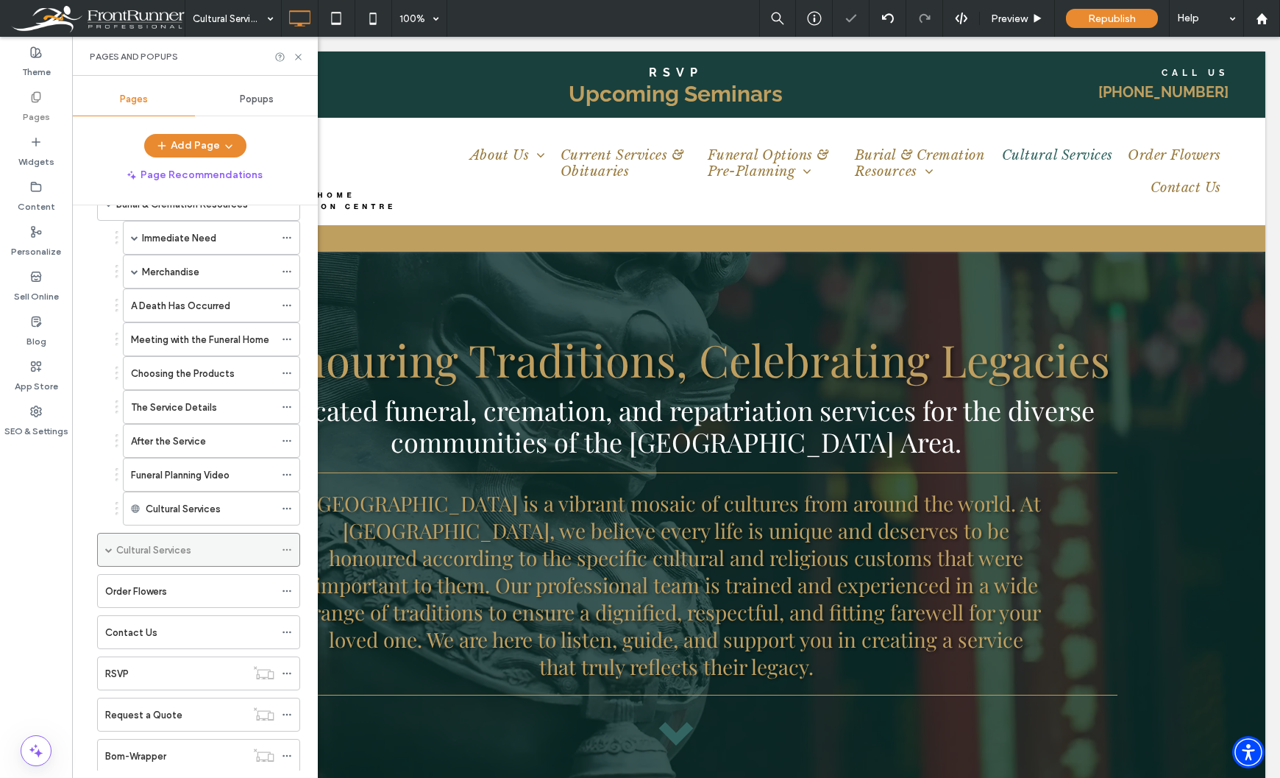
scroll to position [182, 0]
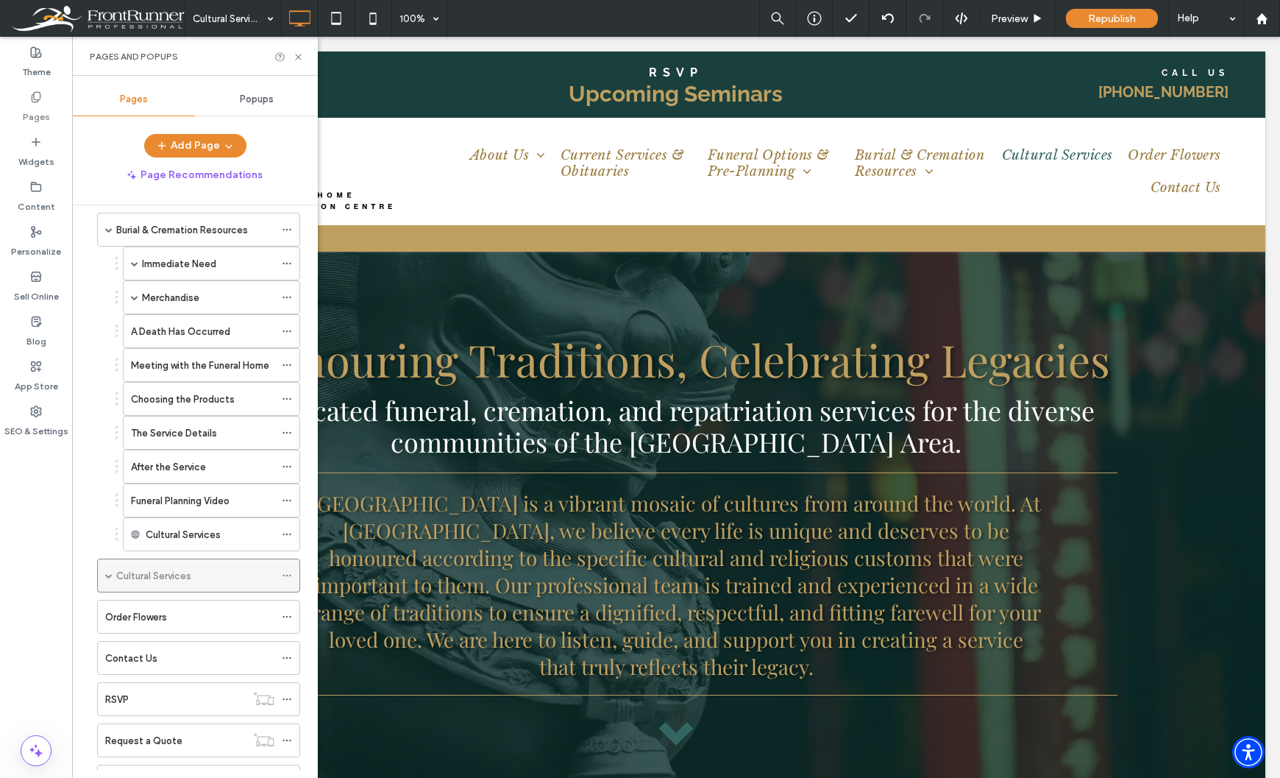
click at [287, 574] on icon at bounding box center [287, 575] width 10 height 10
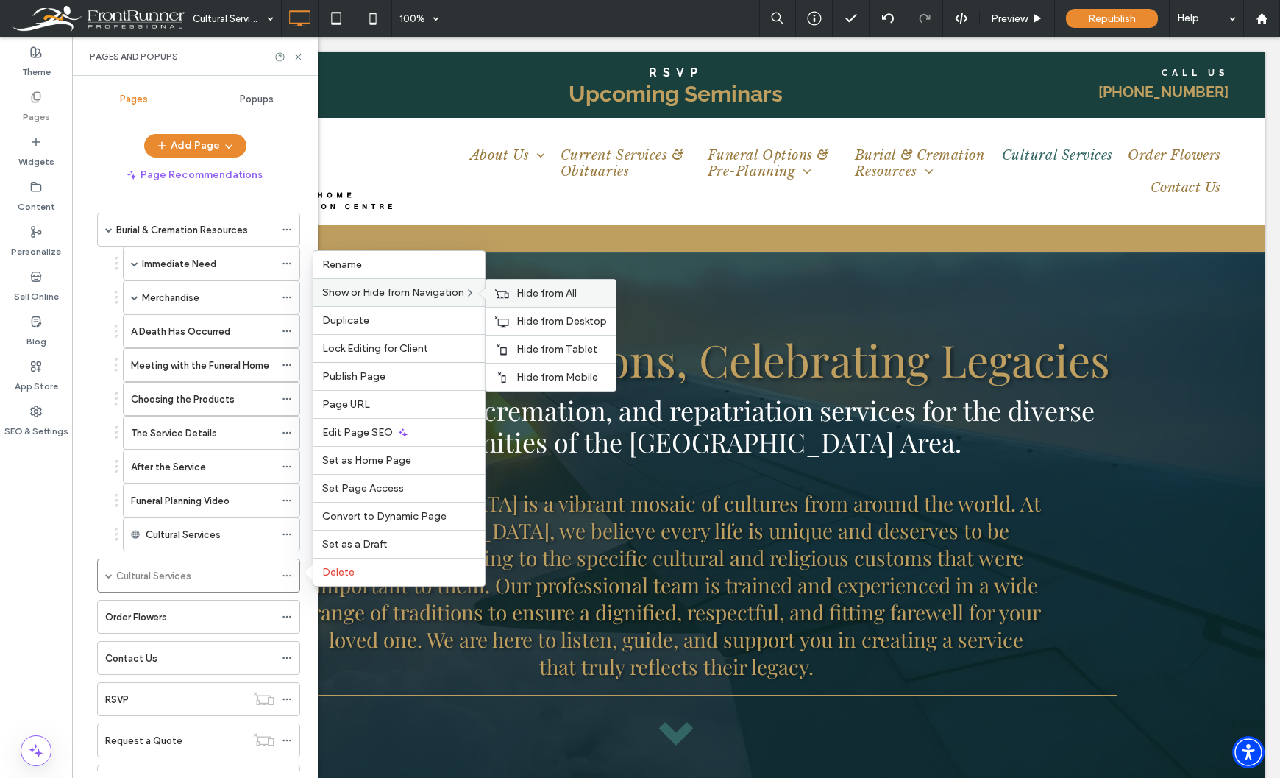
click at [536, 290] on span "Hide from All" at bounding box center [546, 293] width 60 height 13
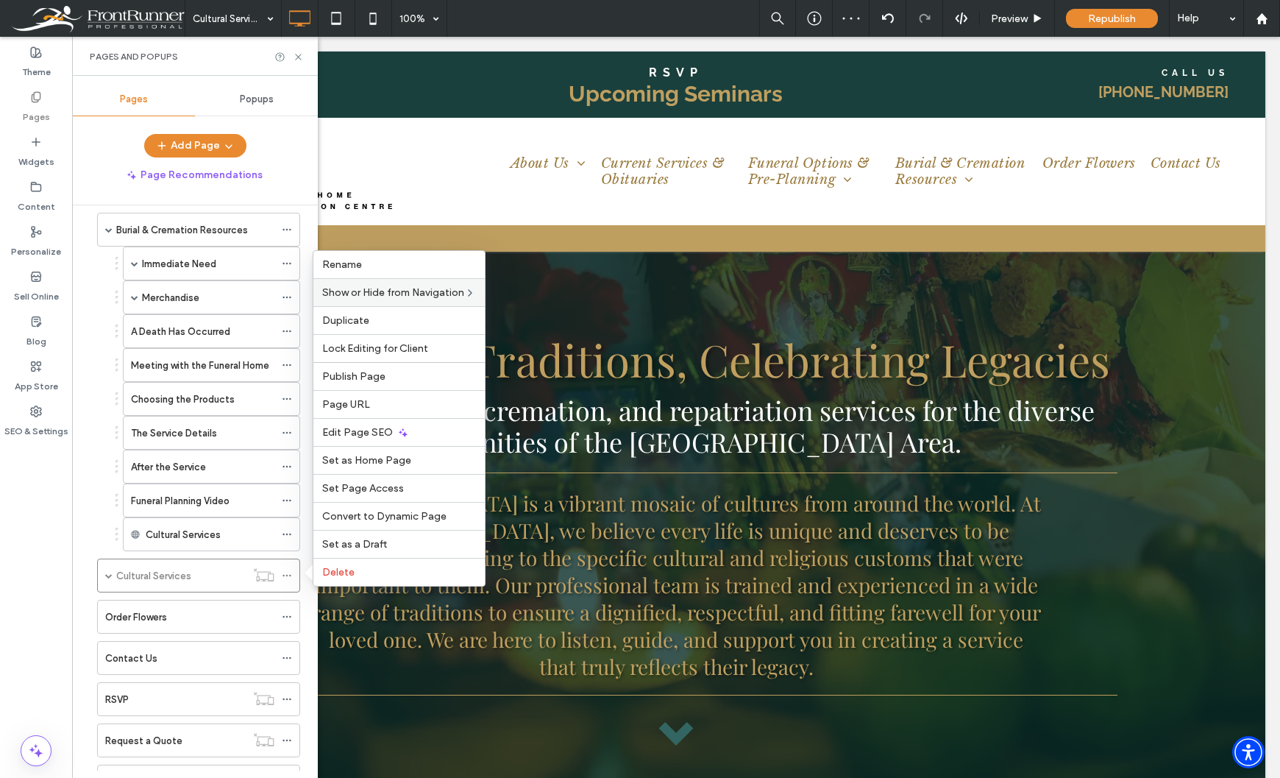
click at [15, 552] on div "Theme Pages Widgets Content Personalize Sell Online Blog App Store SEO & Settin…" at bounding box center [36, 407] width 72 height 741
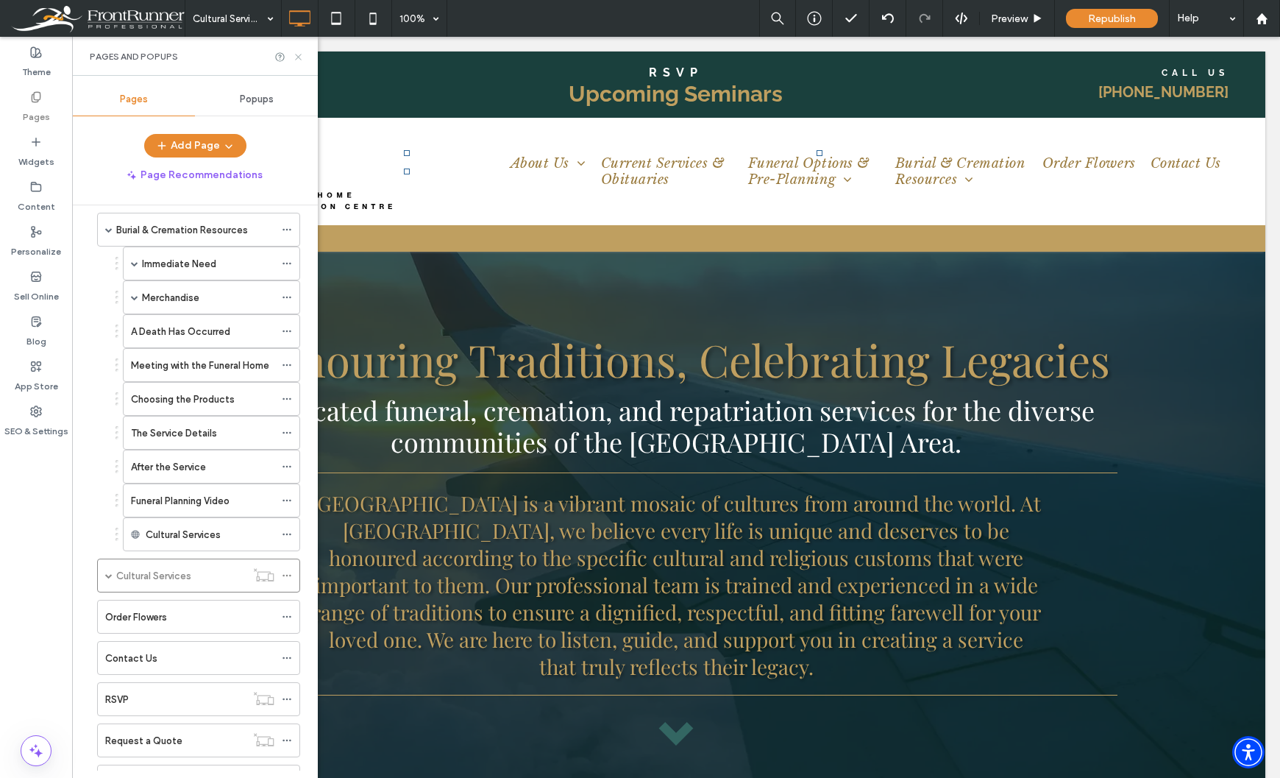
click at [296, 60] on icon at bounding box center [298, 56] width 11 height 11
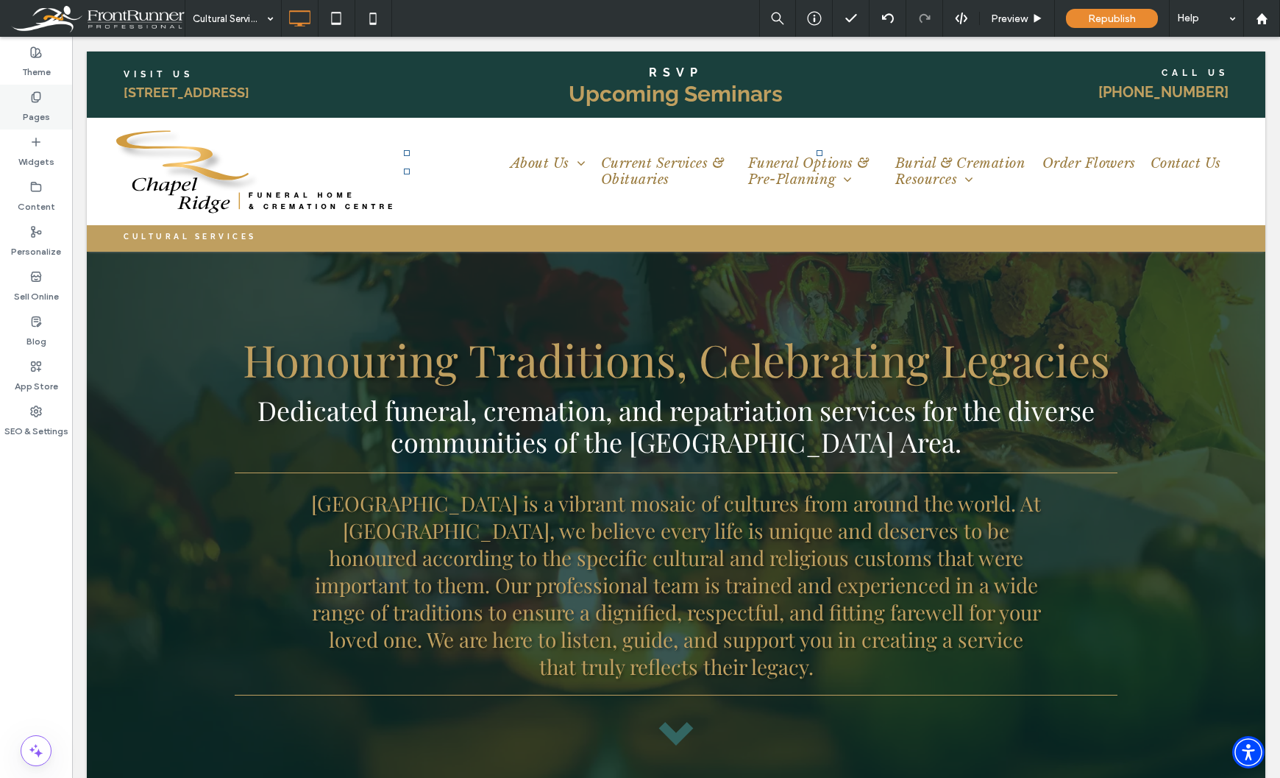
click at [33, 113] on label "Pages" at bounding box center [36, 113] width 27 height 21
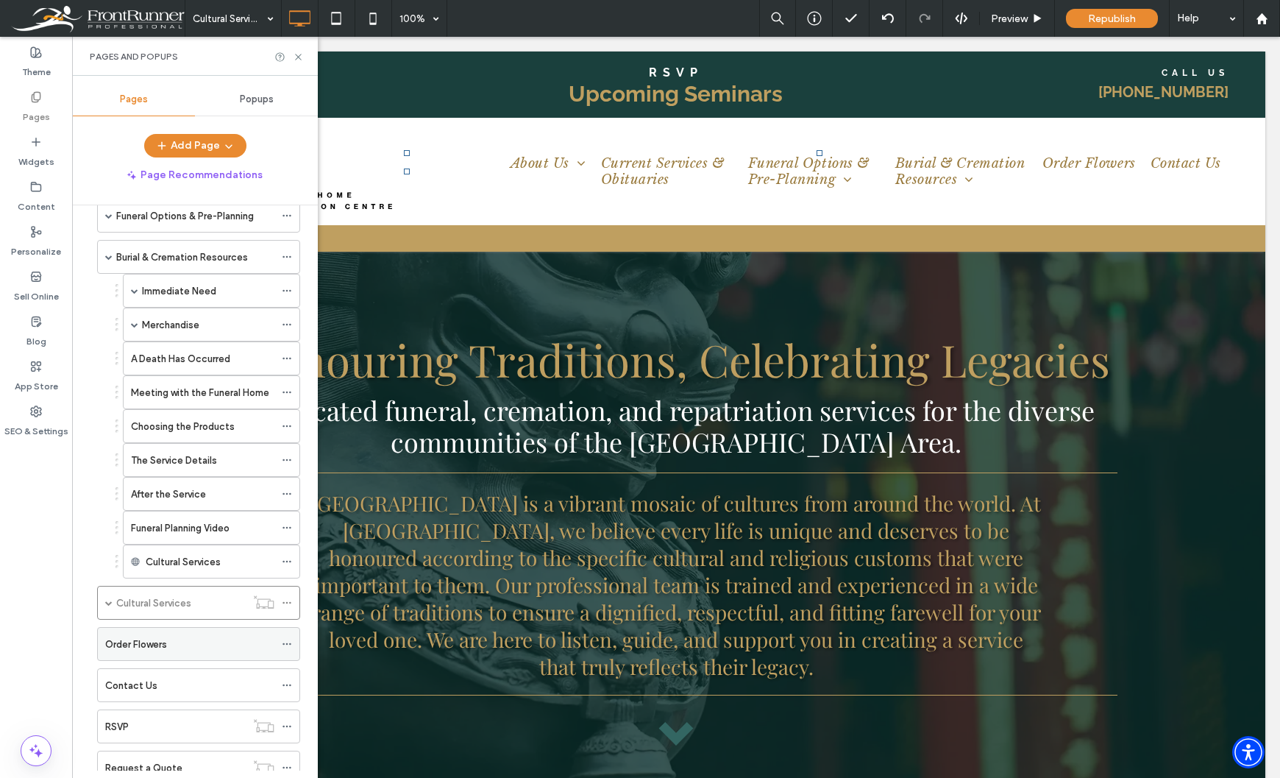
scroll to position [221, 0]
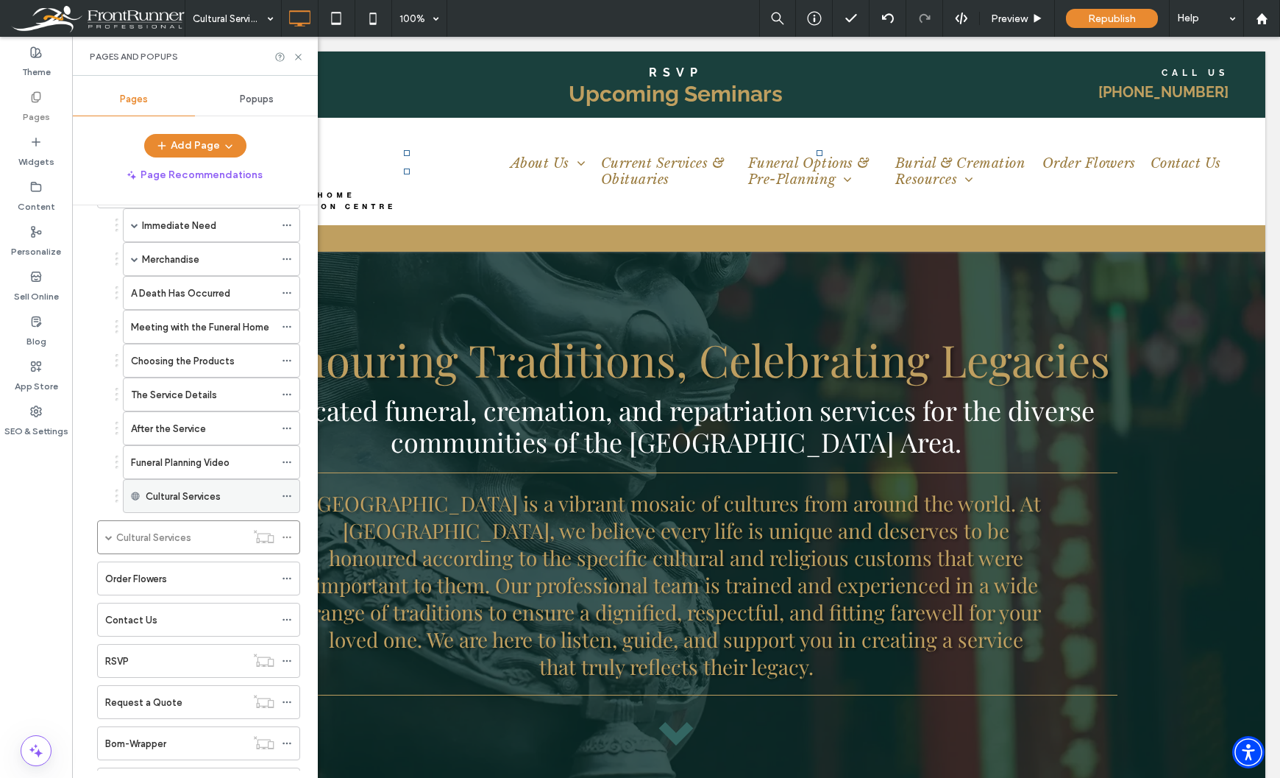
click at [287, 494] on icon at bounding box center [287, 496] width 10 height 10
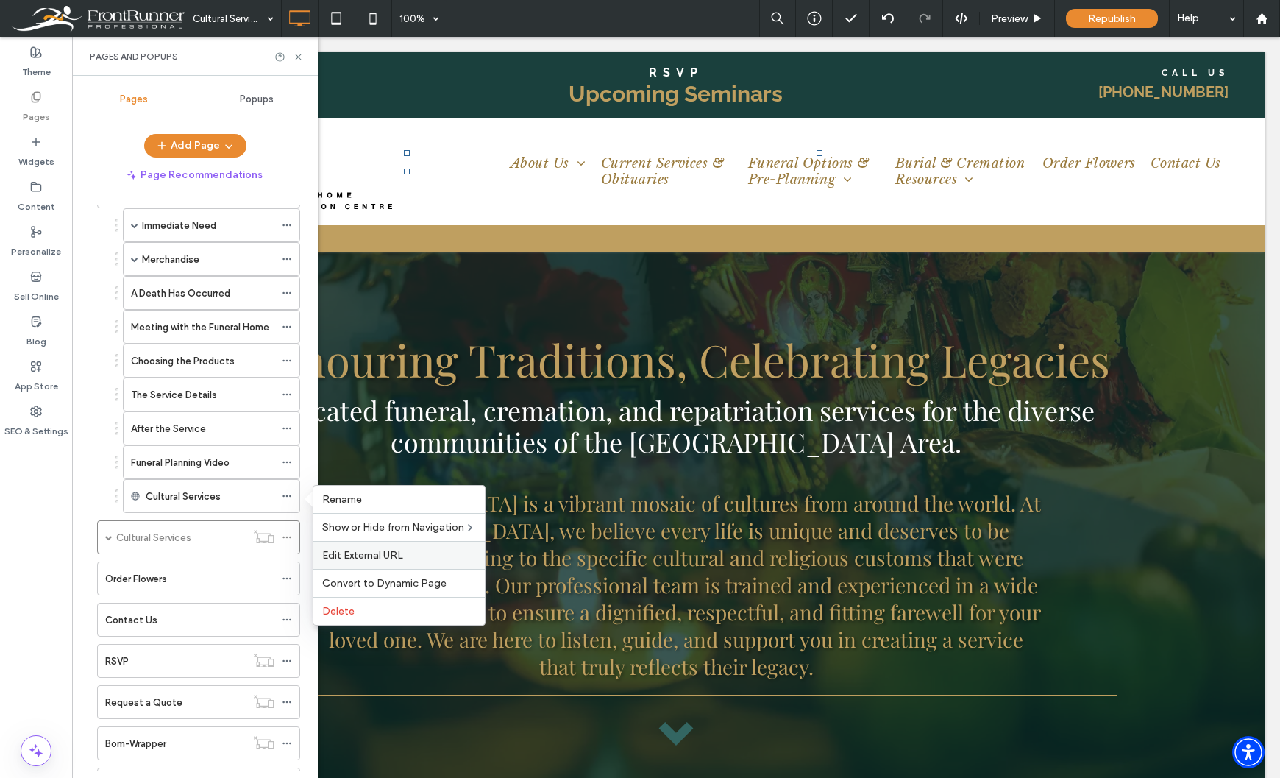
click at [359, 557] on span "Edit External URL" at bounding box center [362, 555] width 81 height 13
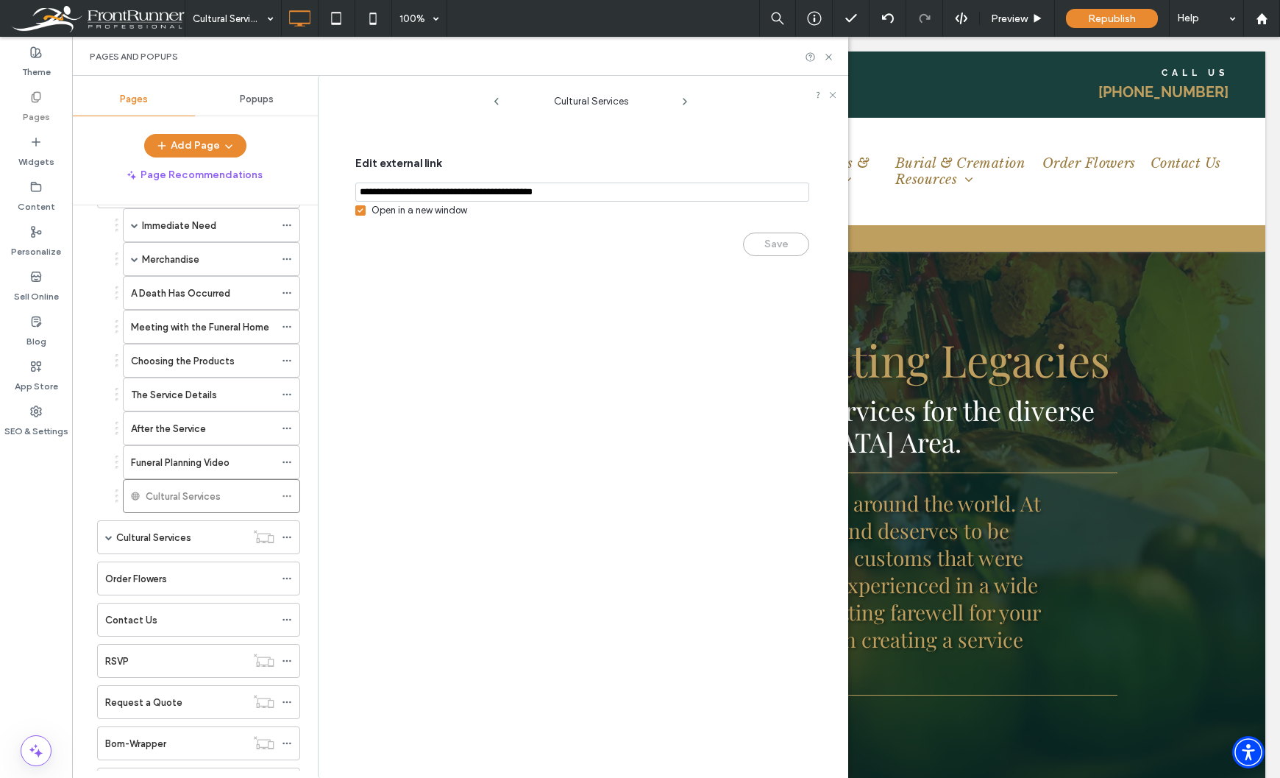
click at [360, 211] on icon at bounding box center [361, 210] width 6 height 4
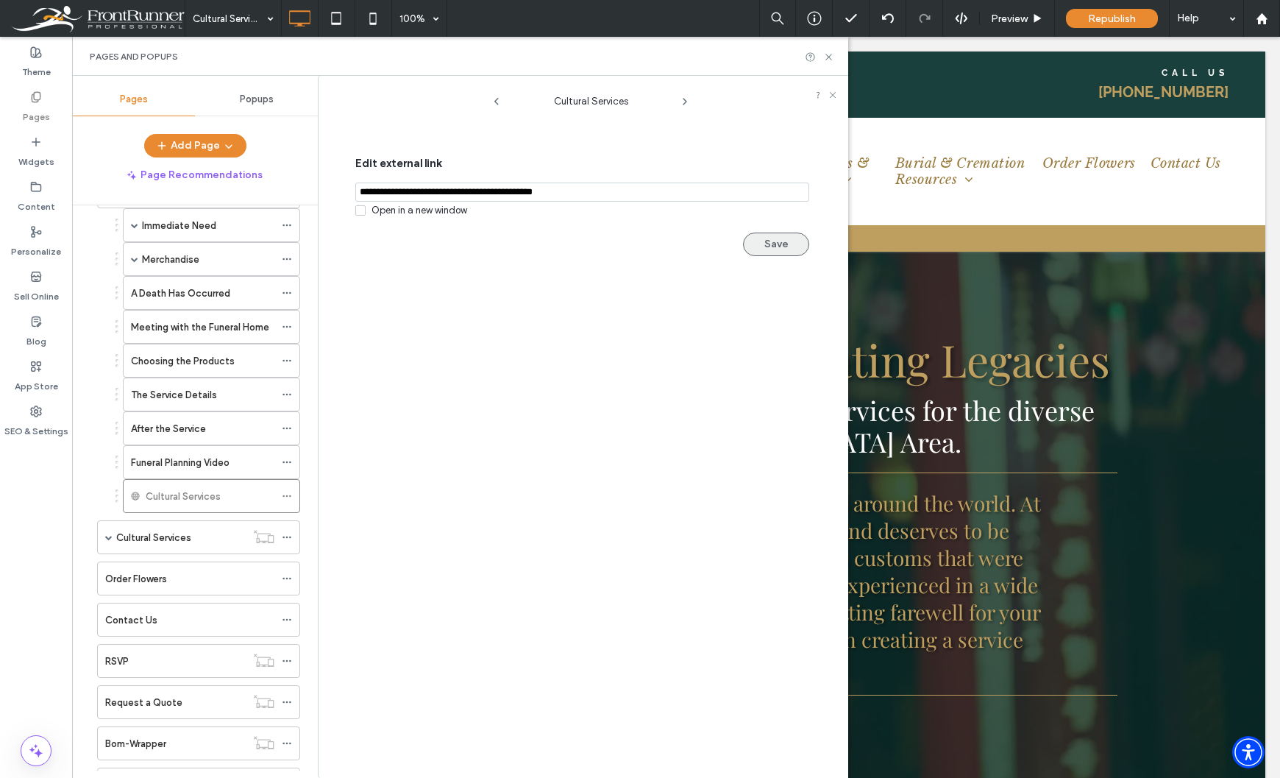
click at [761, 242] on button "Save" at bounding box center [776, 244] width 66 height 24
click at [675, 653] on div "Cultural Services Edit external link Open in a new window Saved" at bounding box center [590, 430] width 515 height 694
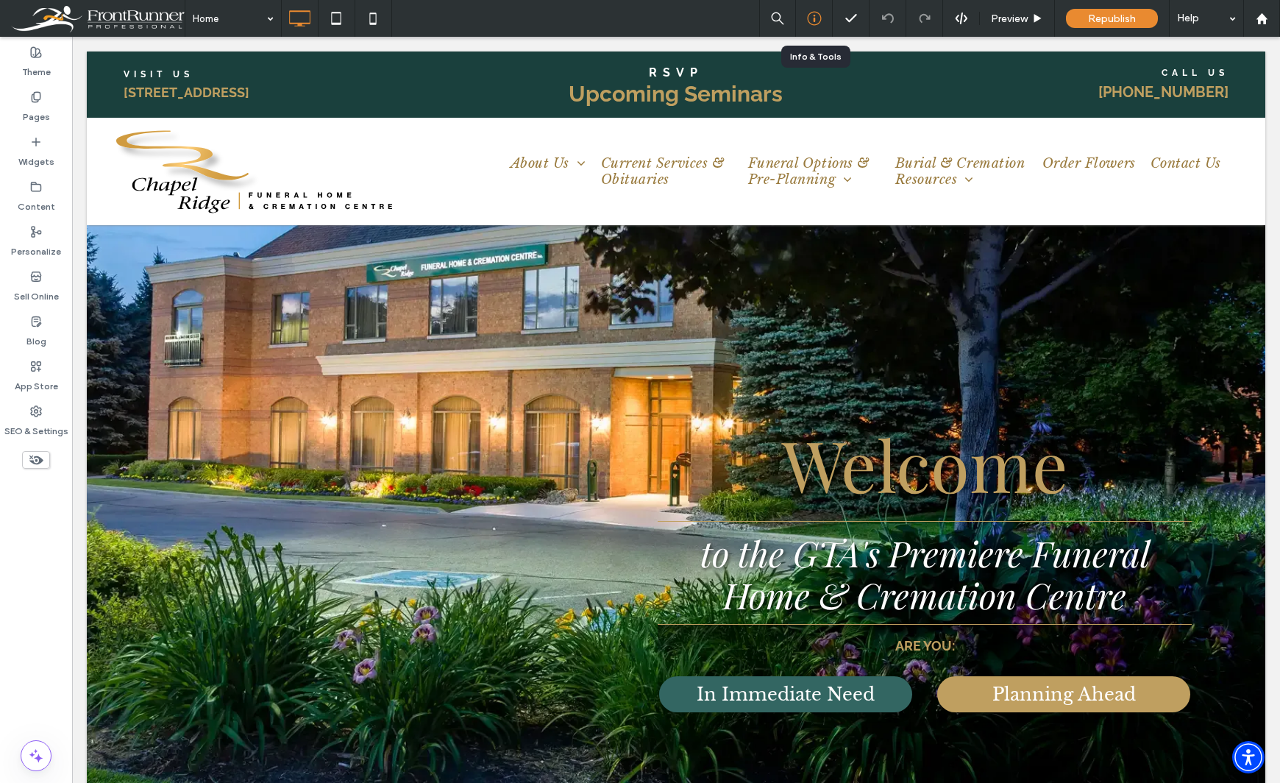
click at [811, 17] on icon at bounding box center [814, 18] width 15 height 15
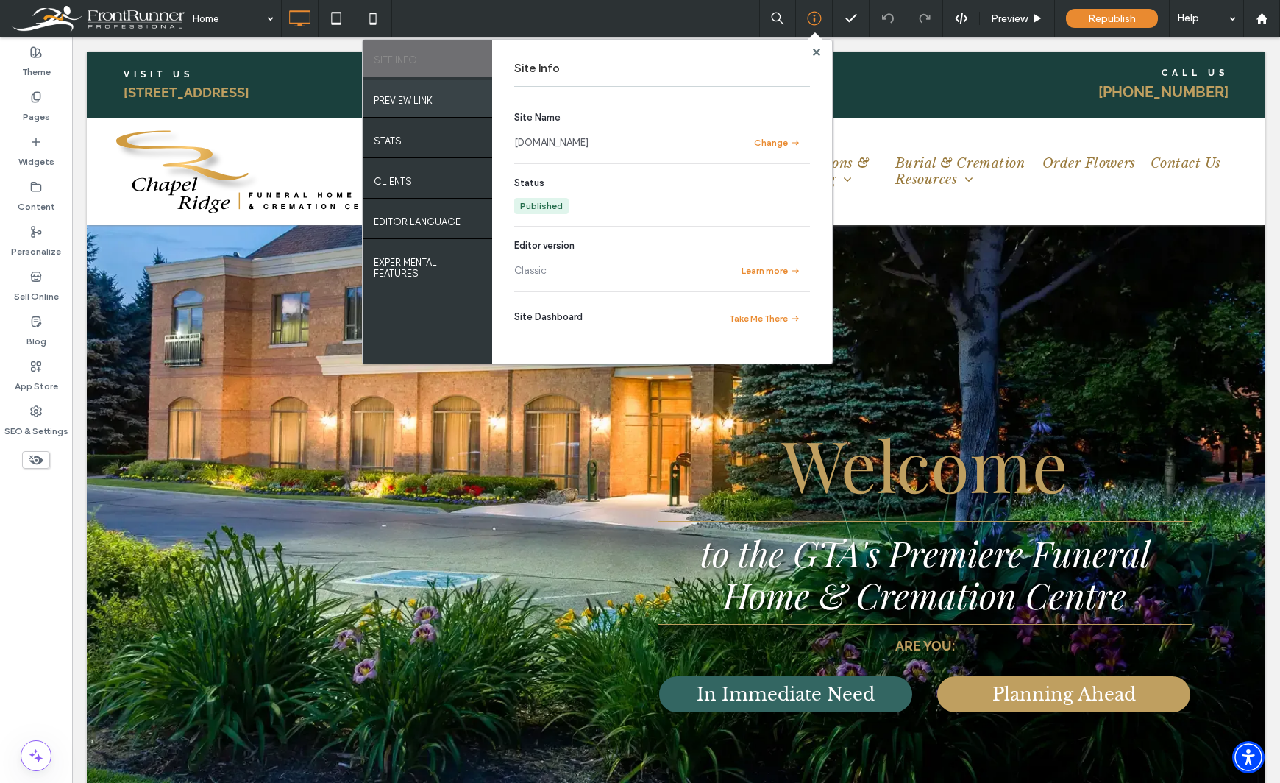
click at [429, 106] on div "PREVIEW LINK" at bounding box center [427, 98] width 129 height 37
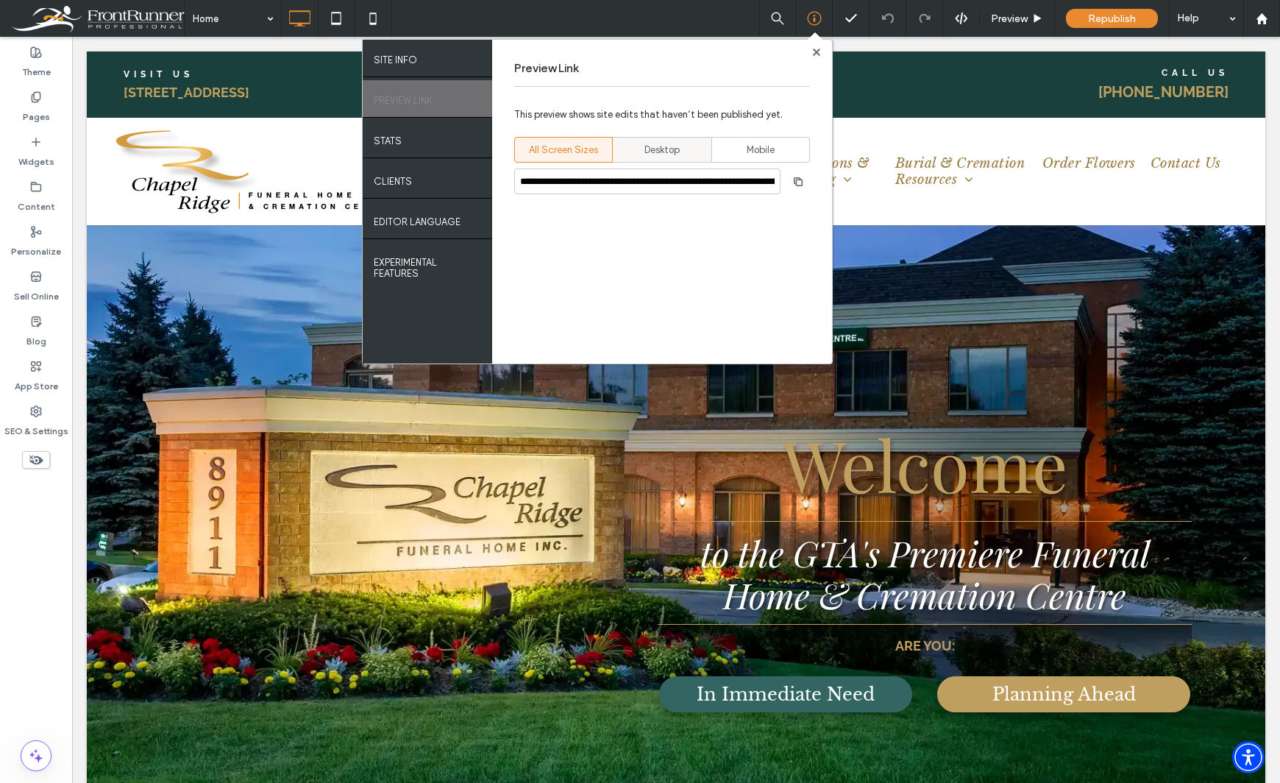
click at [661, 154] on span "Desktop" at bounding box center [661, 150] width 35 height 15
type input "**********"
click at [798, 191] on span "button" at bounding box center [798, 182] width 24 height 24
click at [817, 49] on icon at bounding box center [816, 52] width 7 height 7
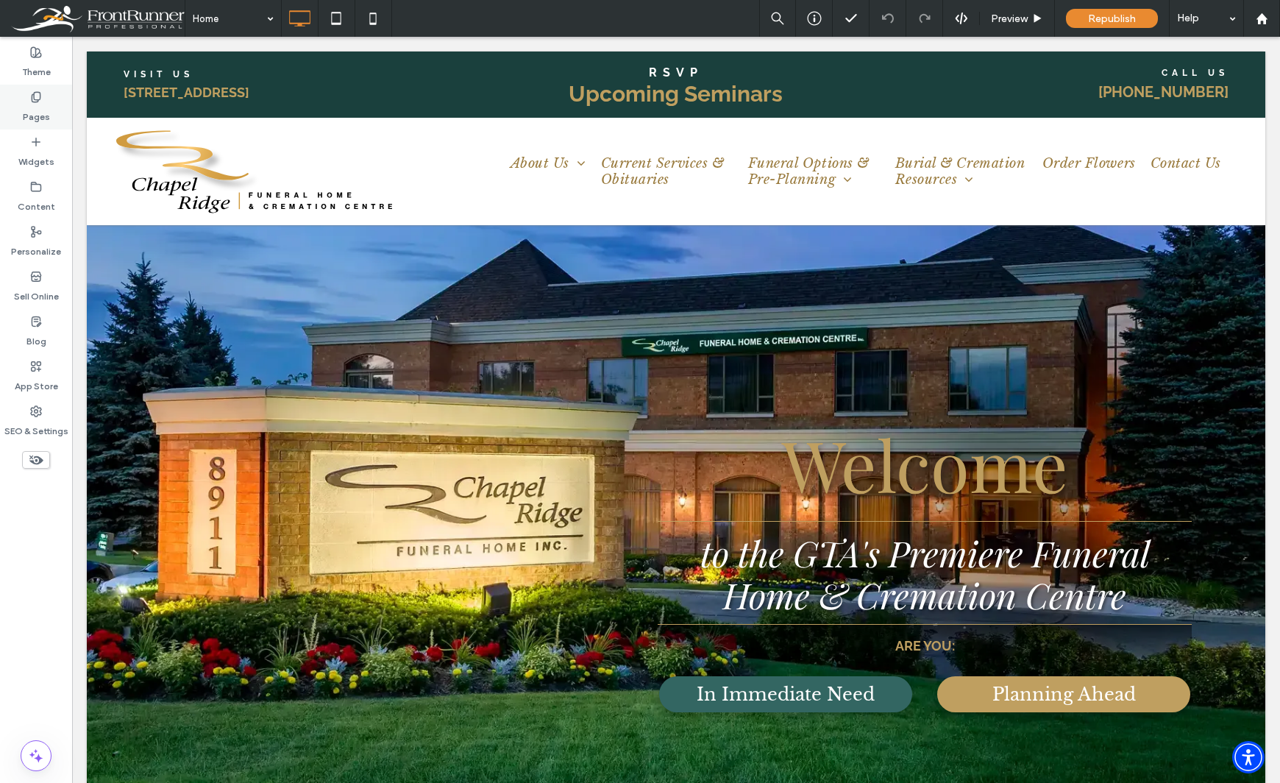
drag, startPoint x: 29, startPoint y: 100, endPoint x: 43, endPoint y: 105, distance: 14.2
click at [29, 100] on div "Pages" at bounding box center [36, 107] width 72 height 45
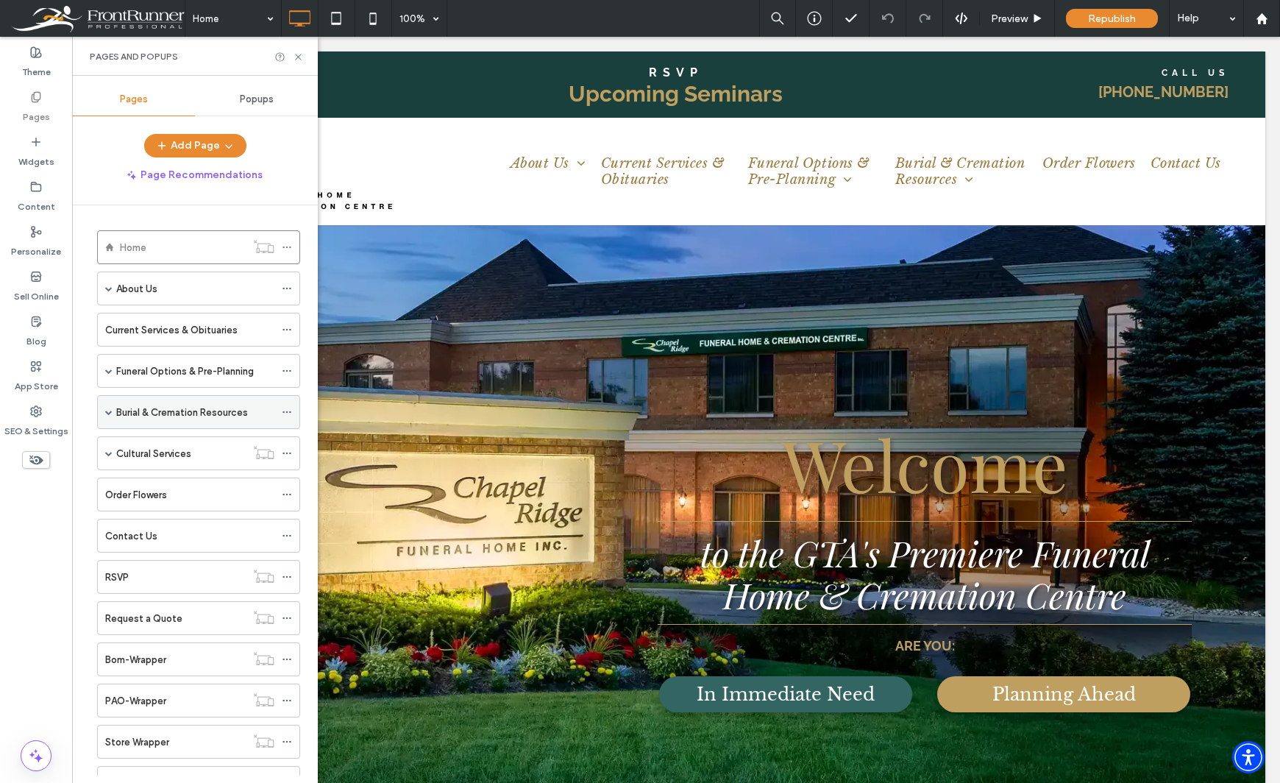
click at [107, 409] on span at bounding box center [108, 411] width 7 height 7
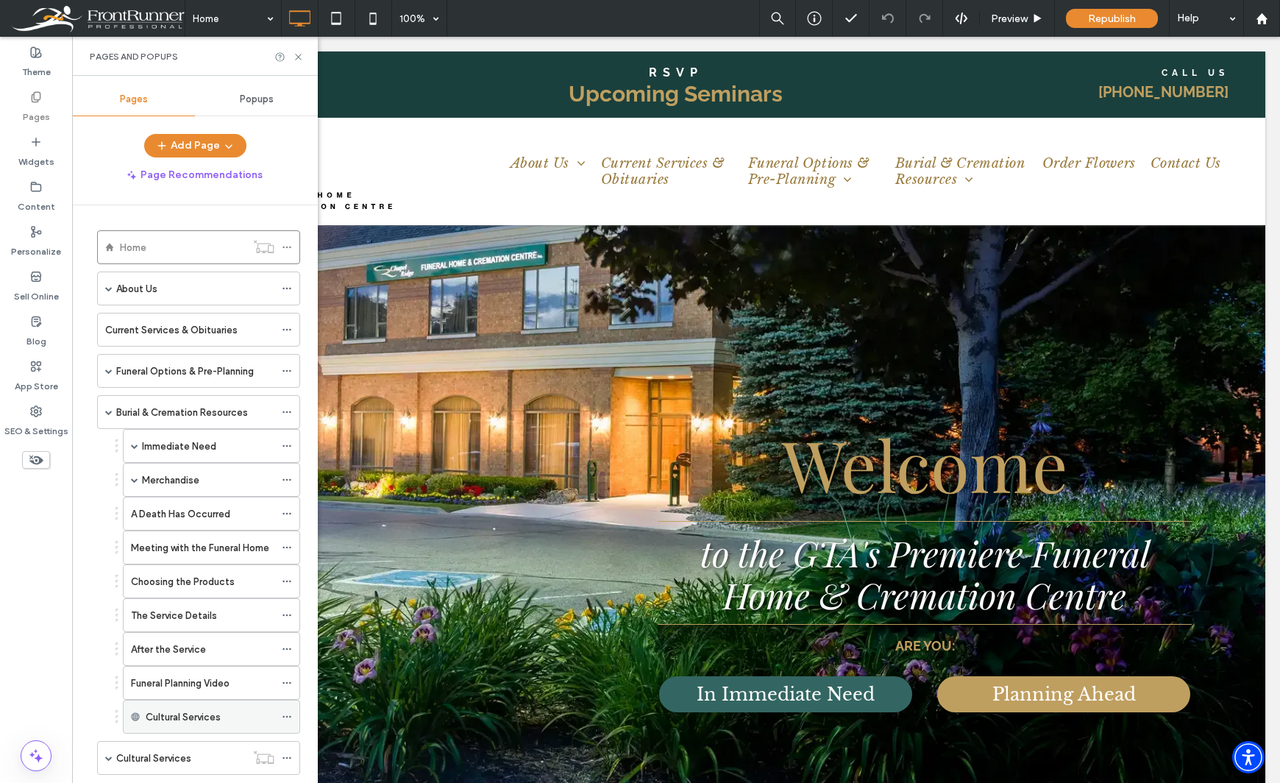
click at [196, 716] on label "Cultural Services" at bounding box center [183, 717] width 75 height 26
click at [288, 716] on icon at bounding box center [287, 716] width 10 height 10
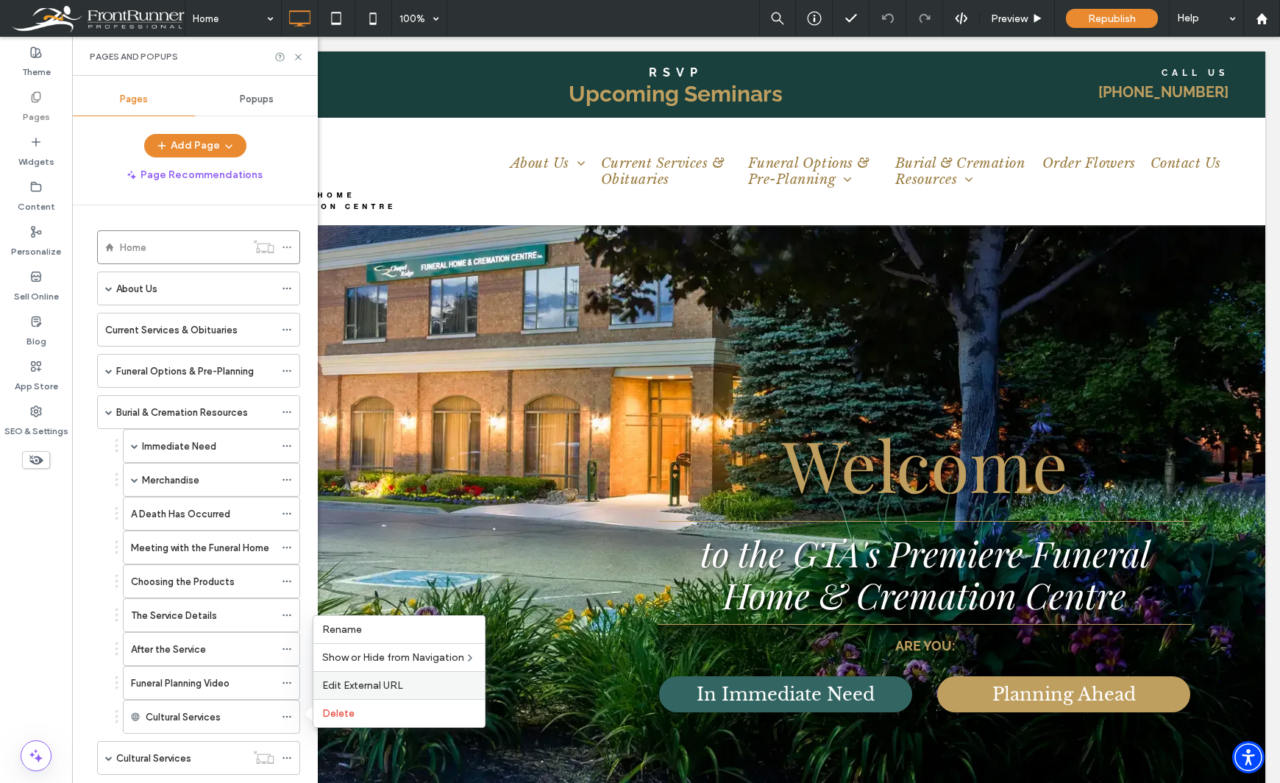
click at [359, 683] on span "Edit External URL" at bounding box center [362, 685] width 81 height 13
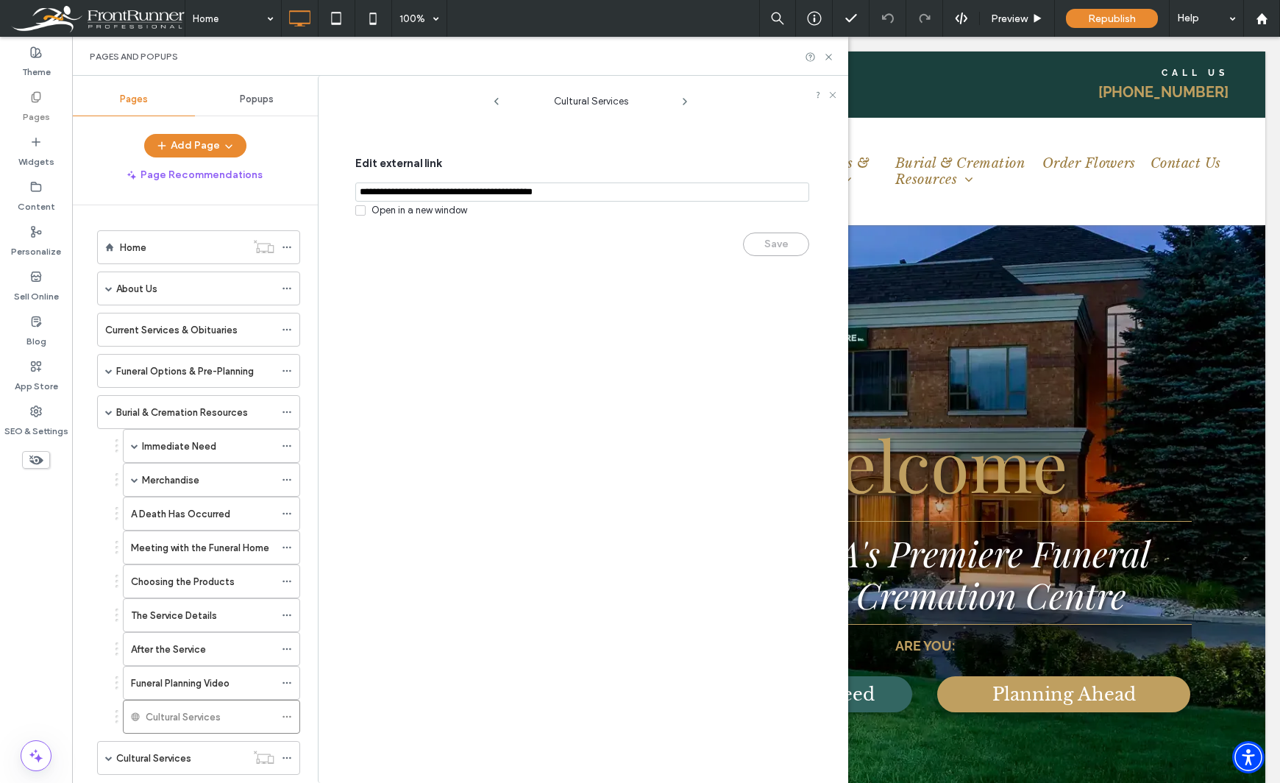
click at [46, 672] on div "Theme Pages Widgets Content Personalize Sell Online Blog App Store SEO & Settin…" at bounding box center [36, 410] width 72 height 746
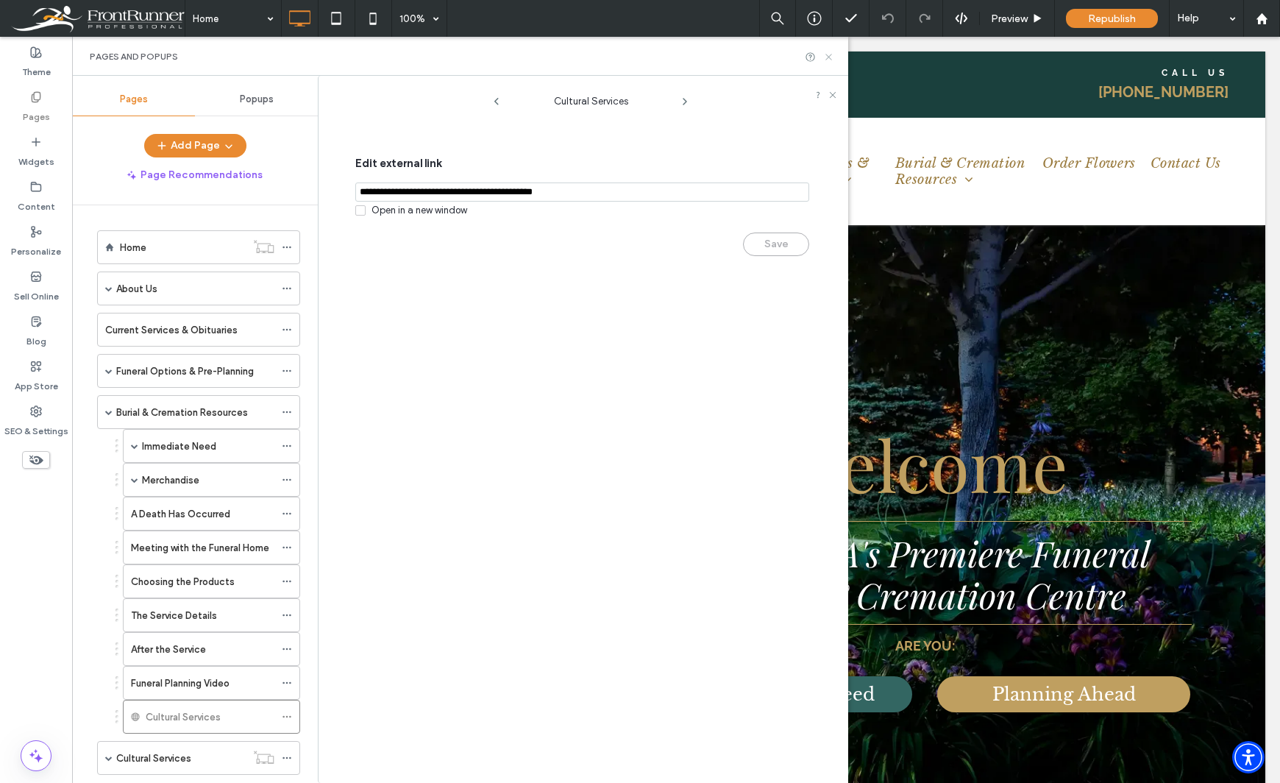
click at [827, 59] on use at bounding box center [828, 57] width 6 height 6
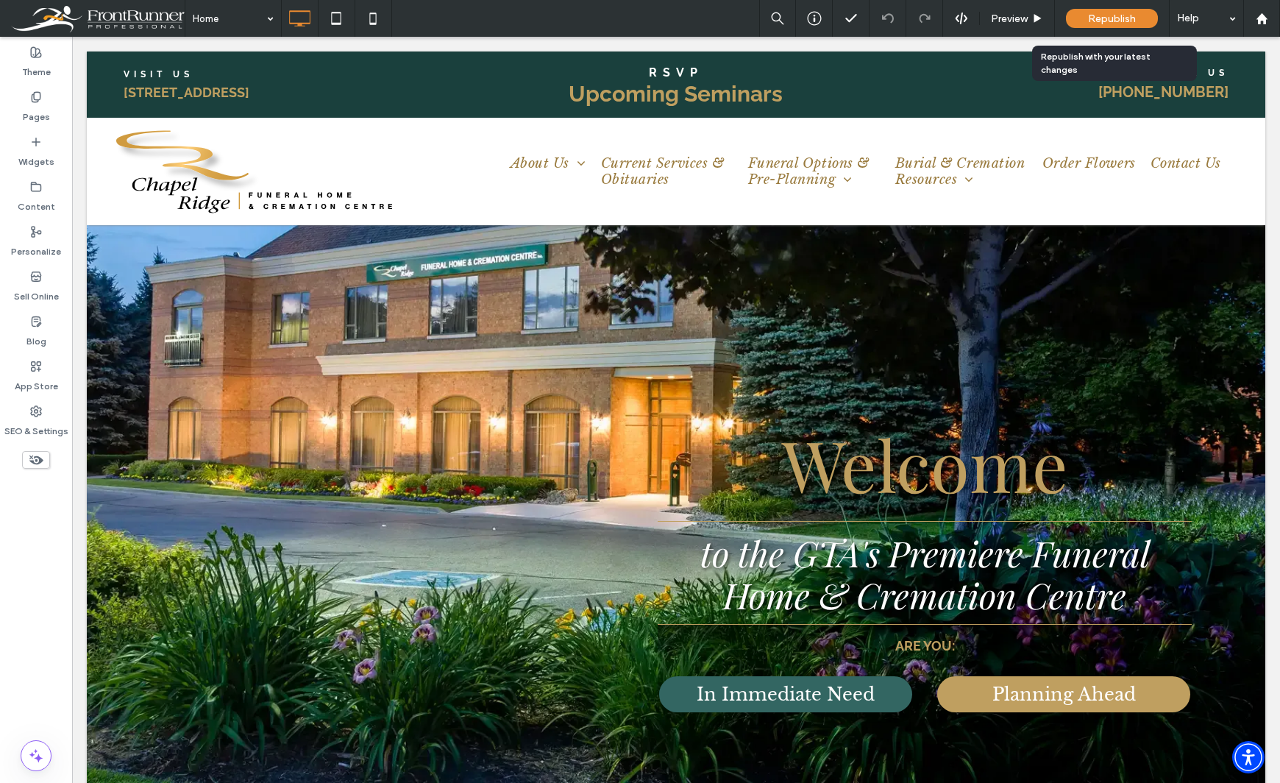
click at [1094, 18] on span "Republish" at bounding box center [1112, 19] width 48 height 13
